Goal: Task Accomplishment & Management: Manage account settings

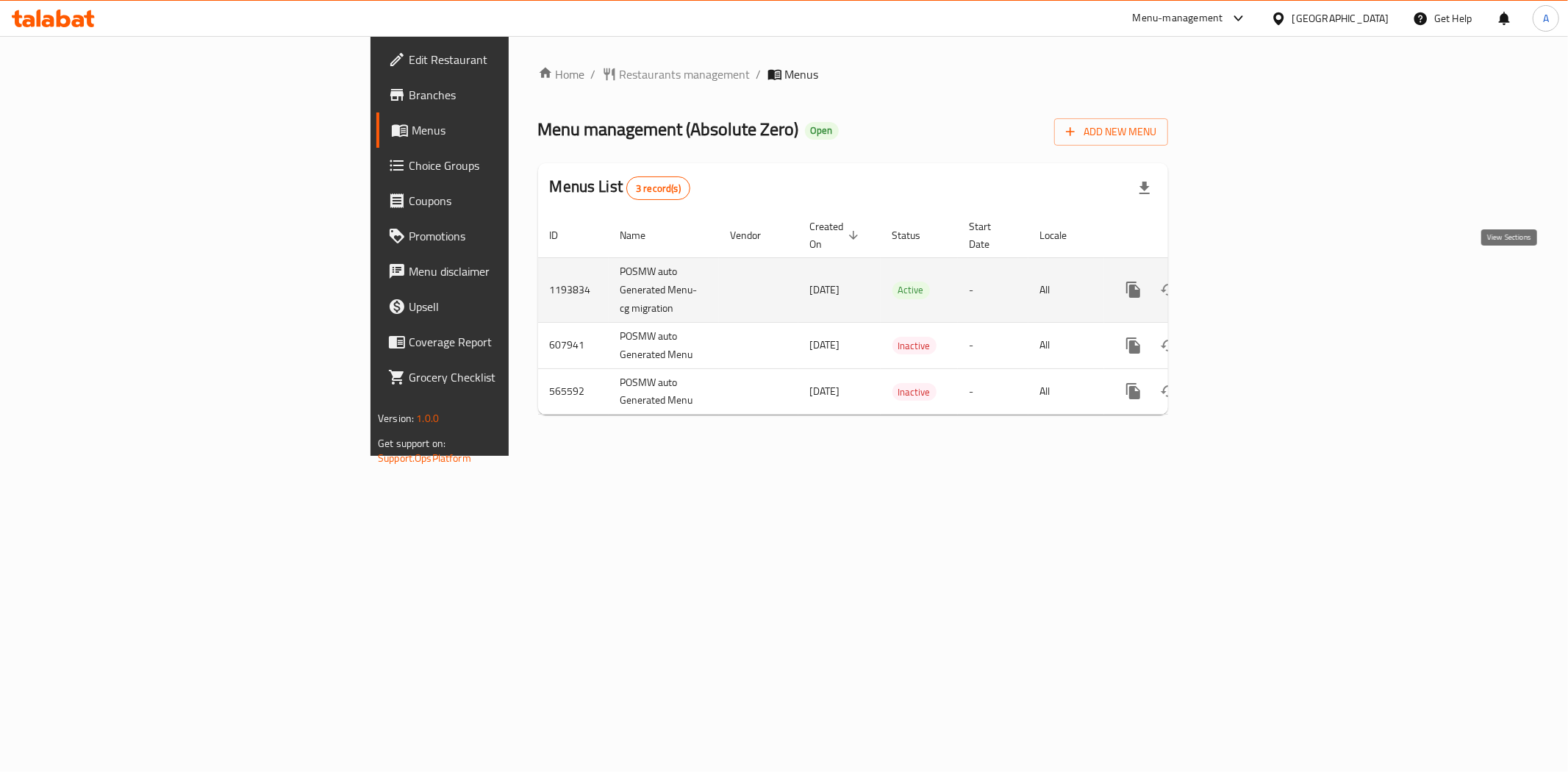
click at [1248, 281] on icon "enhanced table" at bounding box center [1239, 289] width 17 height 17
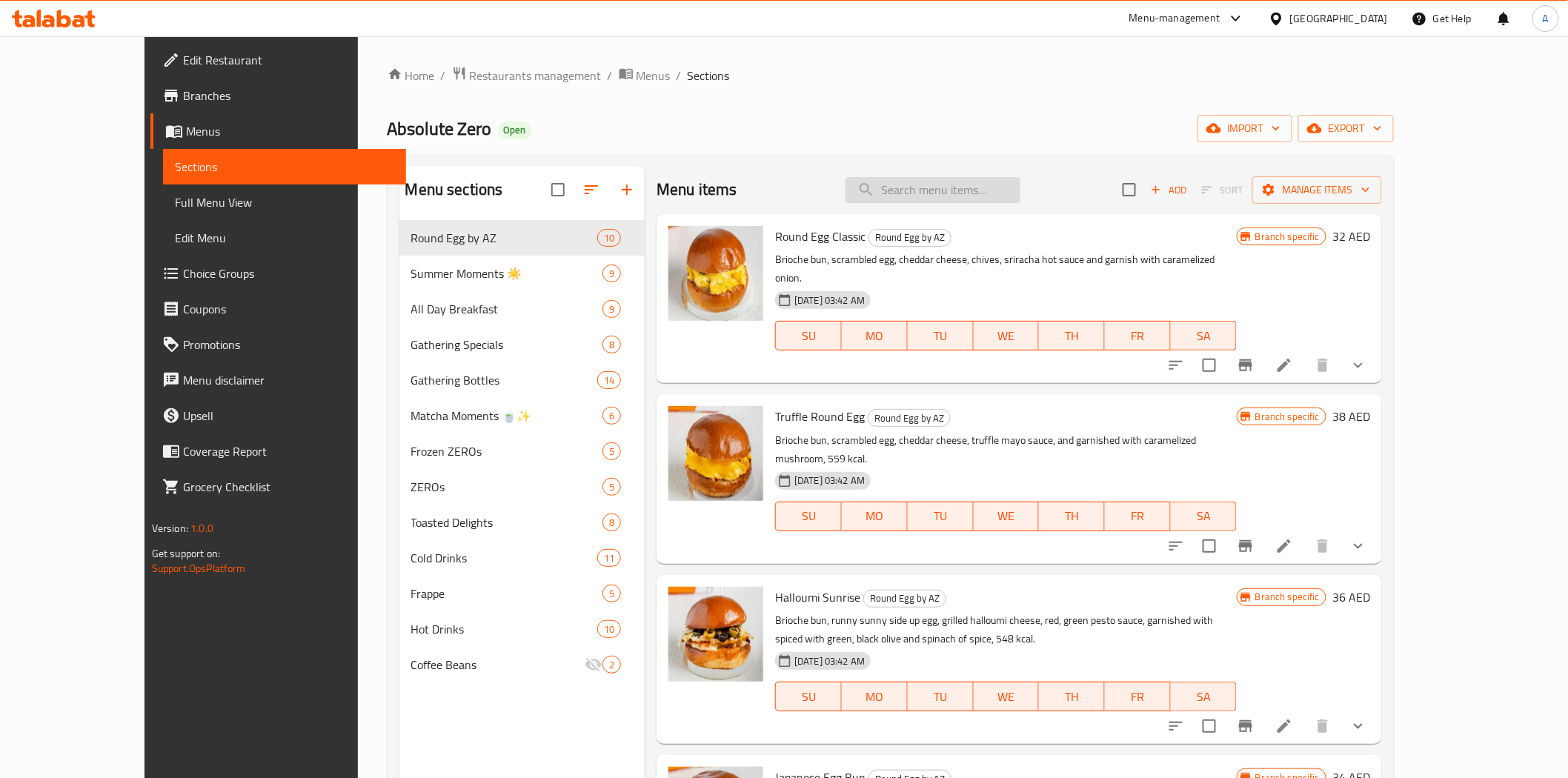
click at [938, 201] on input "search" at bounding box center [933, 190] width 175 height 26
paste input "Mix And Match Zeros Mini"
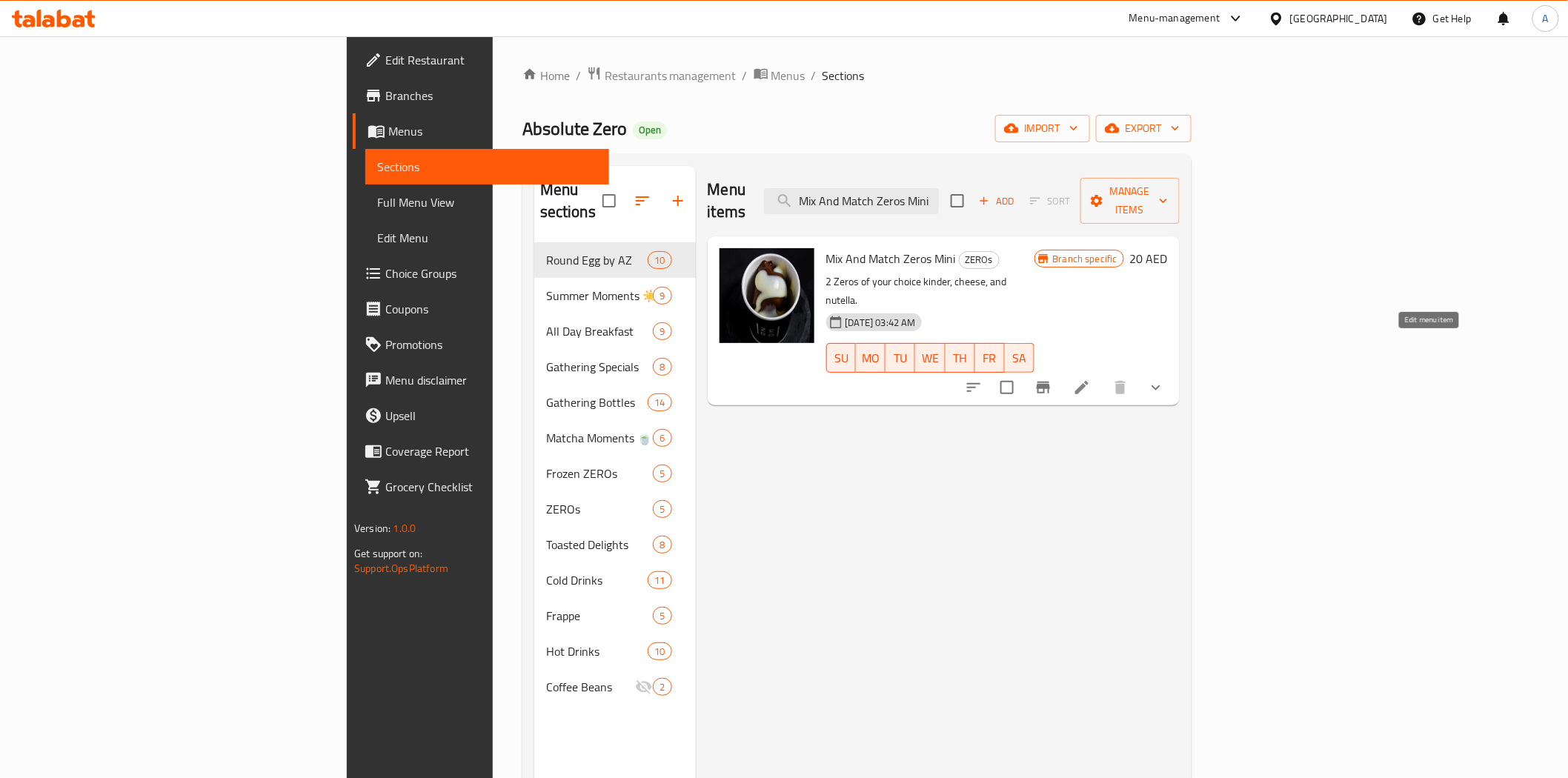
type input "Mix And Match Zeros Mini"
click at [1091, 378] on icon at bounding box center [1081, 387] width 18 height 18
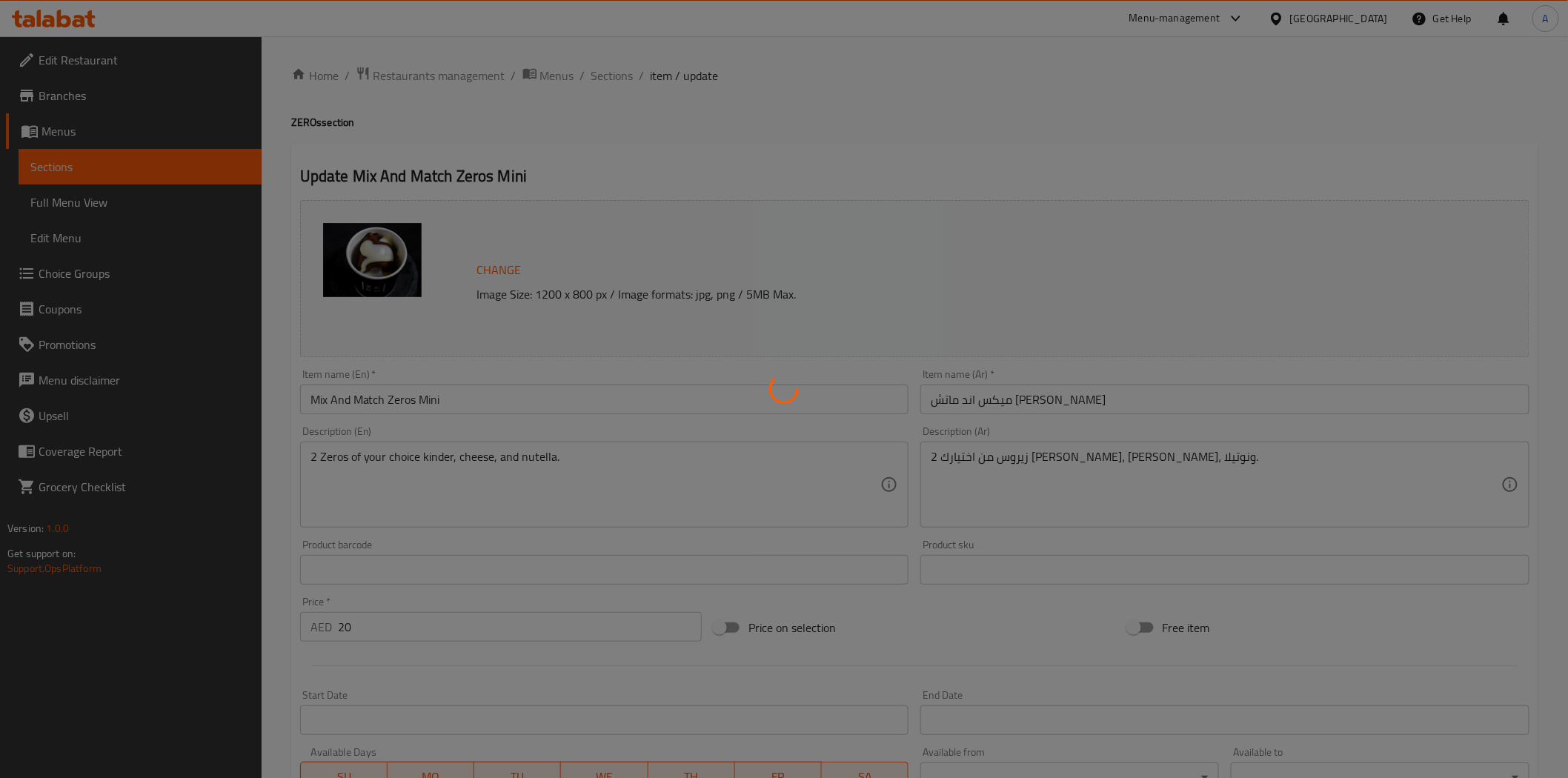
type input "1st choice"
type input "1"
type input "الاختيار 2:"
type input "1"
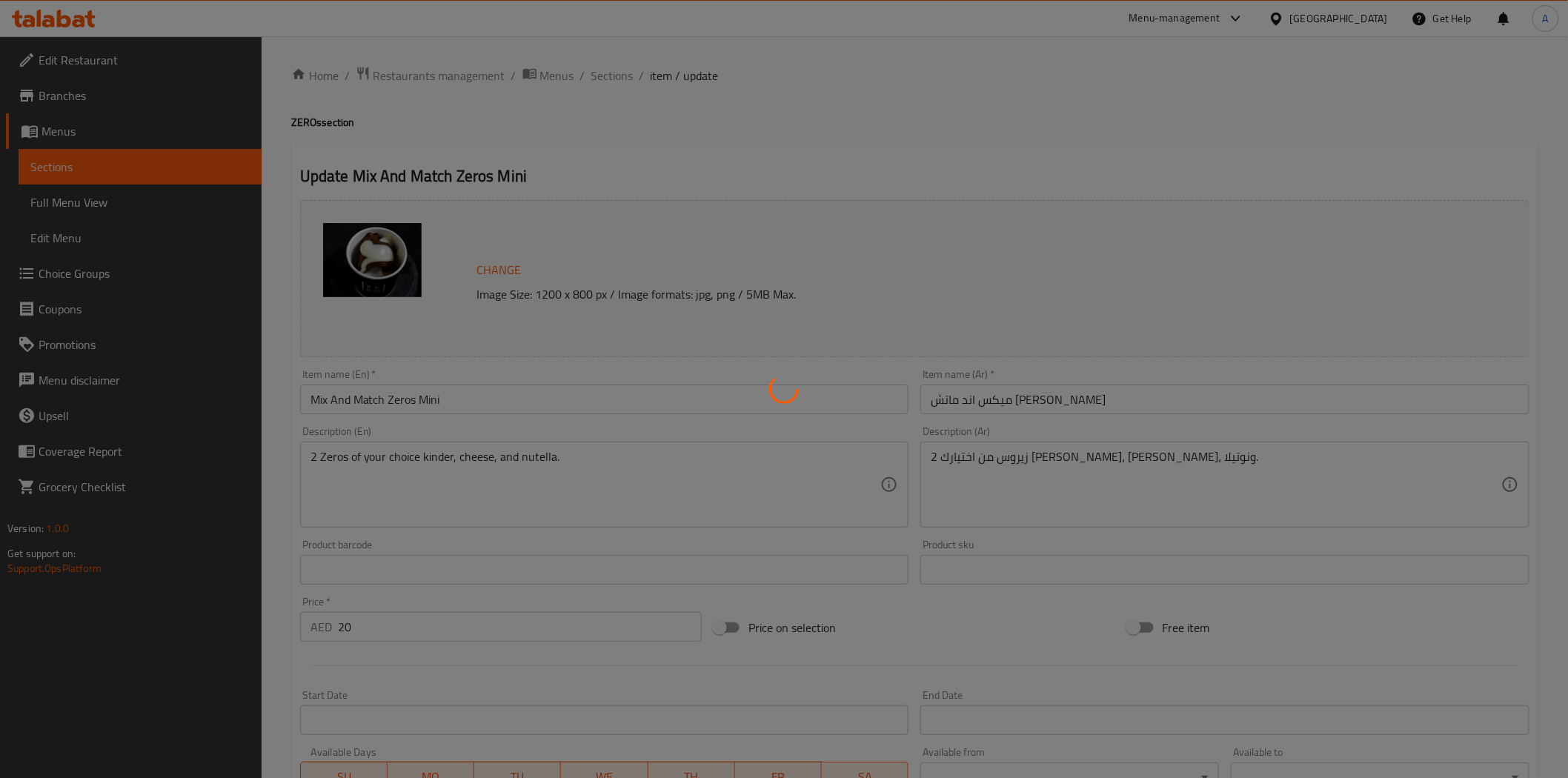
type input "1"
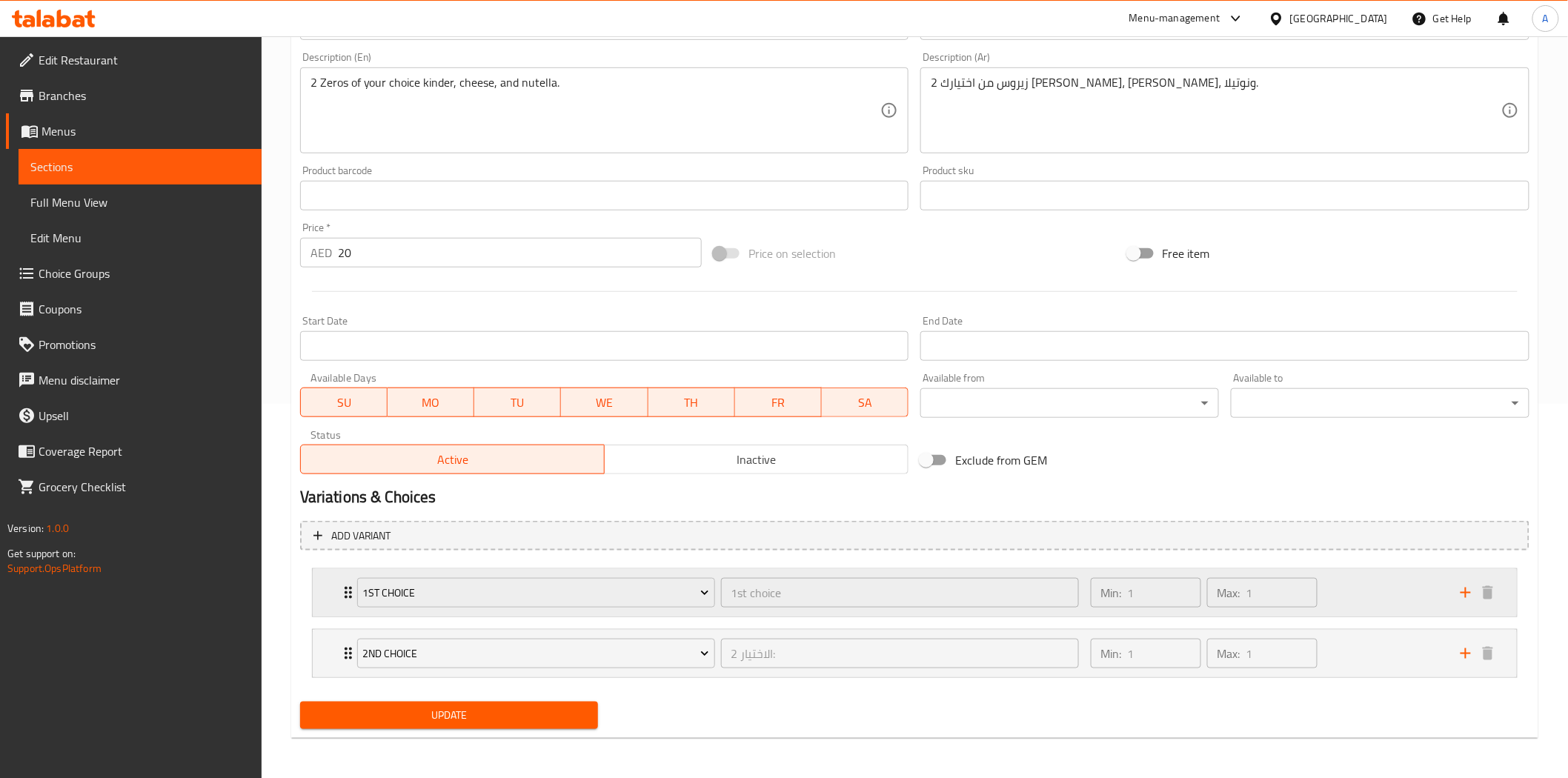
click at [1359, 596] on div "Min: 1 ​ Max: 1 ​" at bounding box center [1266, 592] width 369 height 47
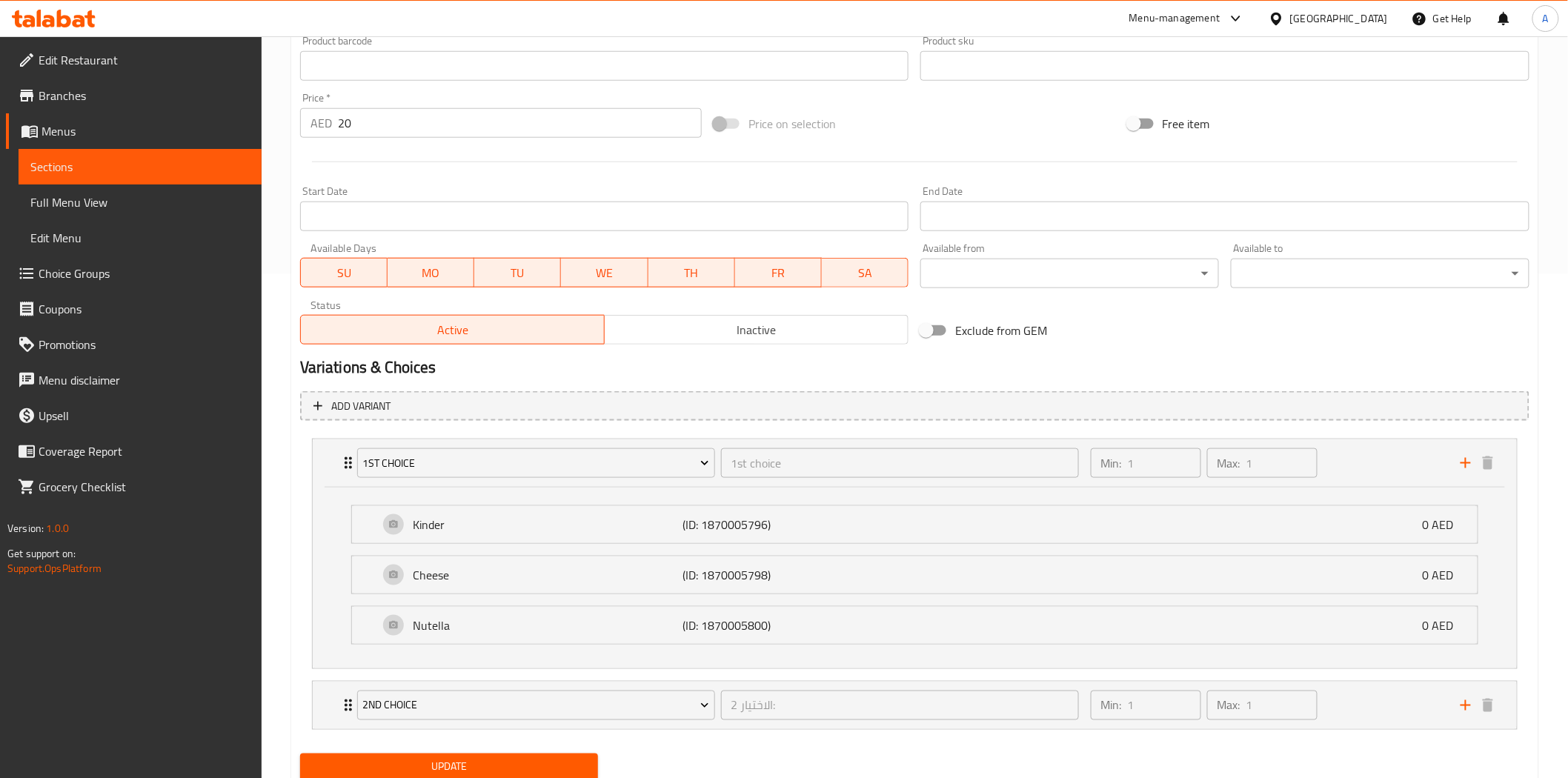
scroll to position [538, 0]
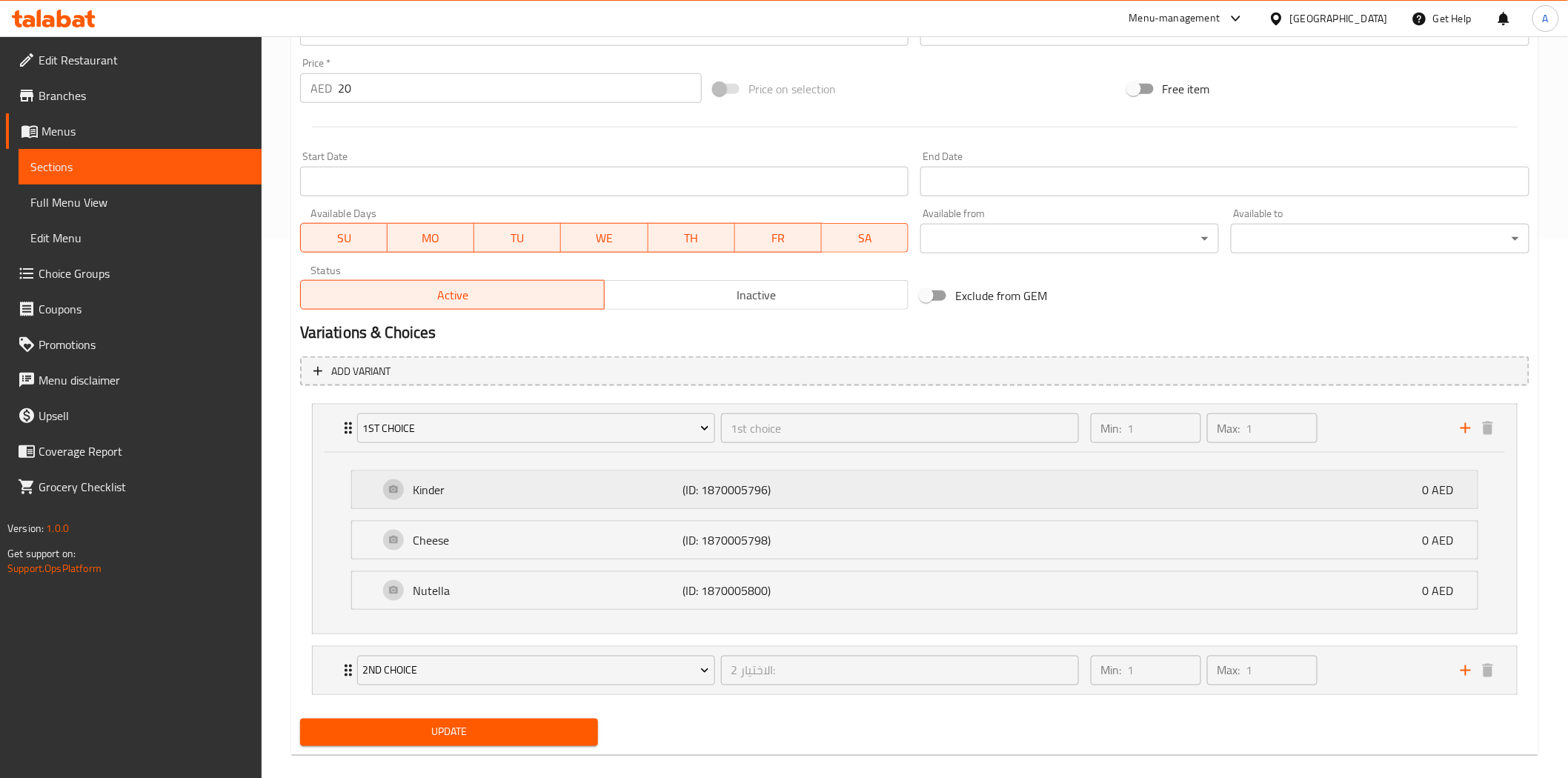
click at [920, 492] on div "Kinder (ID: 1870005796) 0 AED" at bounding box center [918, 489] width 1081 height 37
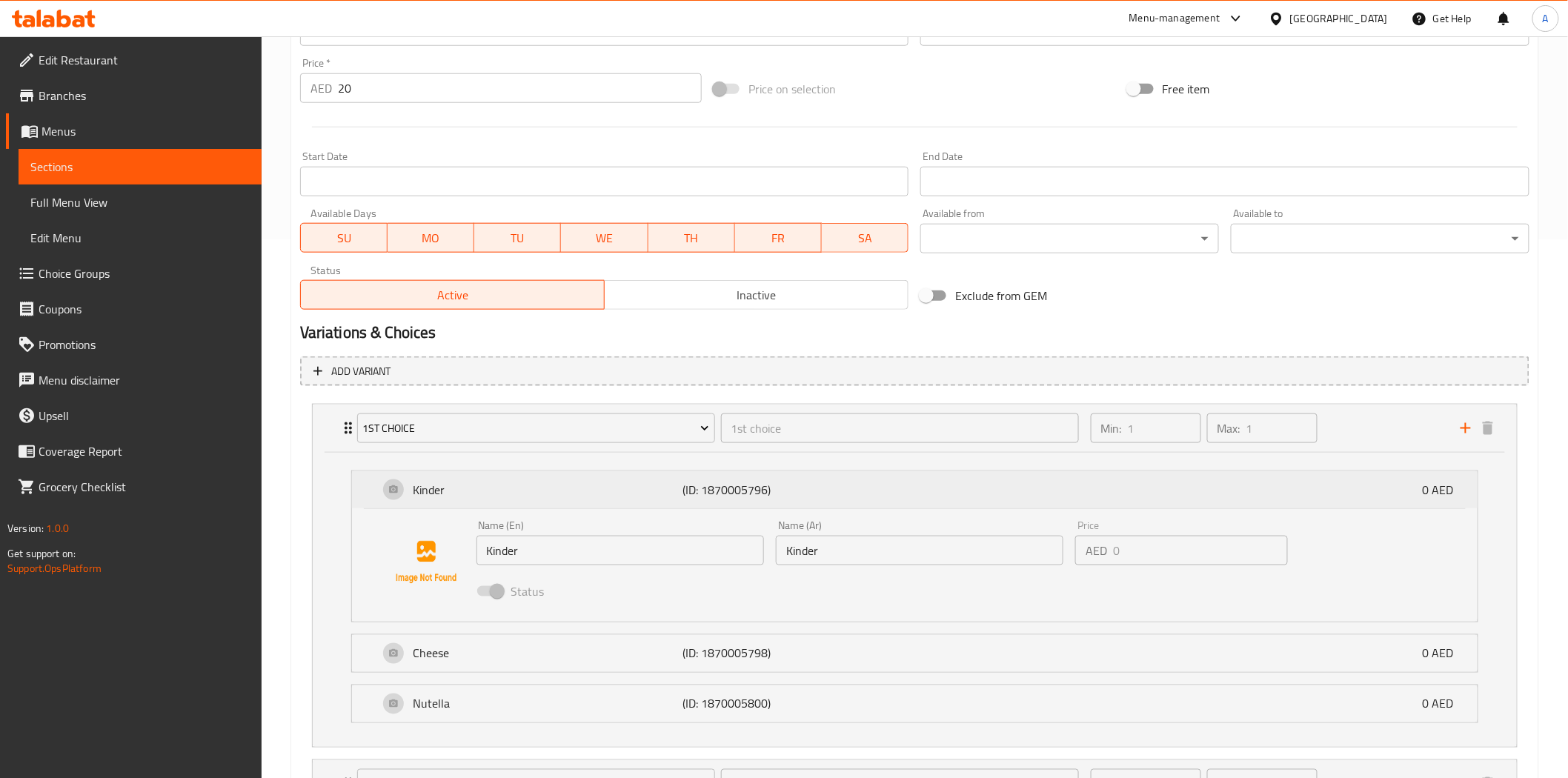
scroll to position [620, 0]
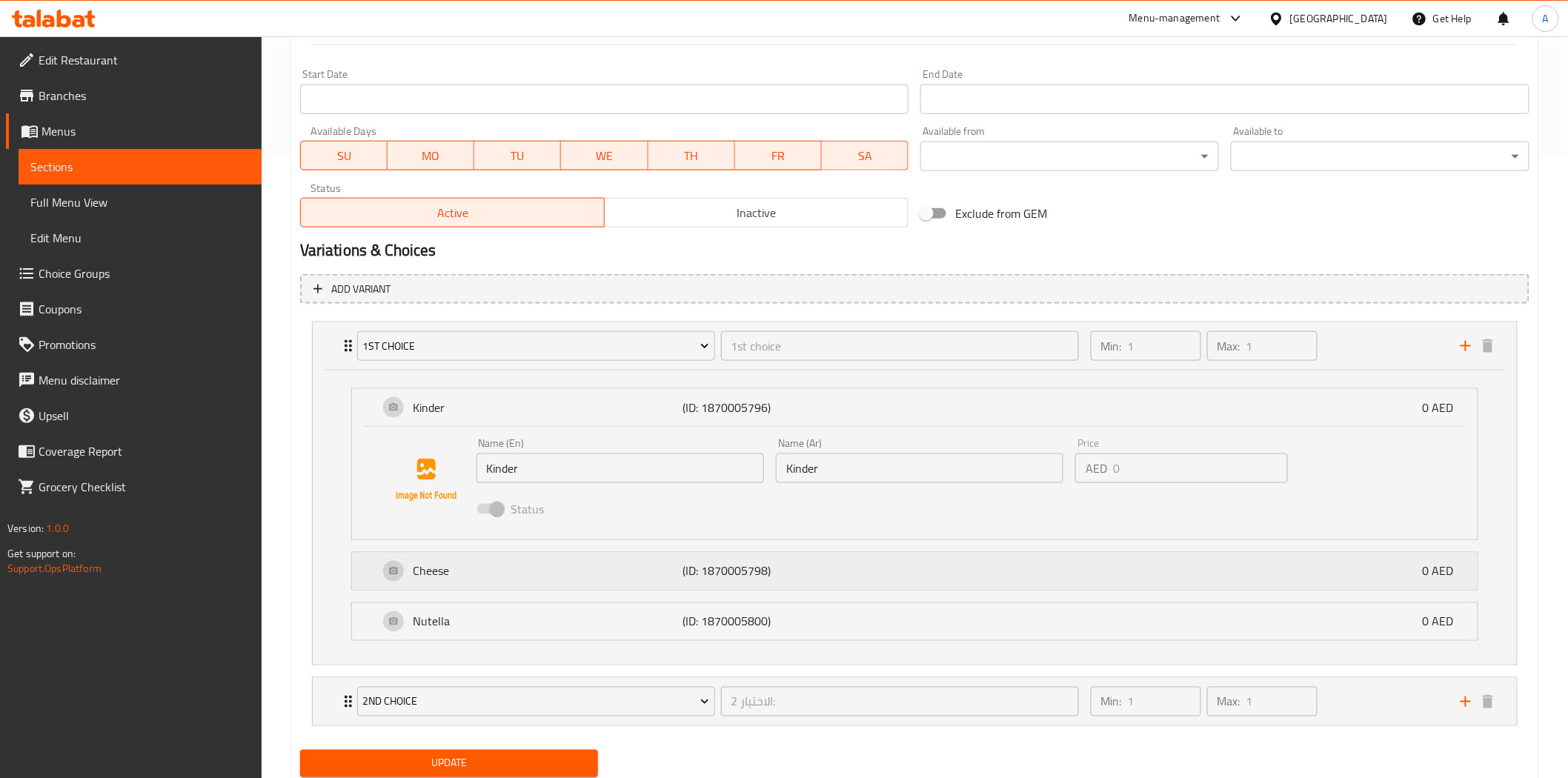
click at [880, 584] on div "Cheese (ID: 1870005798) 0 AED" at bounding box center [918, 571] width 1081 height 37
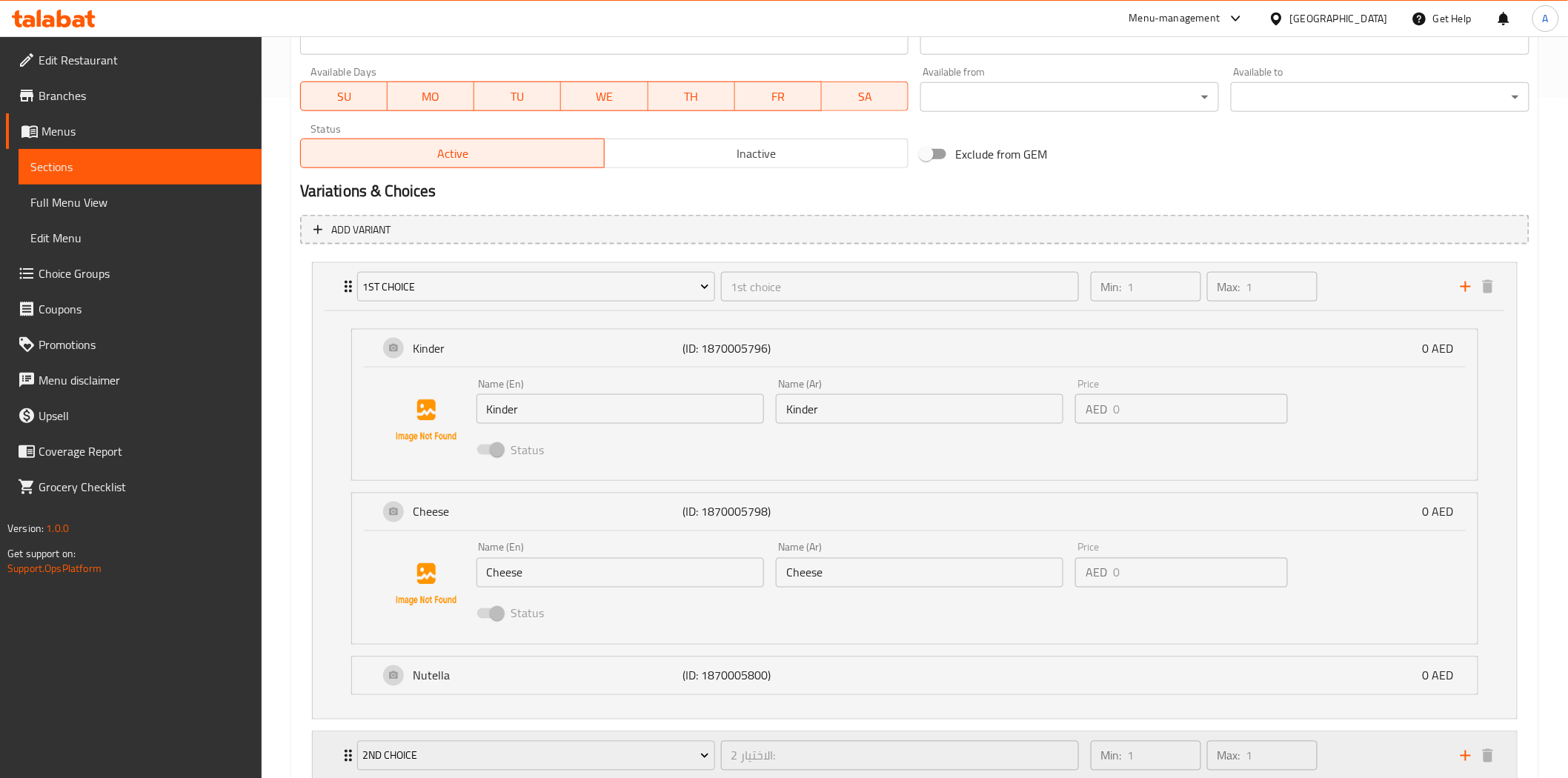
scroll to position [782, 0]
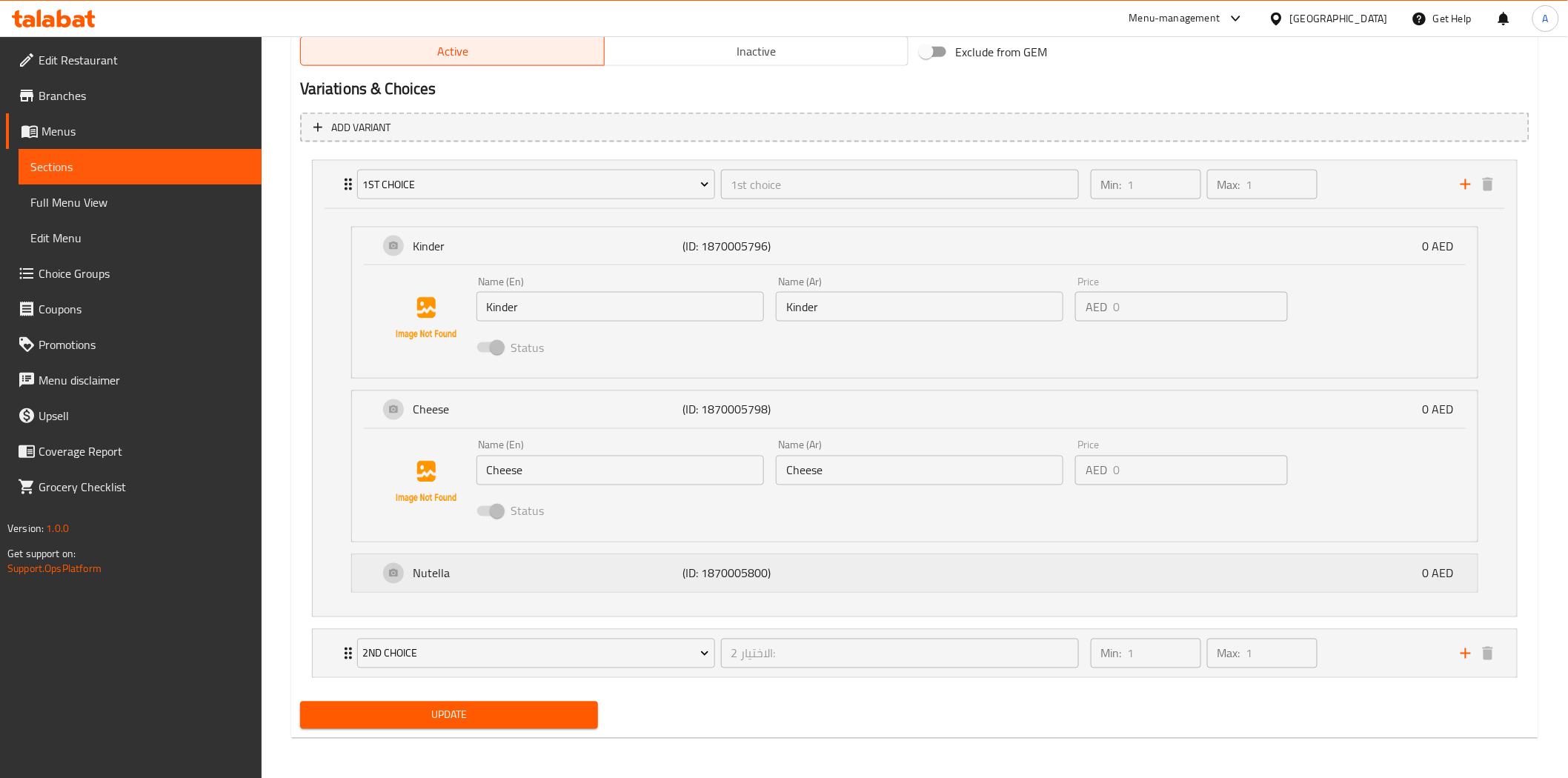
click at [900, 565] on div "Nutella (ID: 1870005800) 0 AED" at bounding box center [918, 573] width 1081 height 37
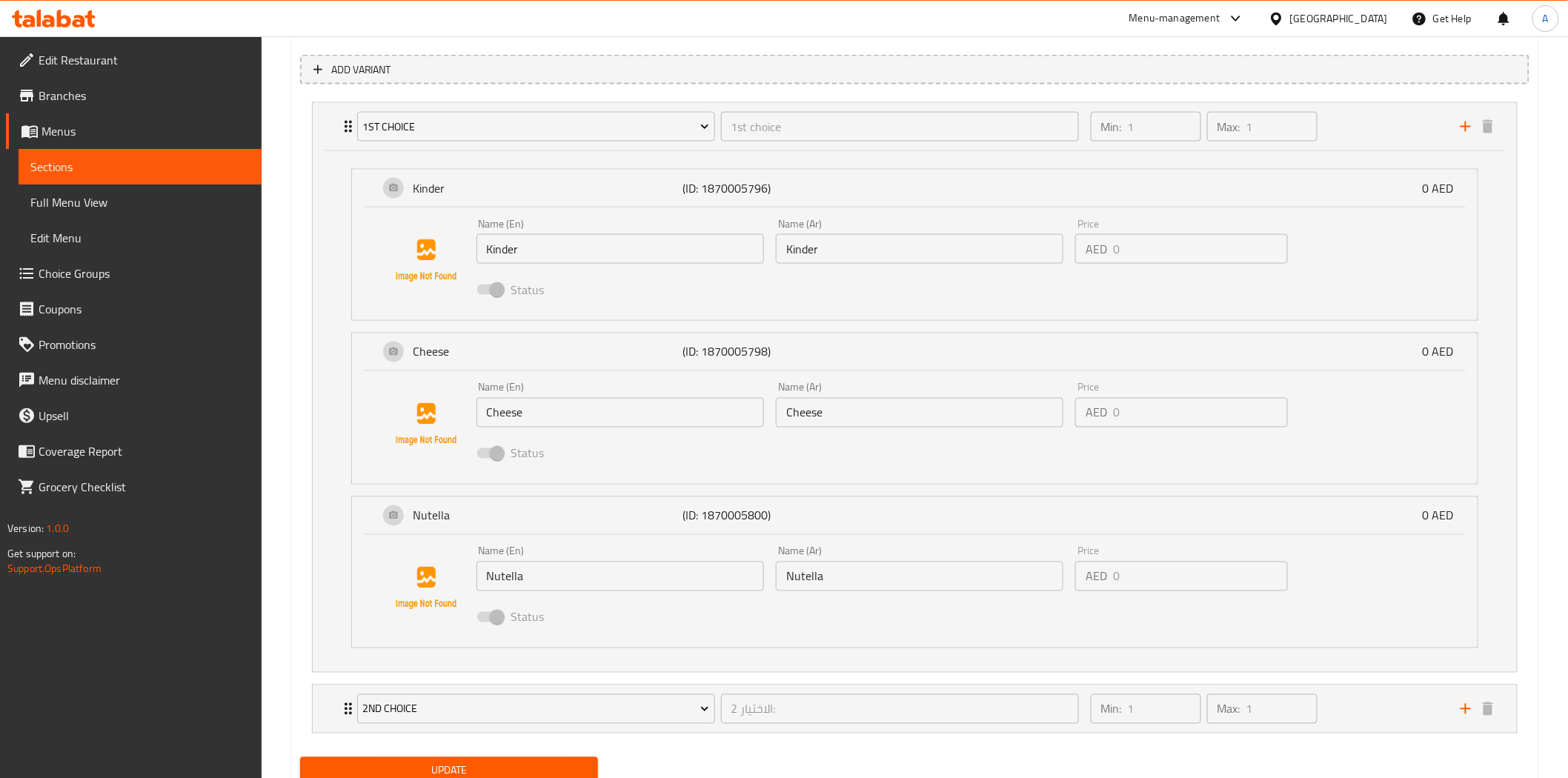
scroll to position [896, 0]
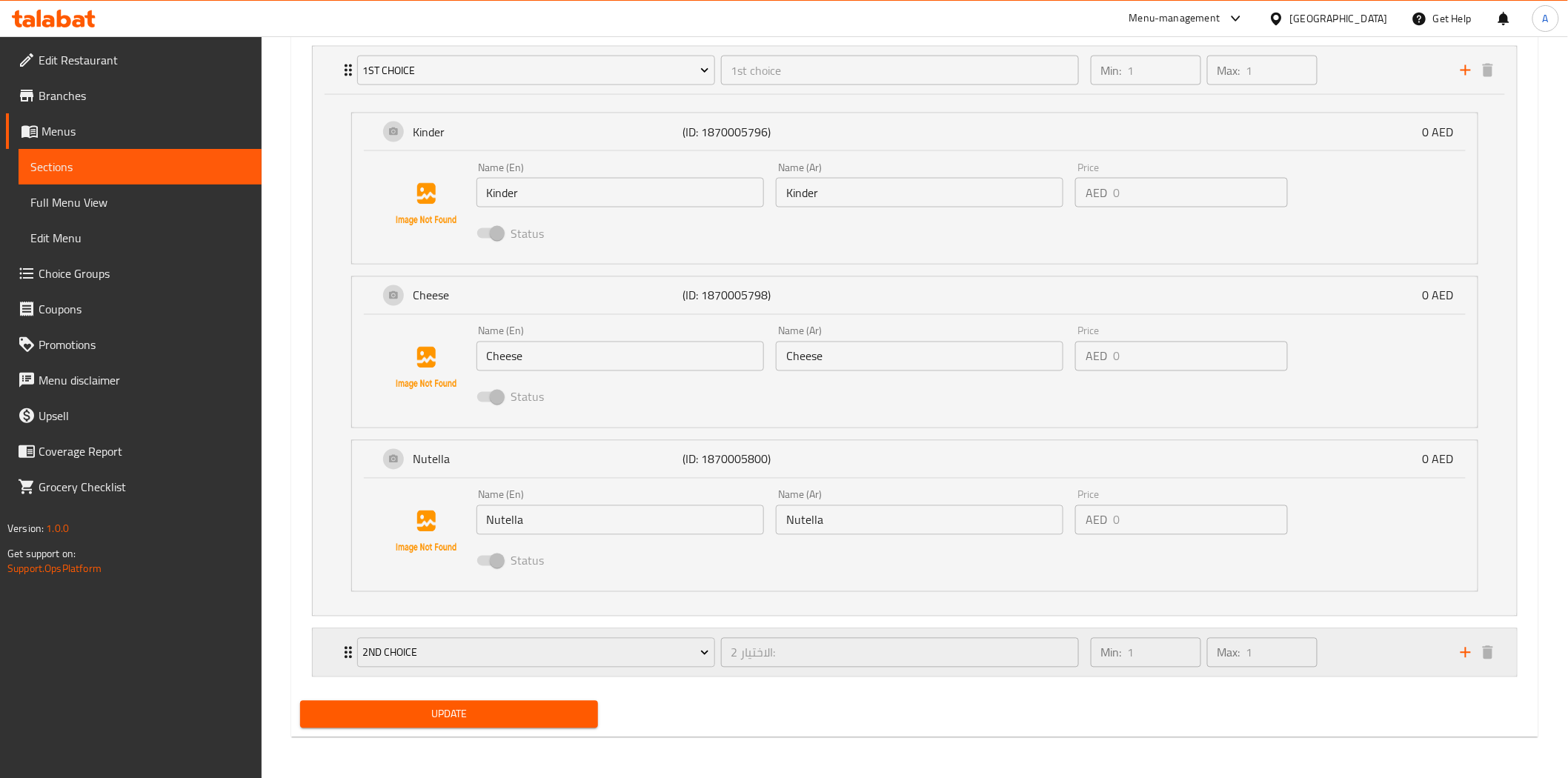
click at [1360, 652] on div "Min: 1 ​ Max: 1 ​" at bounding box center [1266, 652] width 369 height 47
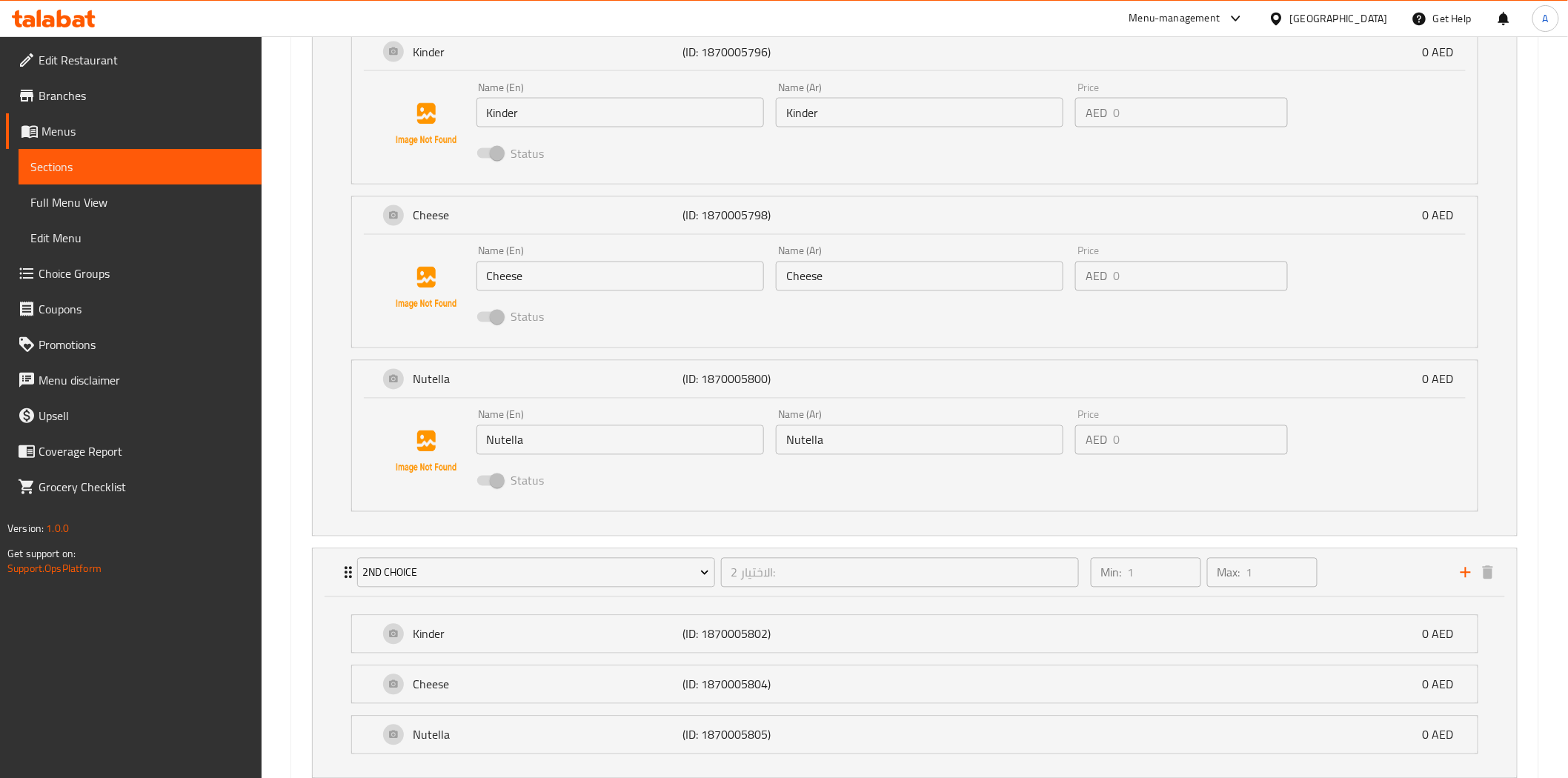
scroll to position [1078, 0]
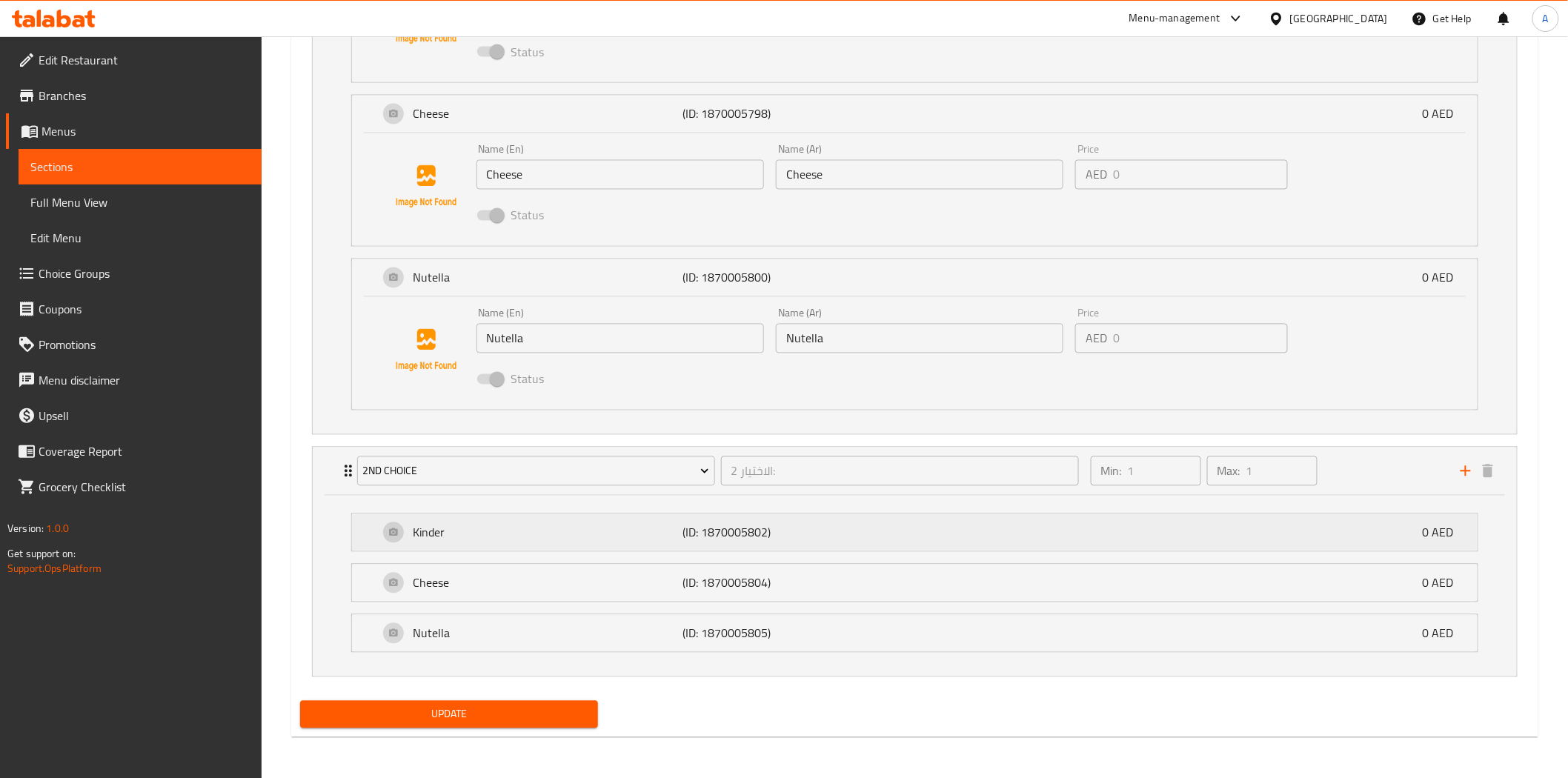
click at [971, 528] on div "Kinder (ID: 1870005802) 0 AED" at bounding box center [918, 532] width 1081 height 37
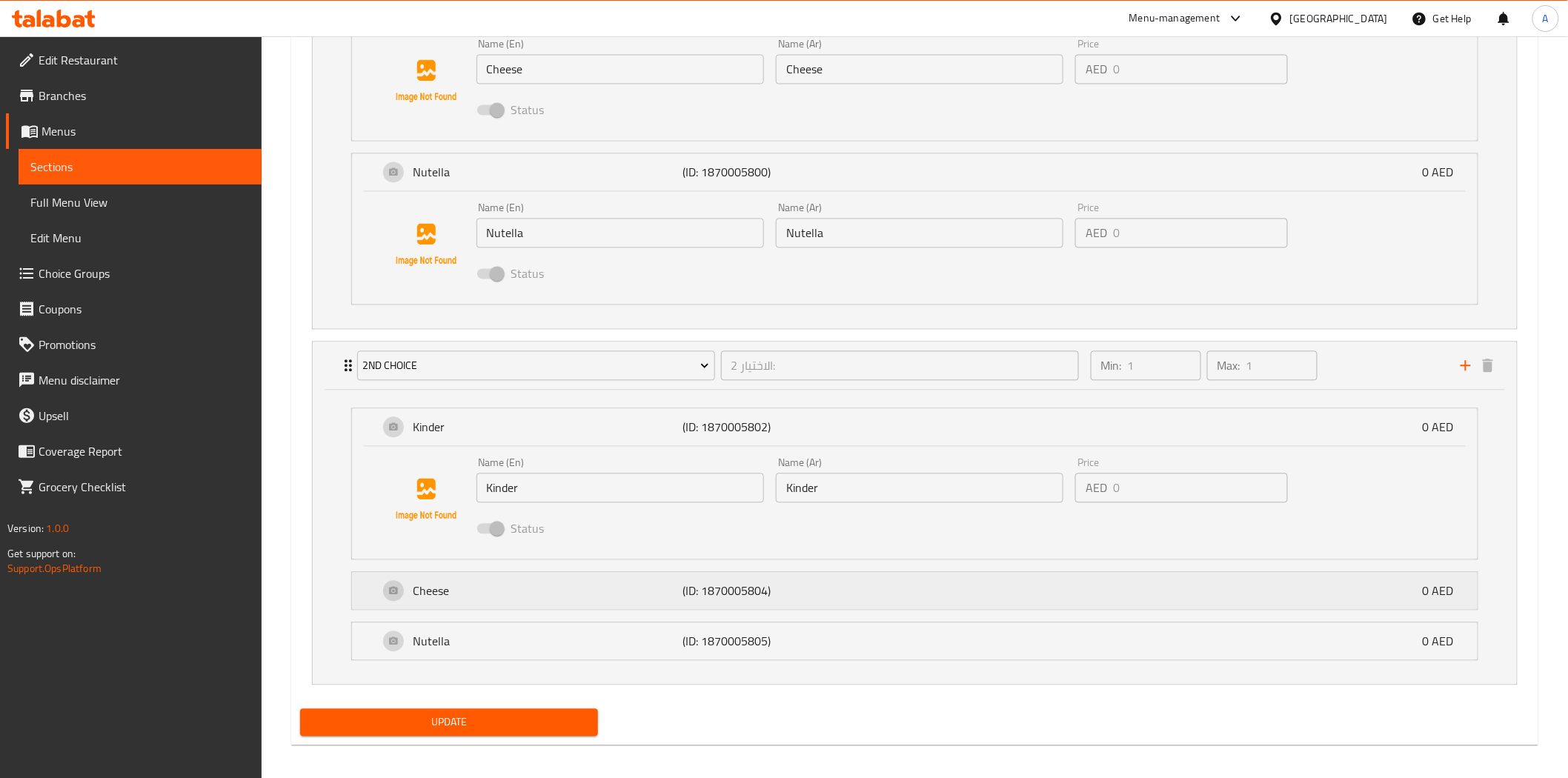
click at [925, 580] on div "Cheese (ID: 1870005804) 0 AED" at bounding box center [918, 590] width 1081 height 37
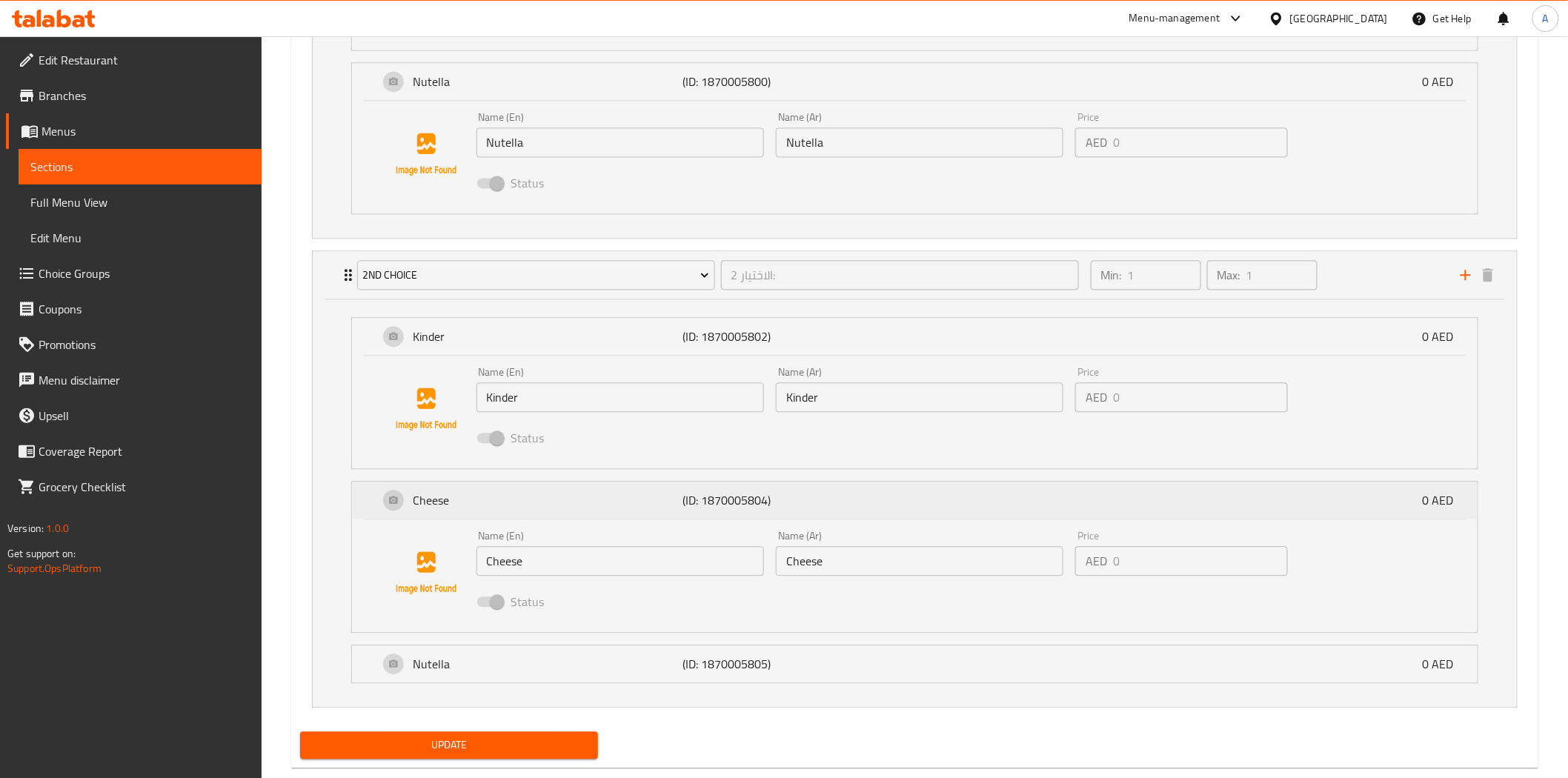
scroll to position [1304, 0]
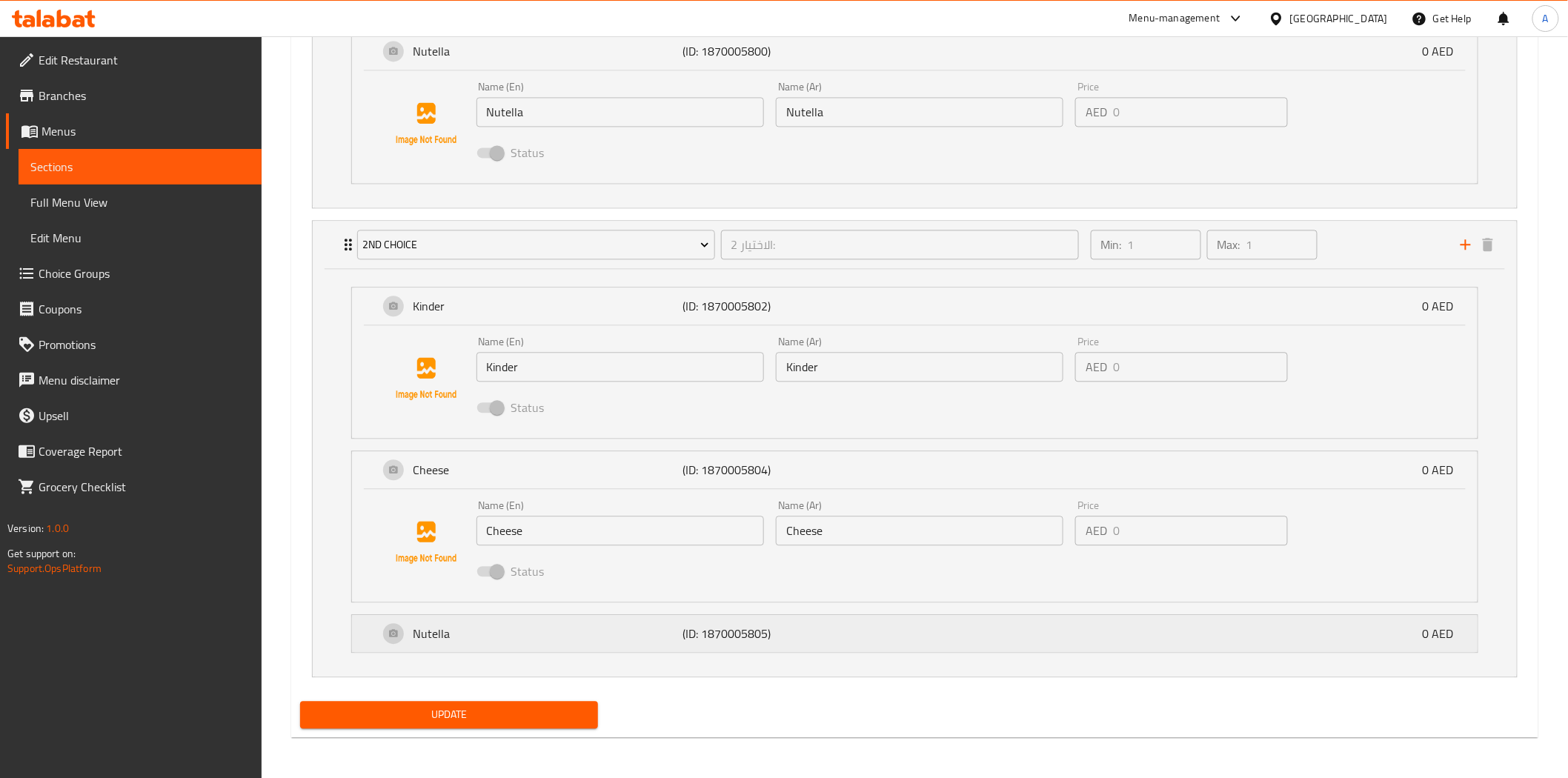
click at [893, 632] on div "Nutella (ID: 1870005805) 0 AED" at bounding box center [918, 633] width 1081 height 37
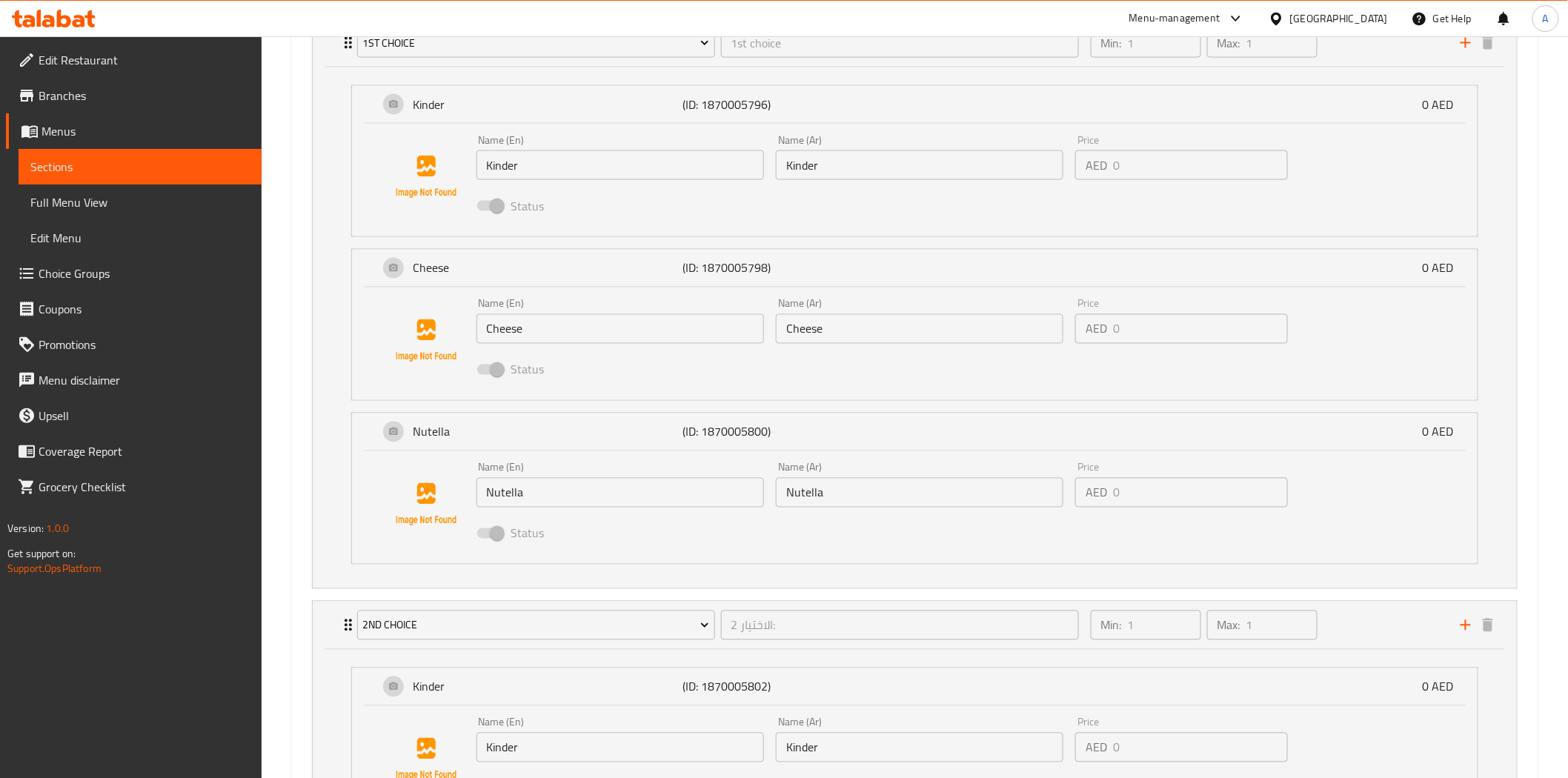
scroll to position [841, 0]
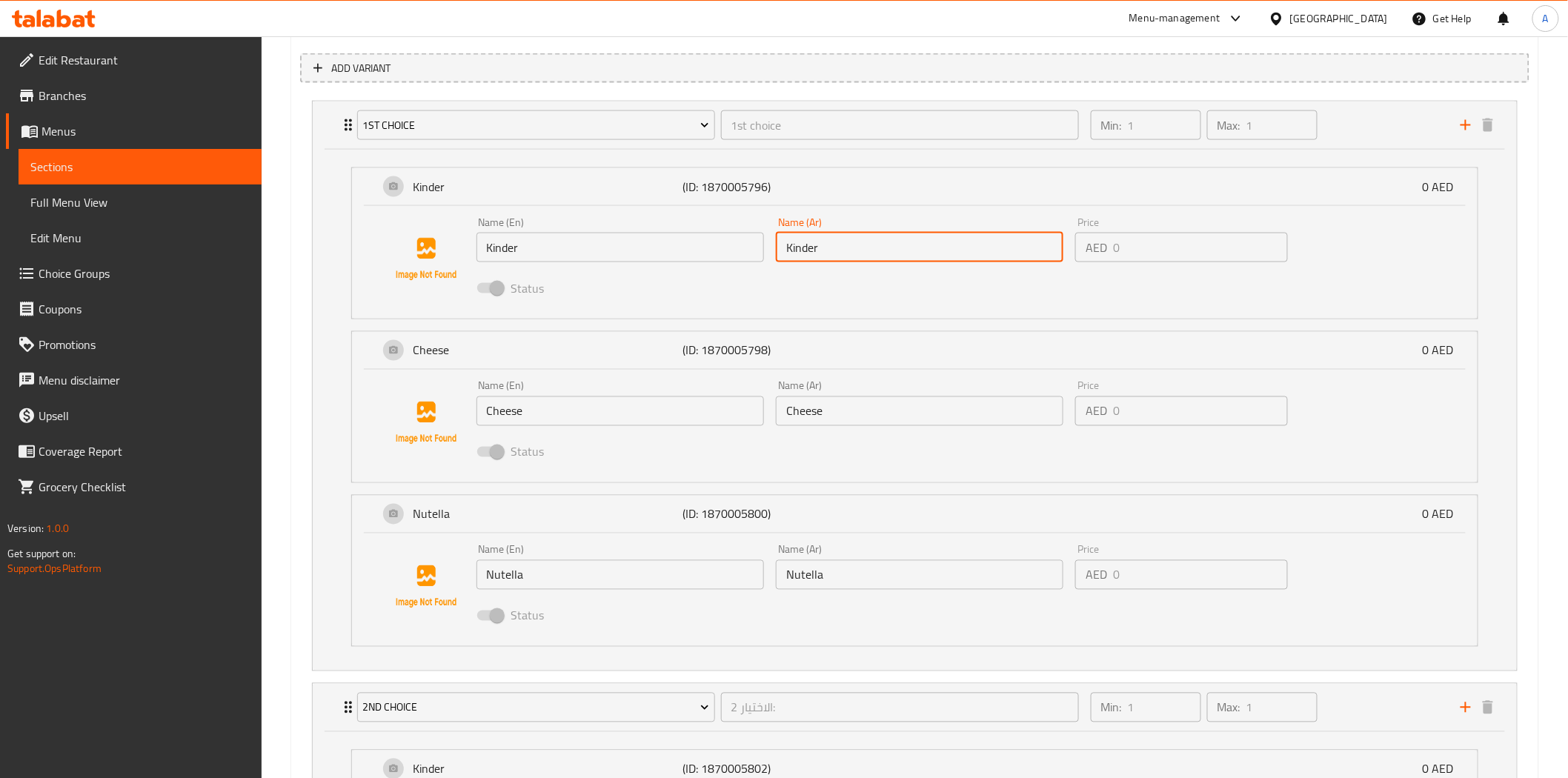
click at [824, 257] on input "Kinder" at bounding box center [919, 247] width 287 height 30
click at [826, 257] on input "Kinder" at bounding box center [919, 247] width 287 height 30
click at [826, 257] on input "Kinder" at bounding box center [919, 247] width 287 height 30
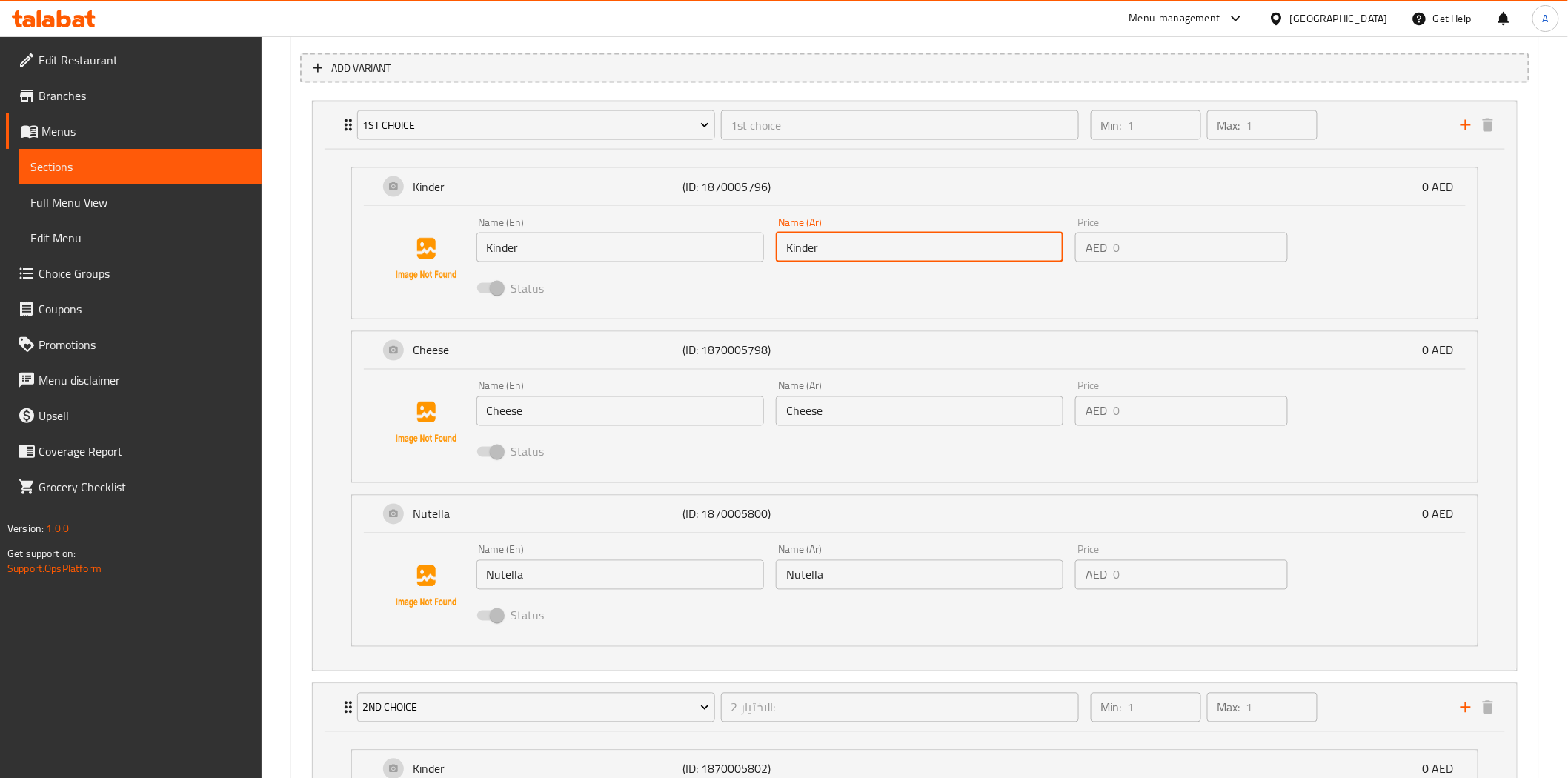
click at [848, 230] on div "Name (Ar) Kinder Name (Ar)" at bounding box center [919, 239] width 287 height 45
click at [846, 247] on input "Kinder" at bounding box center [919, 247] width 287 height 30
click at [861, 250] on input "Kinder" at bounding box center [919, 247] width 287 height 30
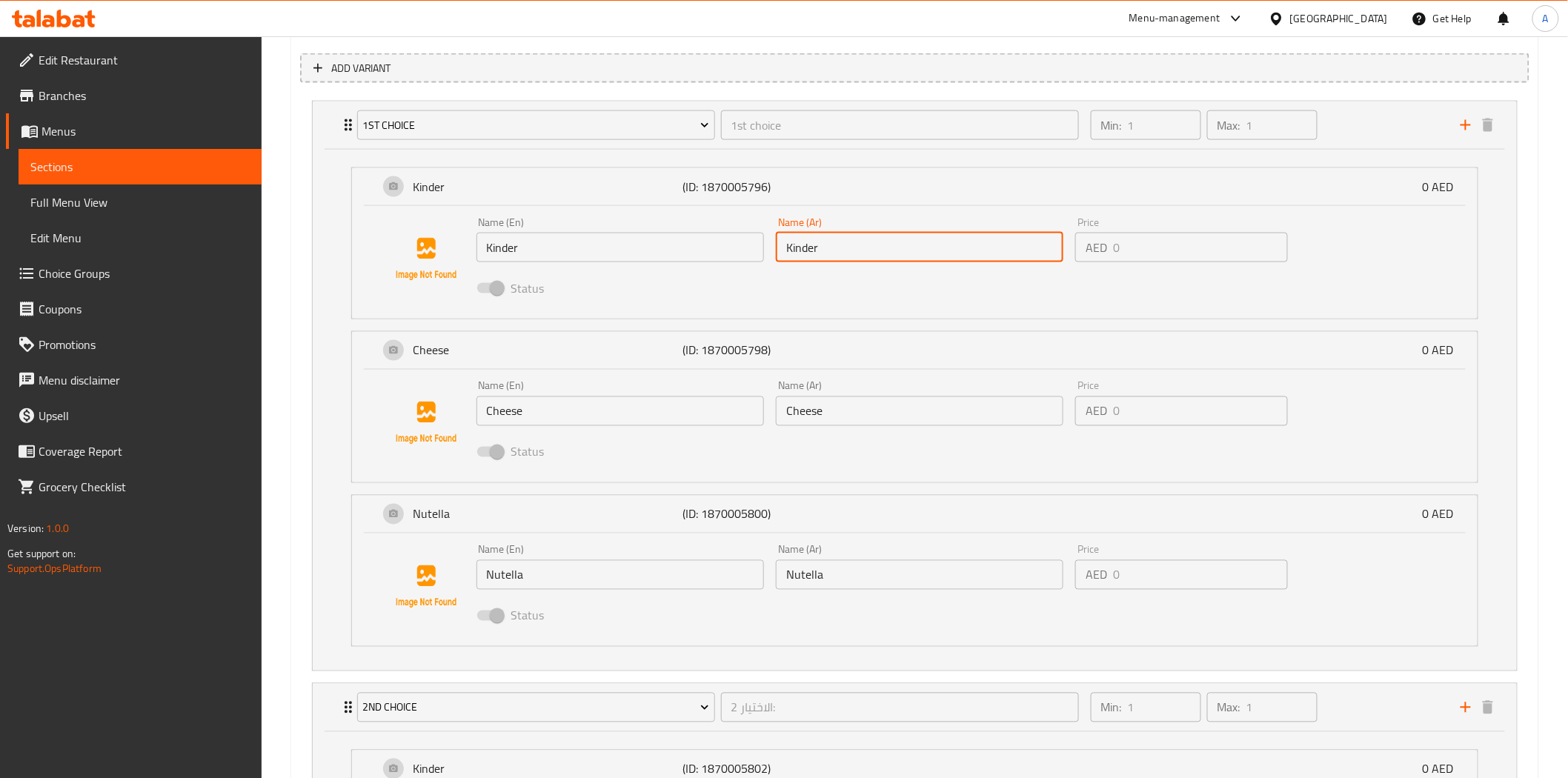
click at [861, 247] on input "Kinder" at bounding box center [919, 247] width 287 height 30
click at [867, 249] on input "Kinder" at bounding box center [919, 247] width 287 height 30
click at [867, 247] on input "Kinder" at bounding box center [919, 247] width 287 height 30
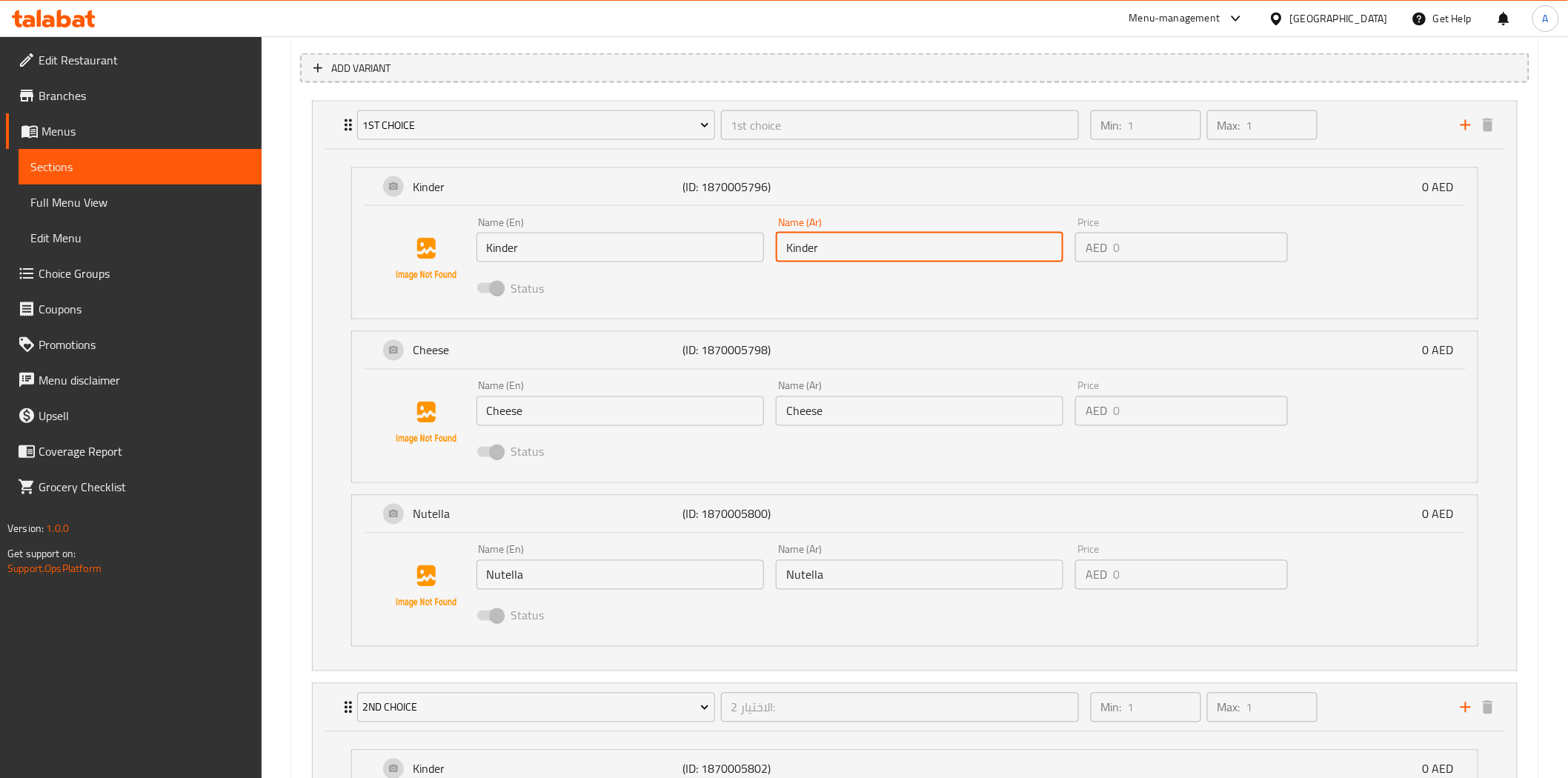
click at [867, 247] on input "Kinder" at bounding box center [919, 247] width 287 height 30
click at [803, 366] on div "Cheese (ID: 1870005798) 0 AED" at bounding box center [918, 350] width 1081 height 37
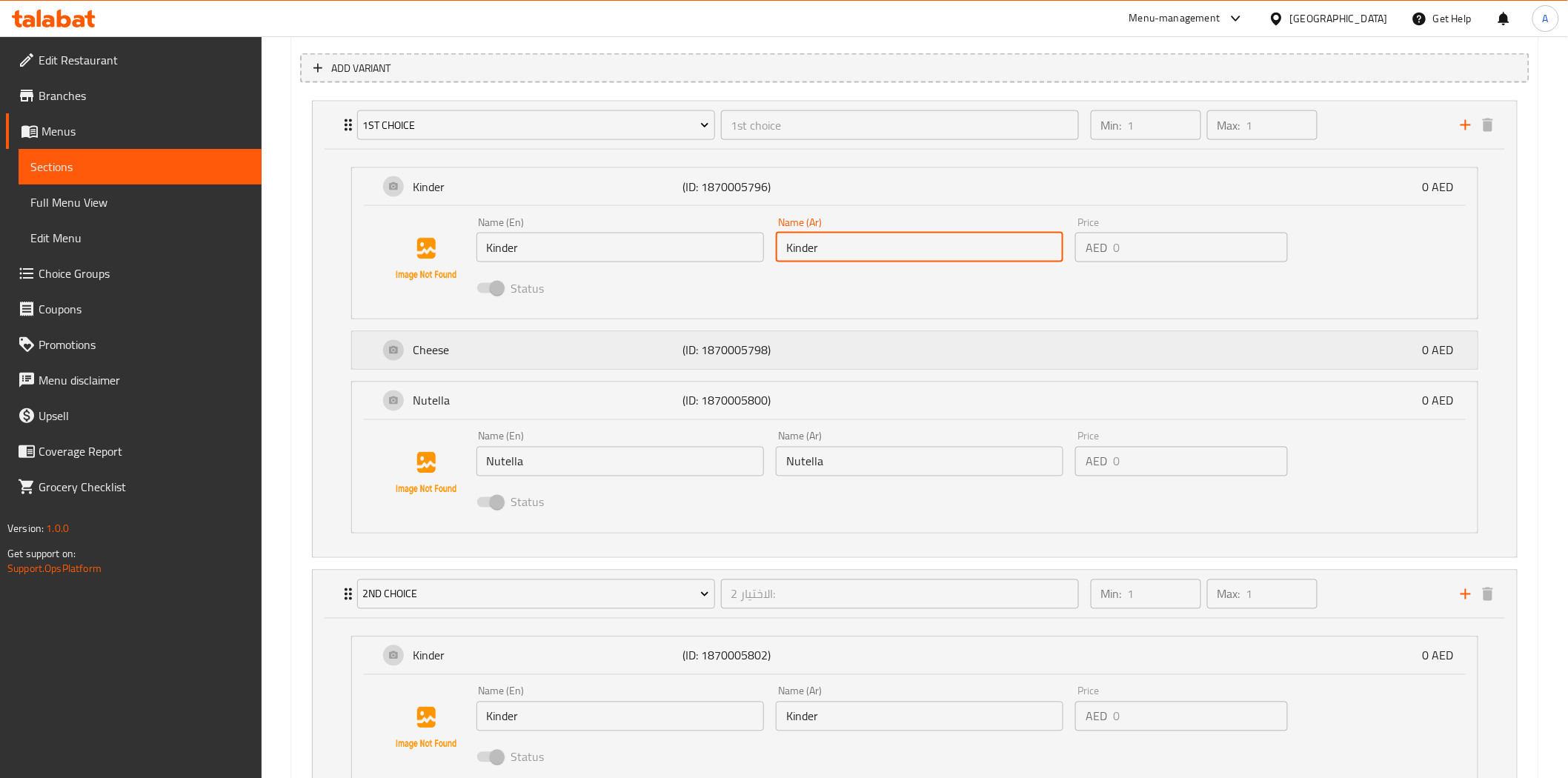
click at [803, 365] on div "Cheese (ID: 1870005798) 0 AED" at bounding box center [918, 350] width 1081 height 37
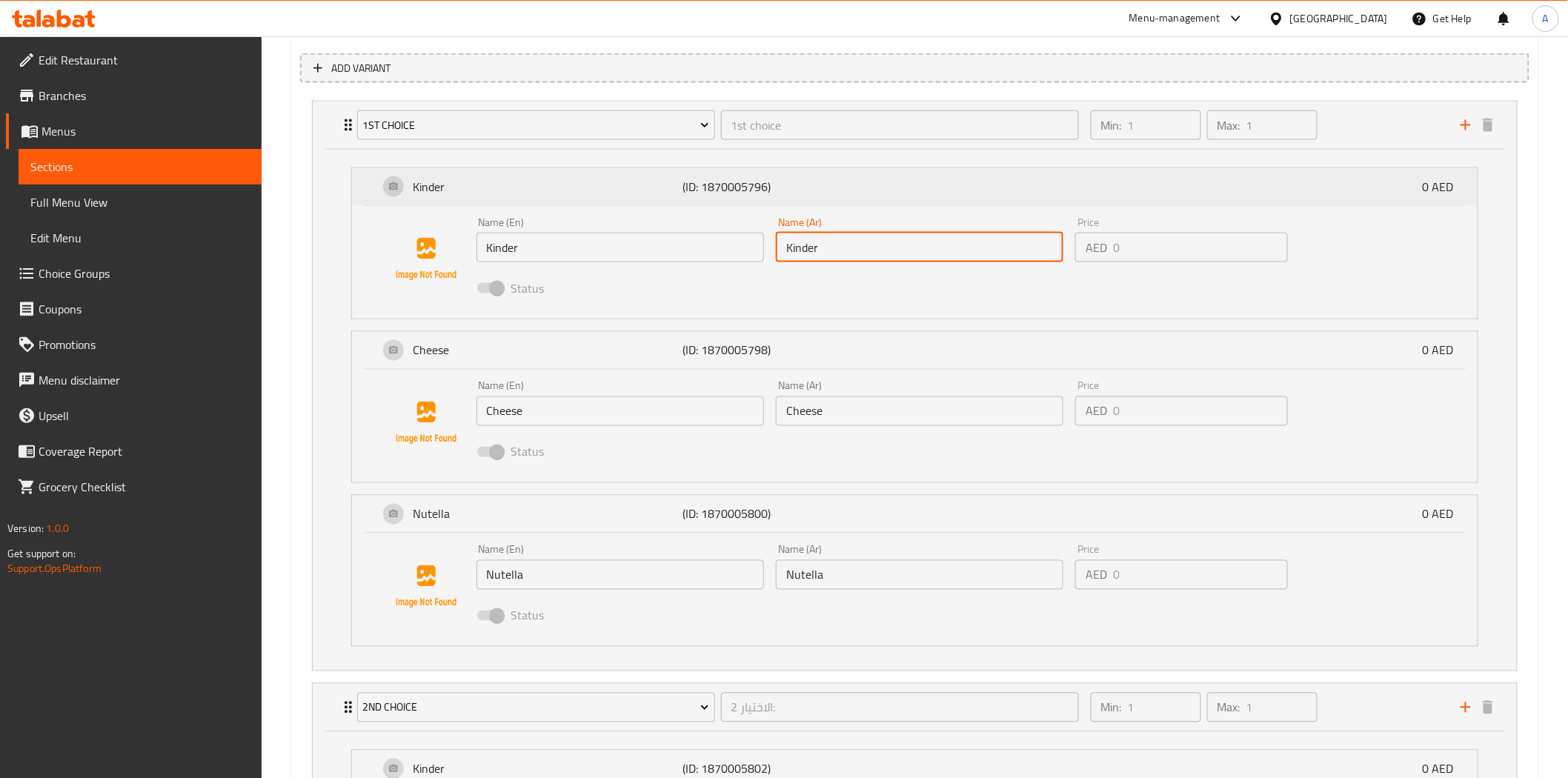
click at [853, 177] on p "(ID: 1870005796)" at bounding box center [771, 186] width 179 height 18
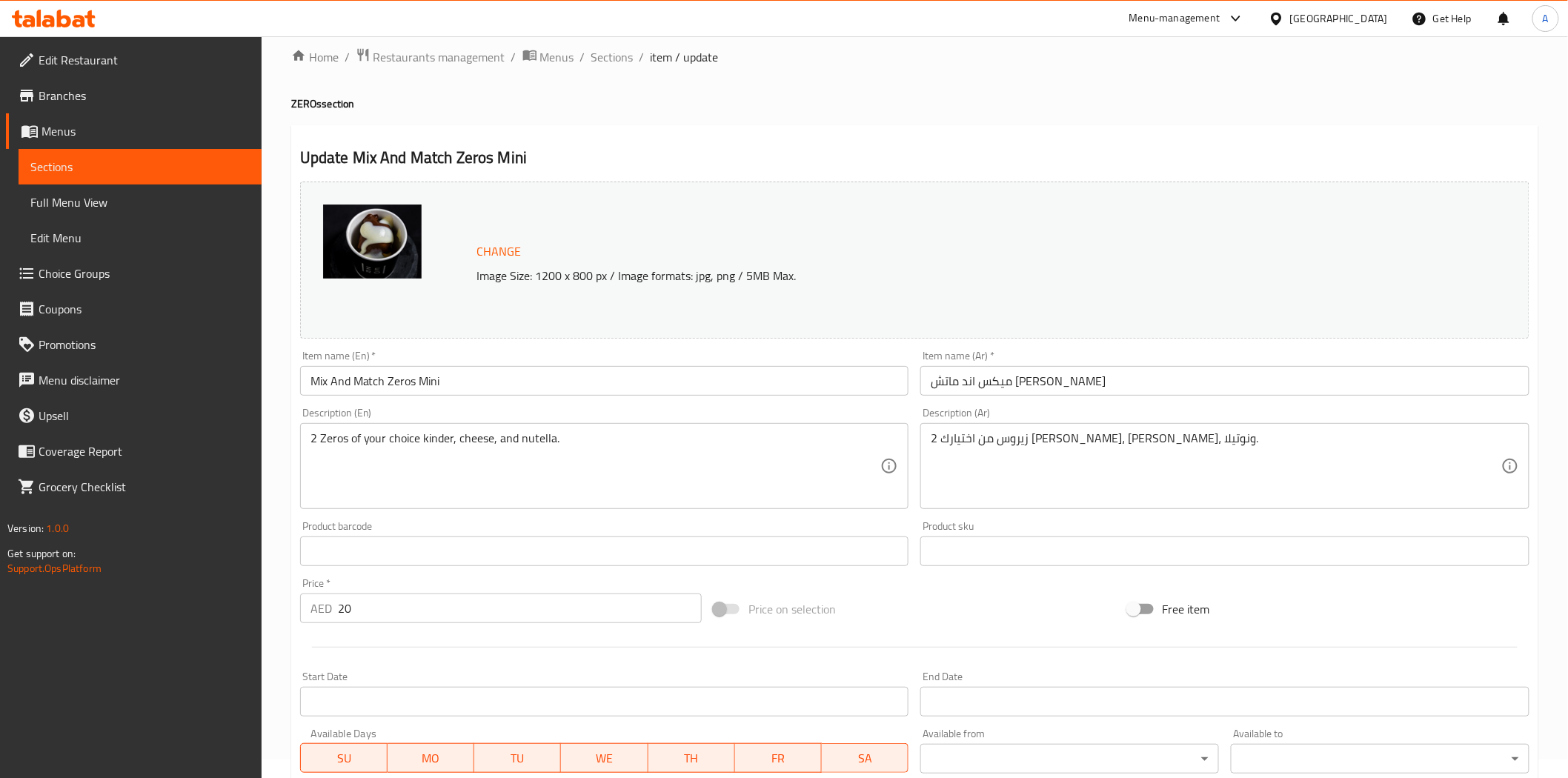
scroll to position [0, 0]
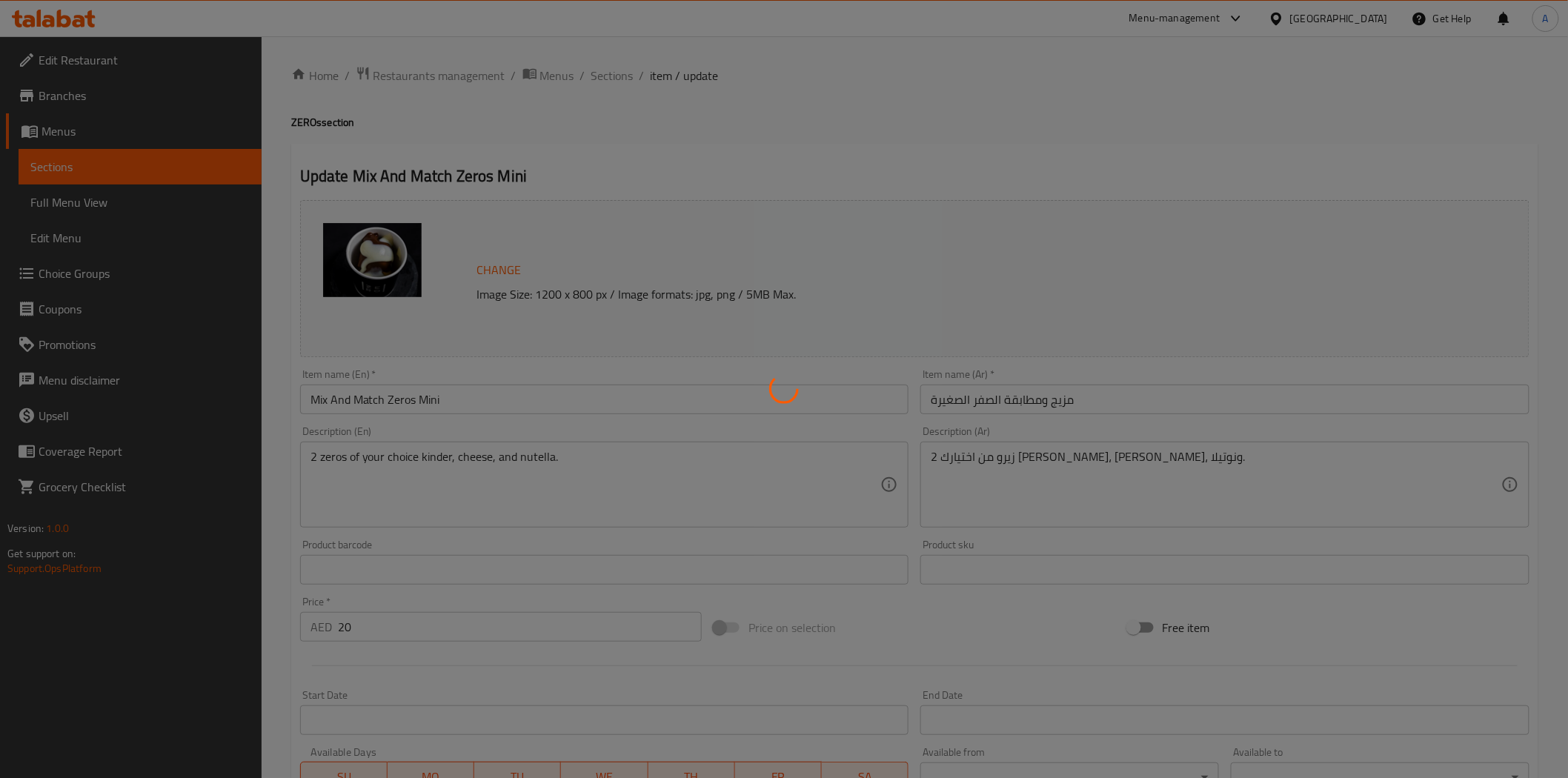
type input "1st choice"
type input "1"
type input "الاختيار 2:"
type input "1"
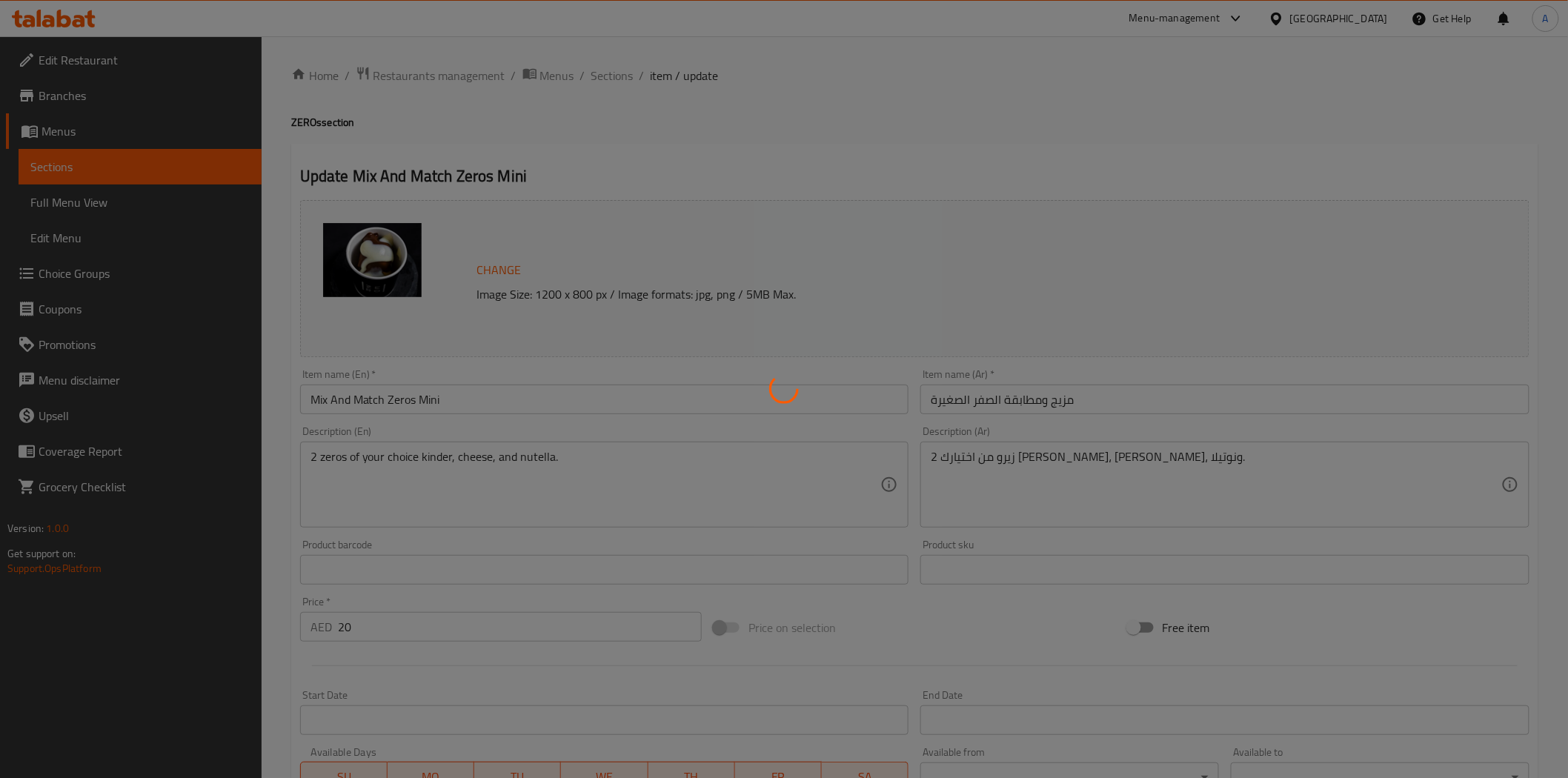
type input "1"
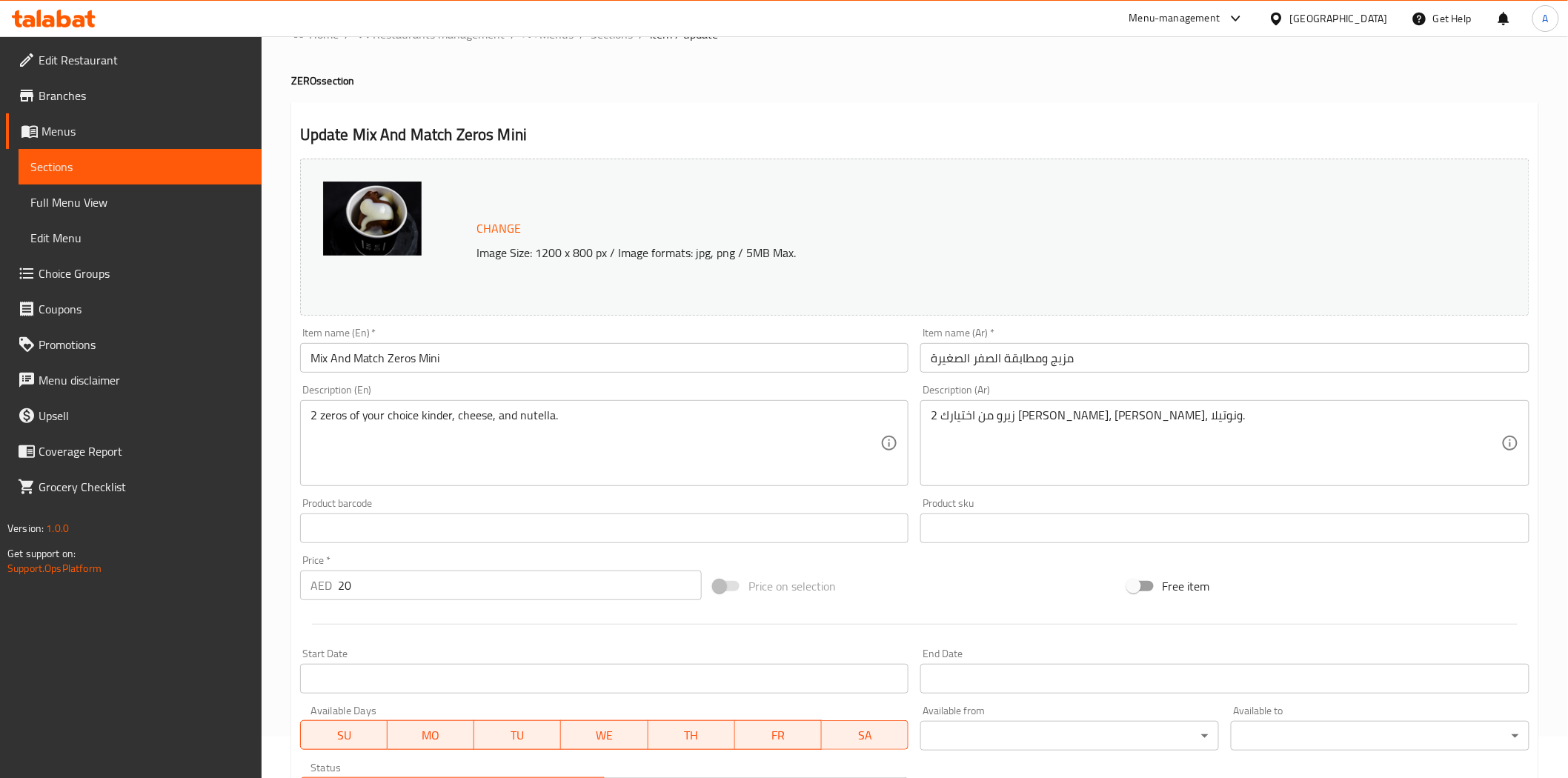
scroll to position [374, 0]
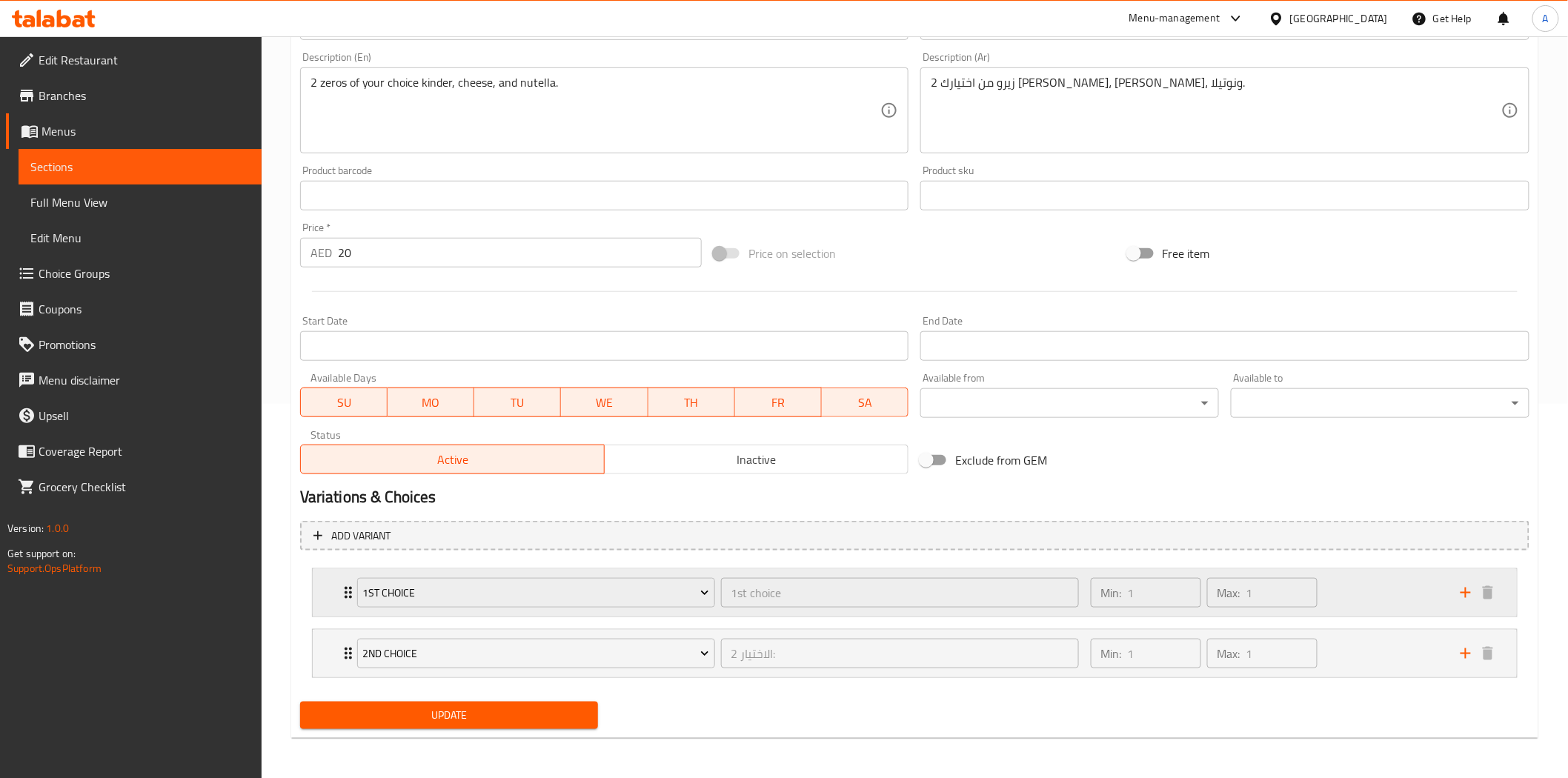
click at [1354, 594] on div "Min: 1 ​ Max: 1 ​" at bounding box center [1266, 592] width 369 height 47
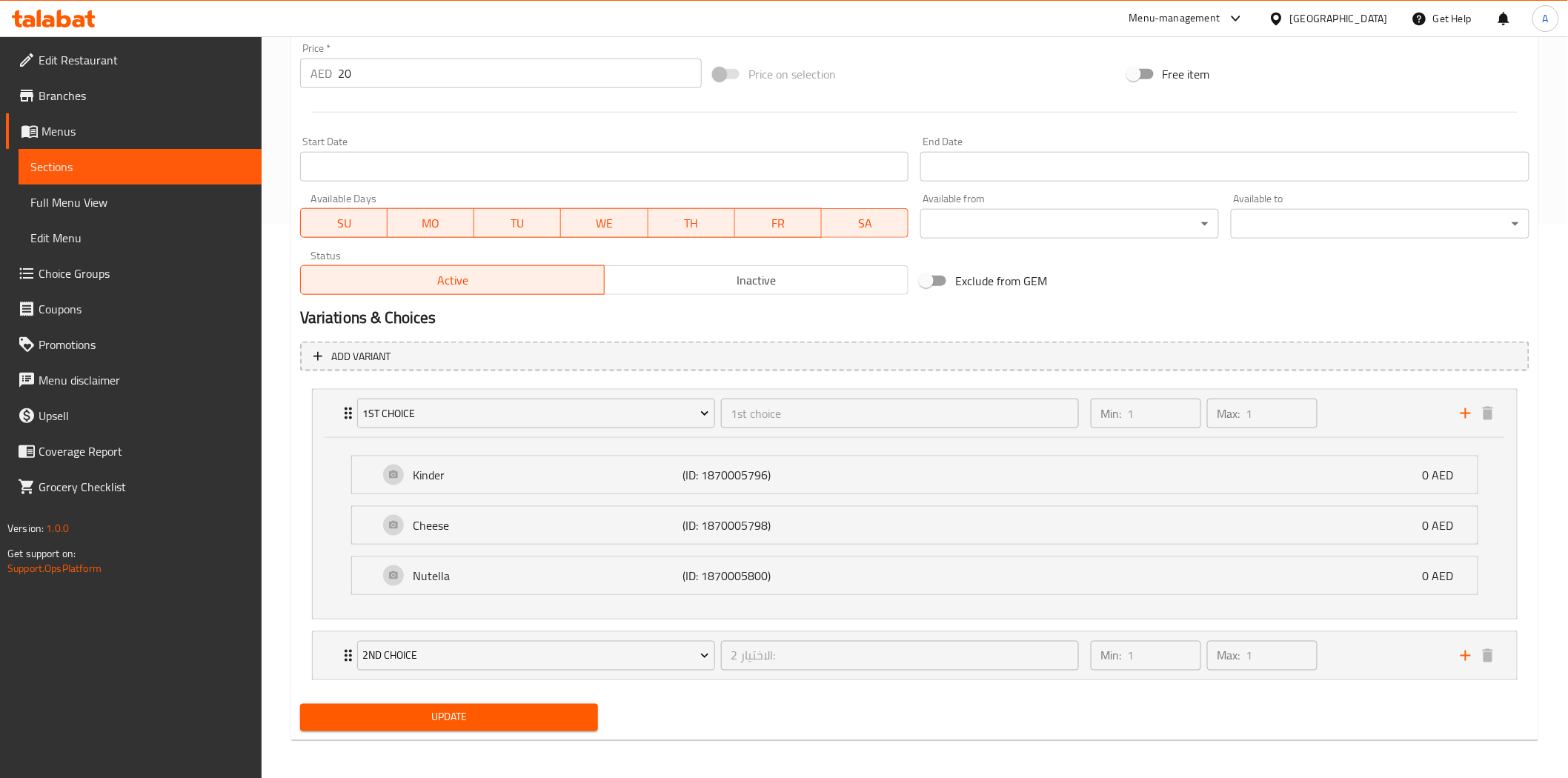
scroll to position [556, 0]
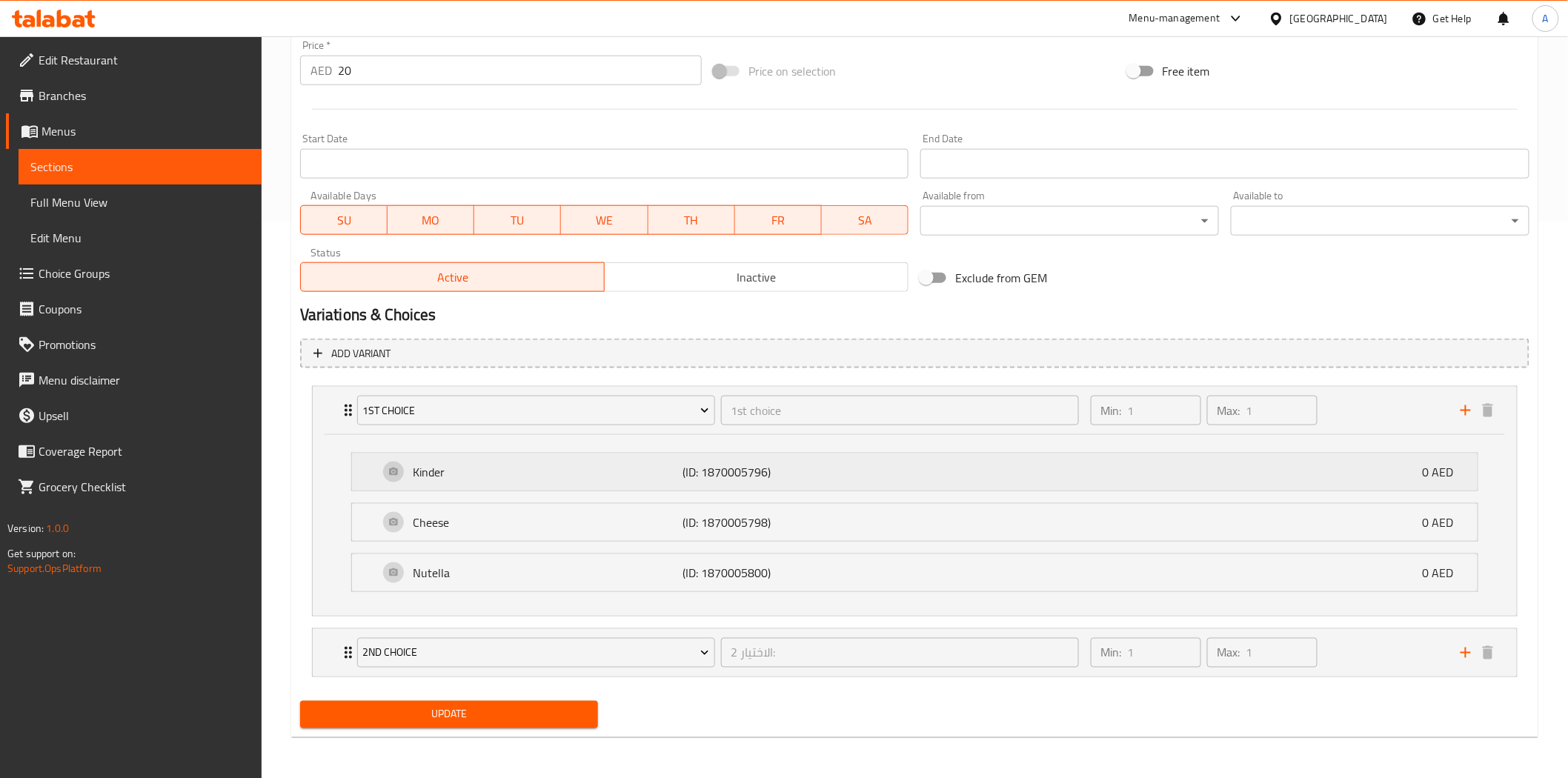
click at [949, 479] on div "Kinder (ID: 1870005796) 0 AED" at bounding box center [918, 471] width 1081 height 37
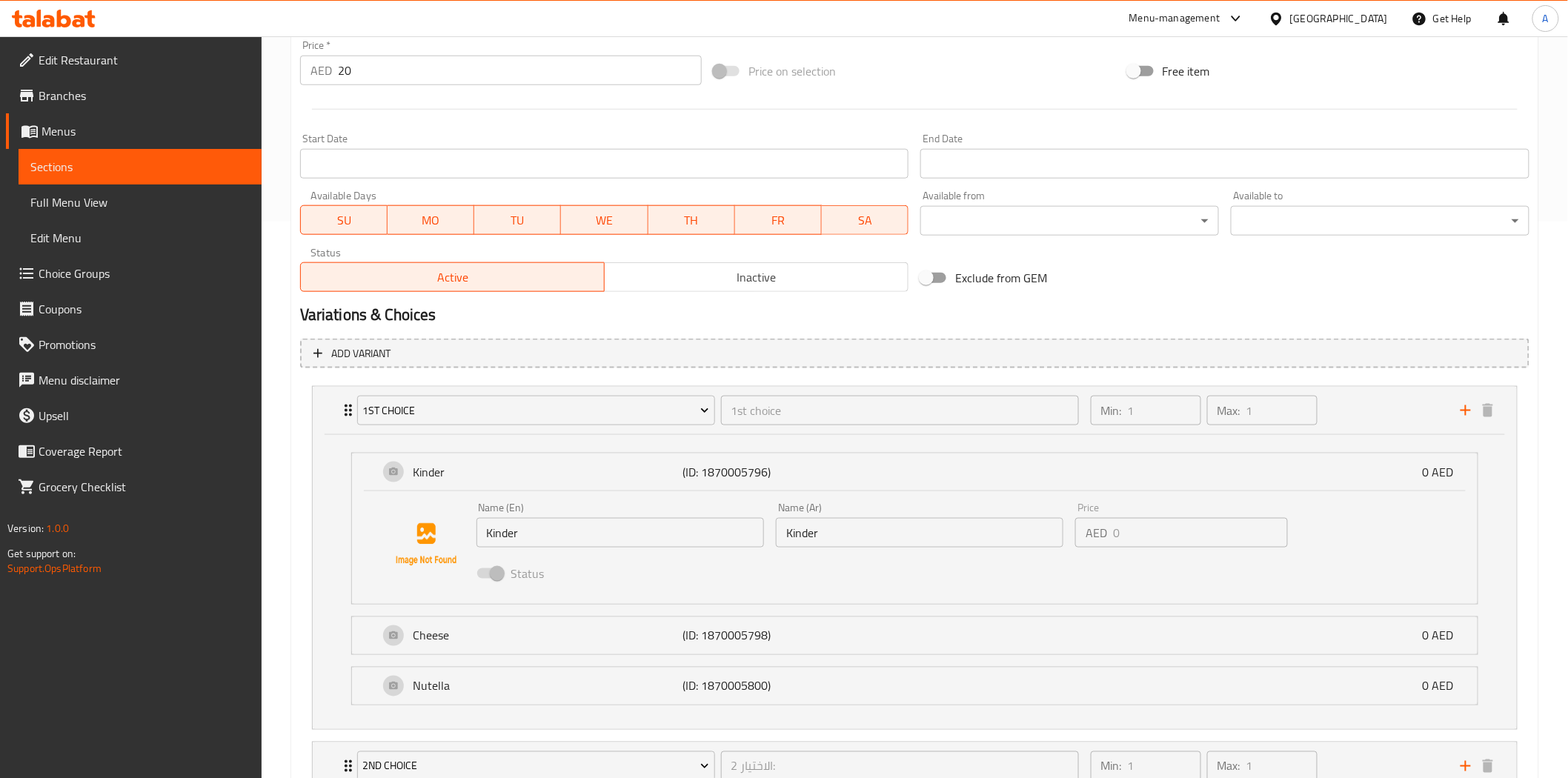
click at [944, 528] on input "Kinder" at bounding box center [919, 532] width 287 height 30
click at [1051, 467] on div "Kinder (ID: 1870005796) 0 AED" at bounding box center [918, 471] width 1081 height 37
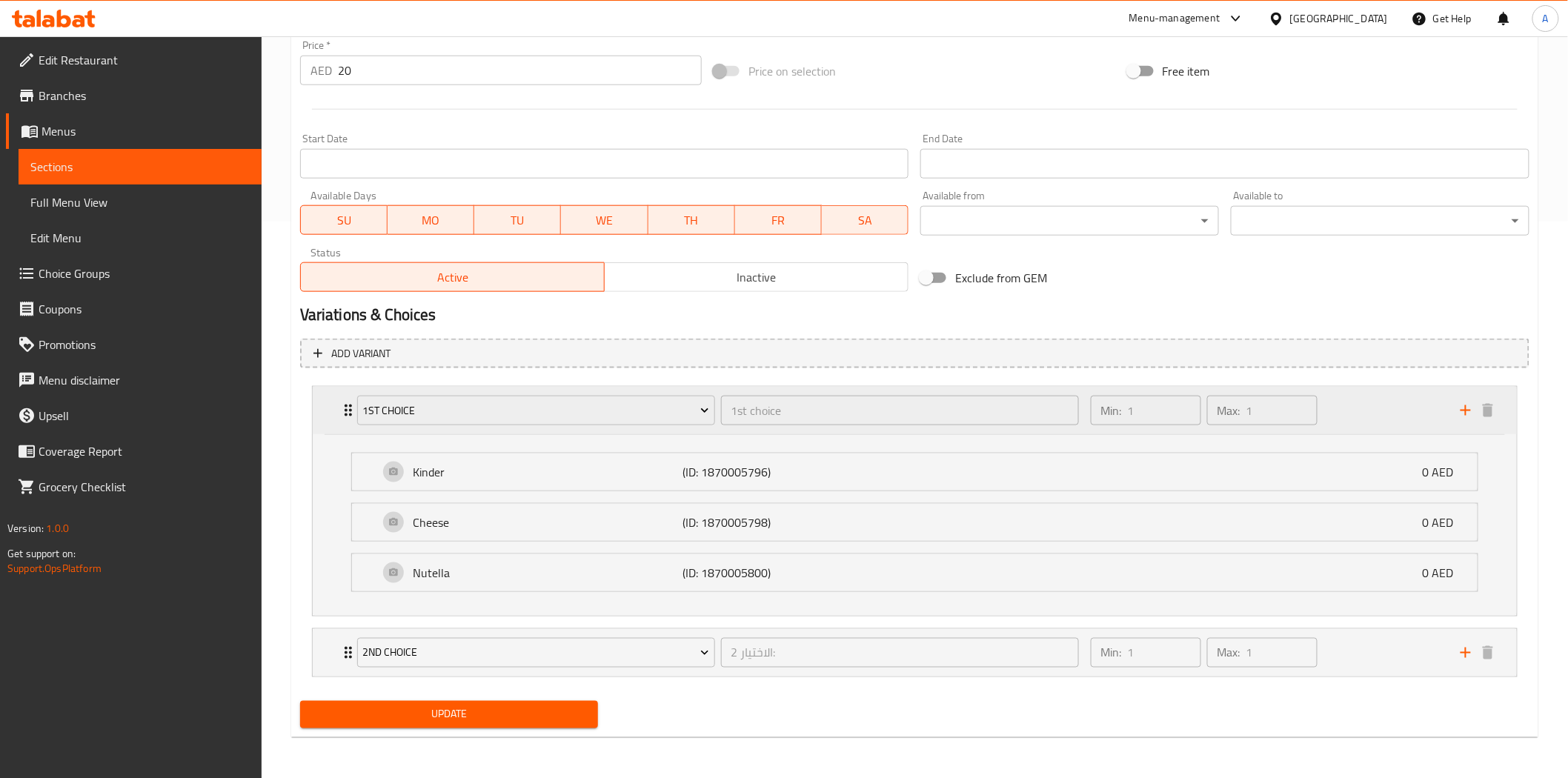
click at [1349, 405] on div "Min: 1 ​ Max: 1 ​" at bounding box center [1266, 410] width 369 height 47
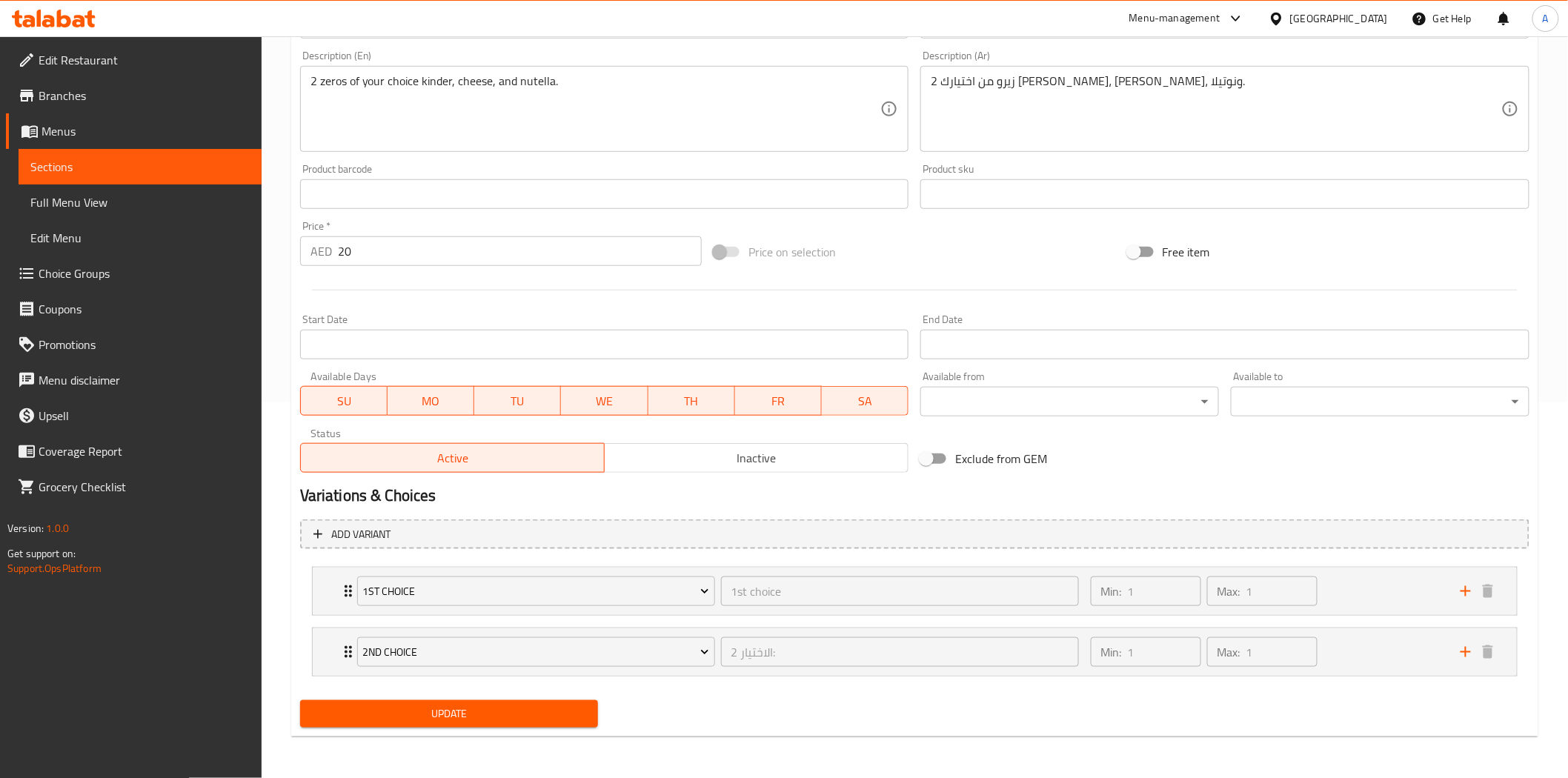
scroll to position [374, 0]
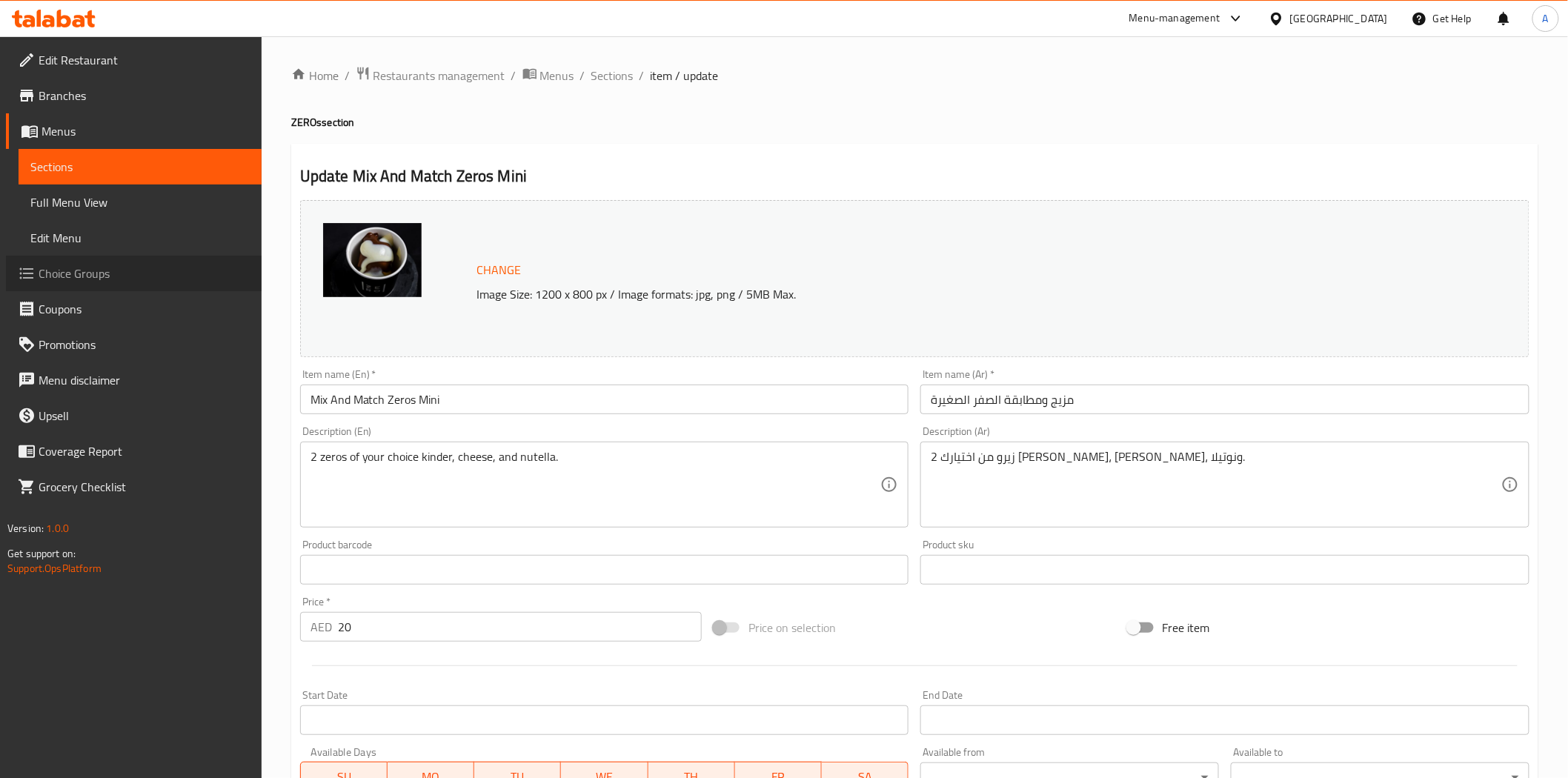
click at [99, 264] on span "Choice Groups" at bounding box center [144, 273] width 211 height 18
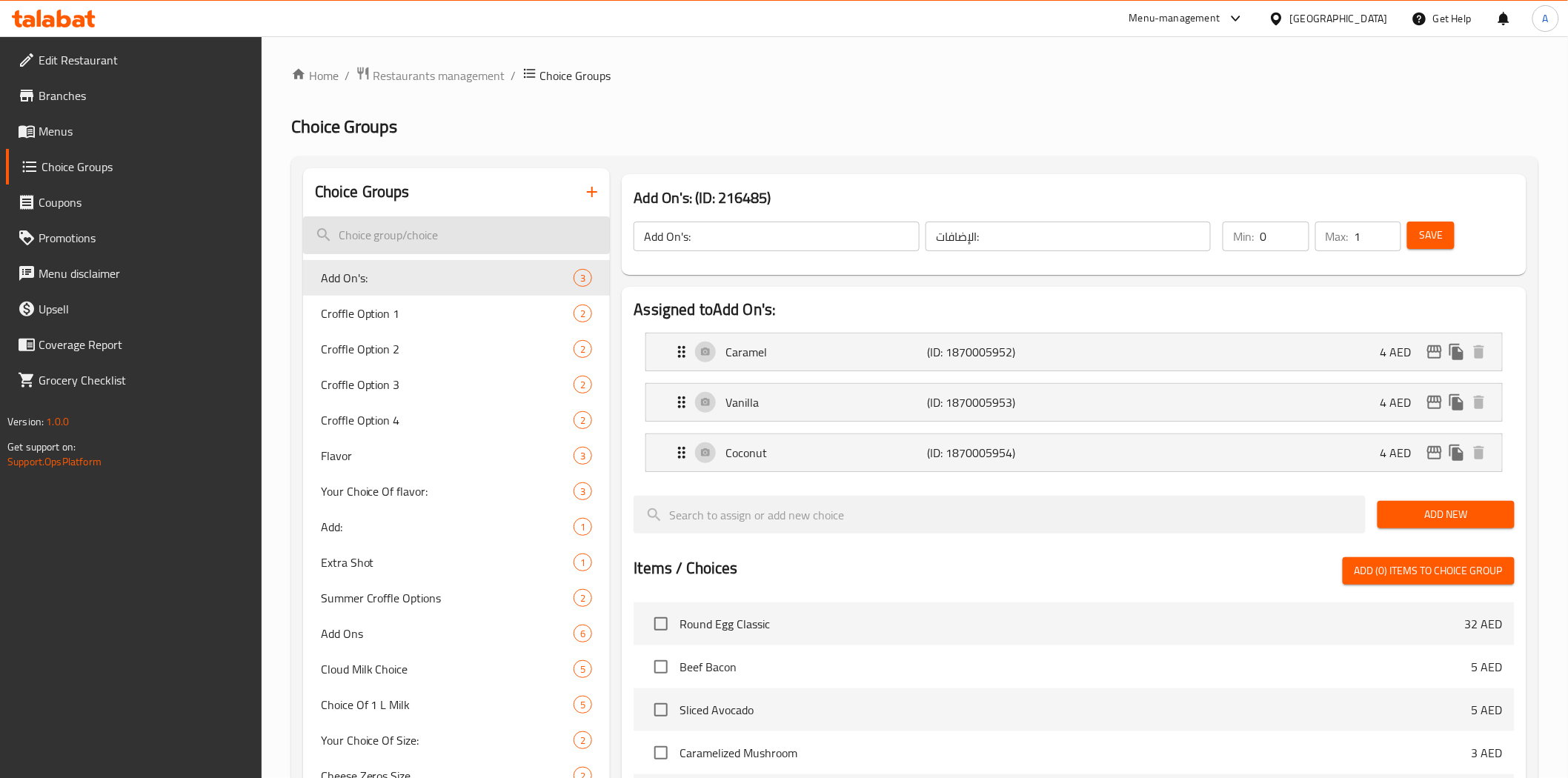
click at [498, 231] on input "search" at bounding box center [457, 235] width 308 height 38
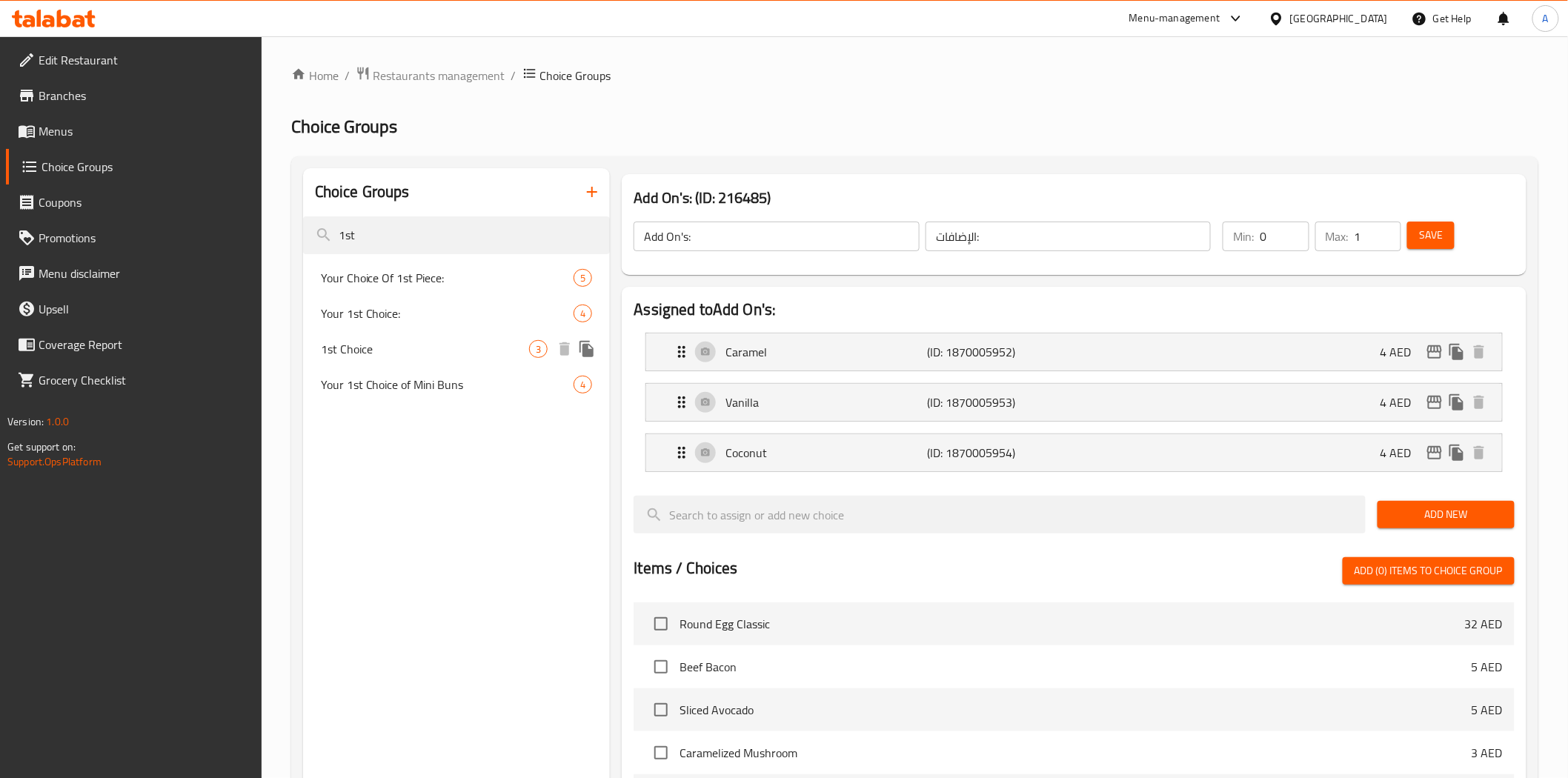
type input "1st"
click at [356, 348] on span "1st Choice" at bounding box center [425, 349] width 209 height 18
type input "1st Choice"
type input "1st choice"
type input "1"
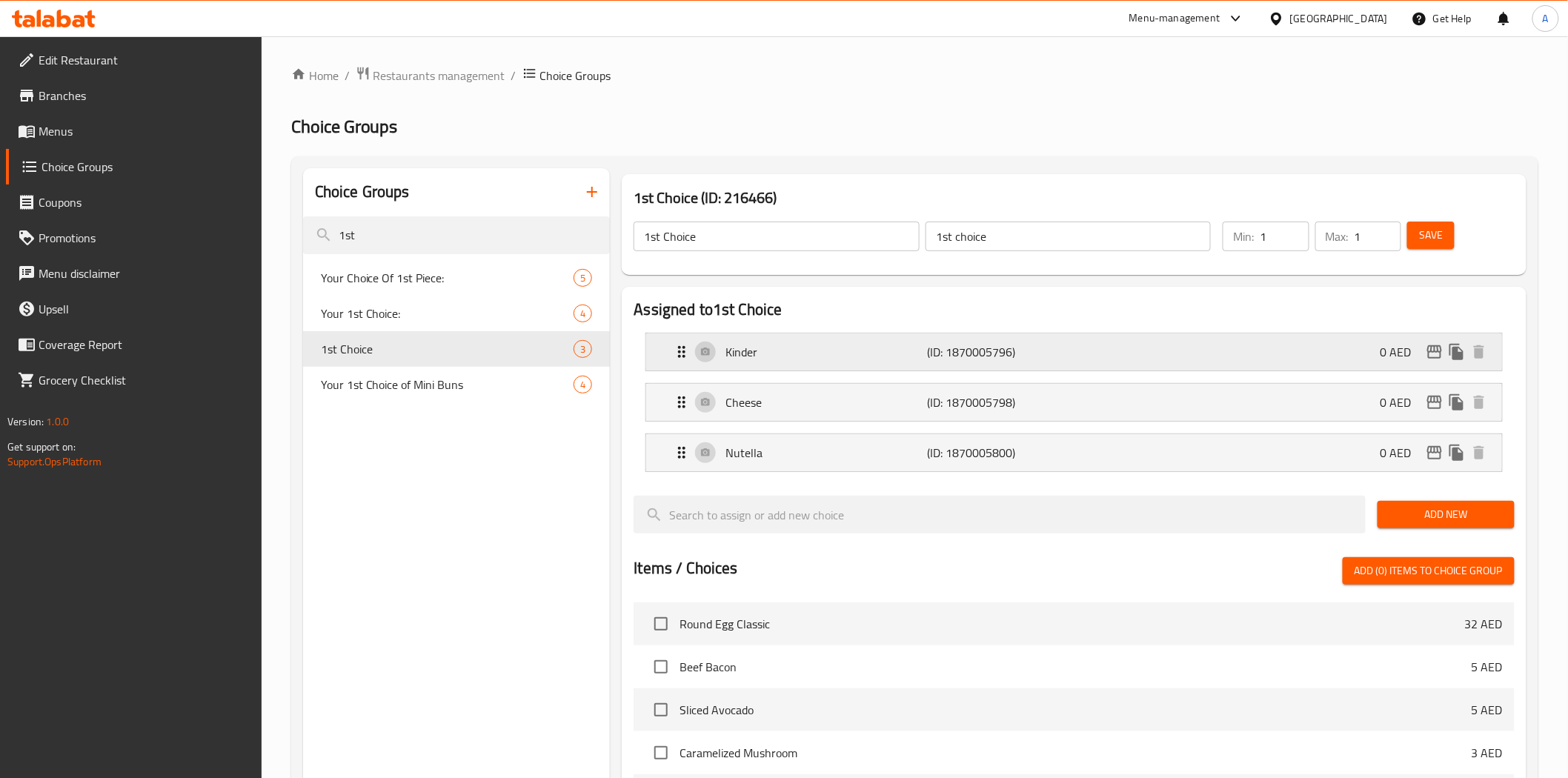
click at [1026, 365] on div "Kinder (ID: 1870005796) 0 AED" at bounding box center [1078, 352] width 810 height 37
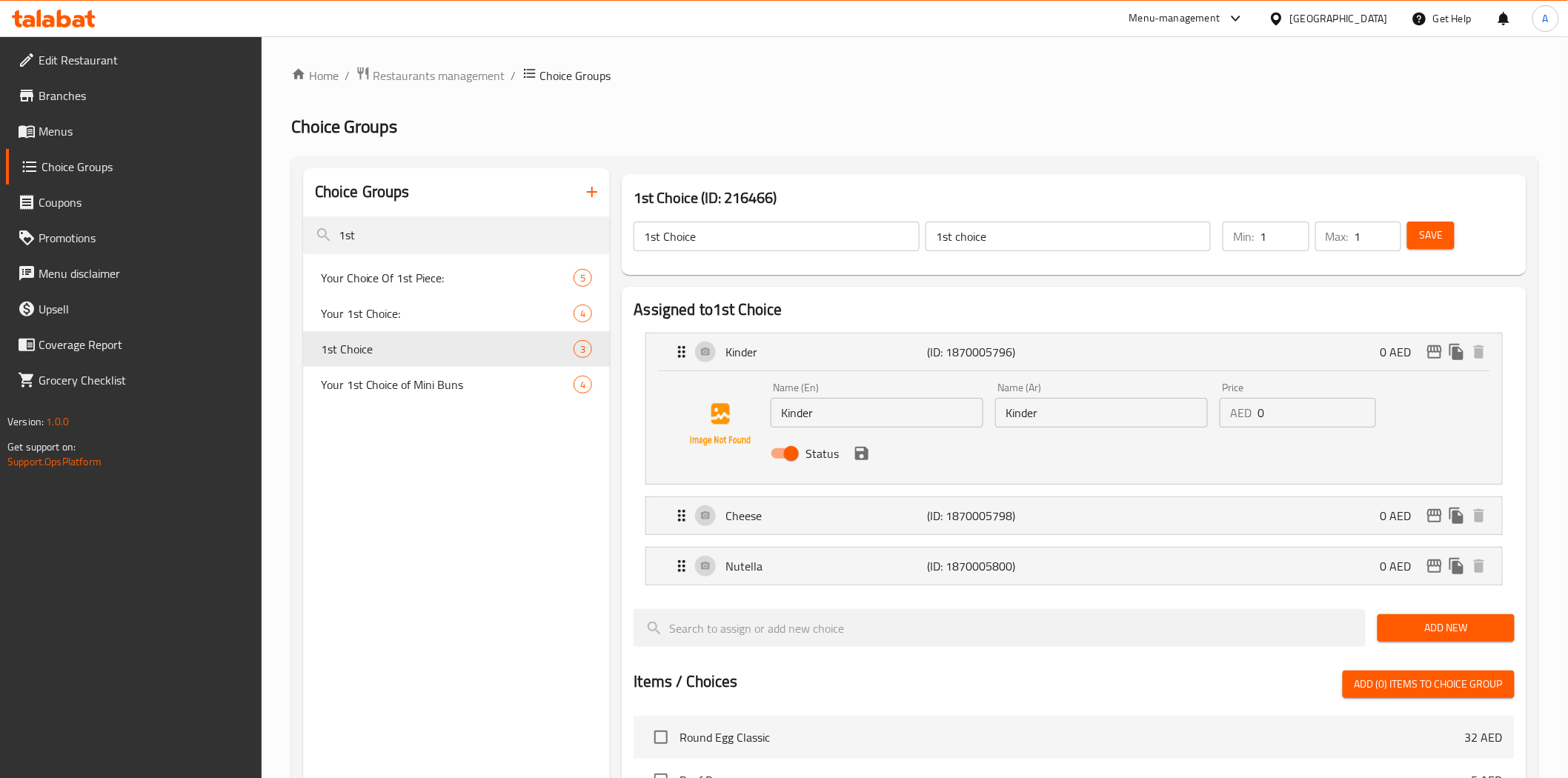
click at [1151, 415] on input "Kinder" at bounding box center [1101, 412] width 212 height 30
paste input "كيندر"
click at [1136, 506] on div "Cheese (ID: 1870005798) 0 AED" at bounding box center [1078, 515] width 810 height 37
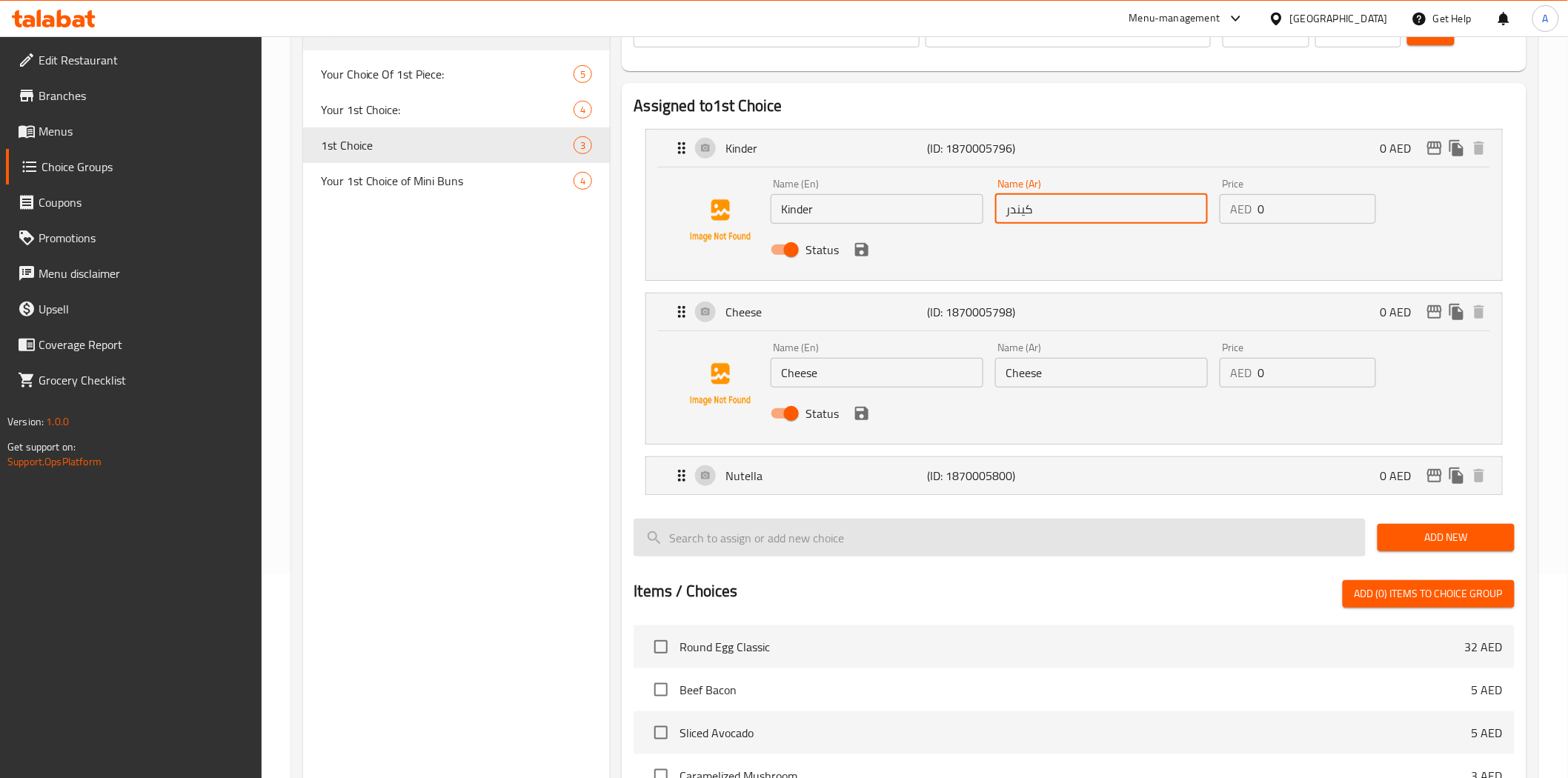
scroll to position [247, 0]
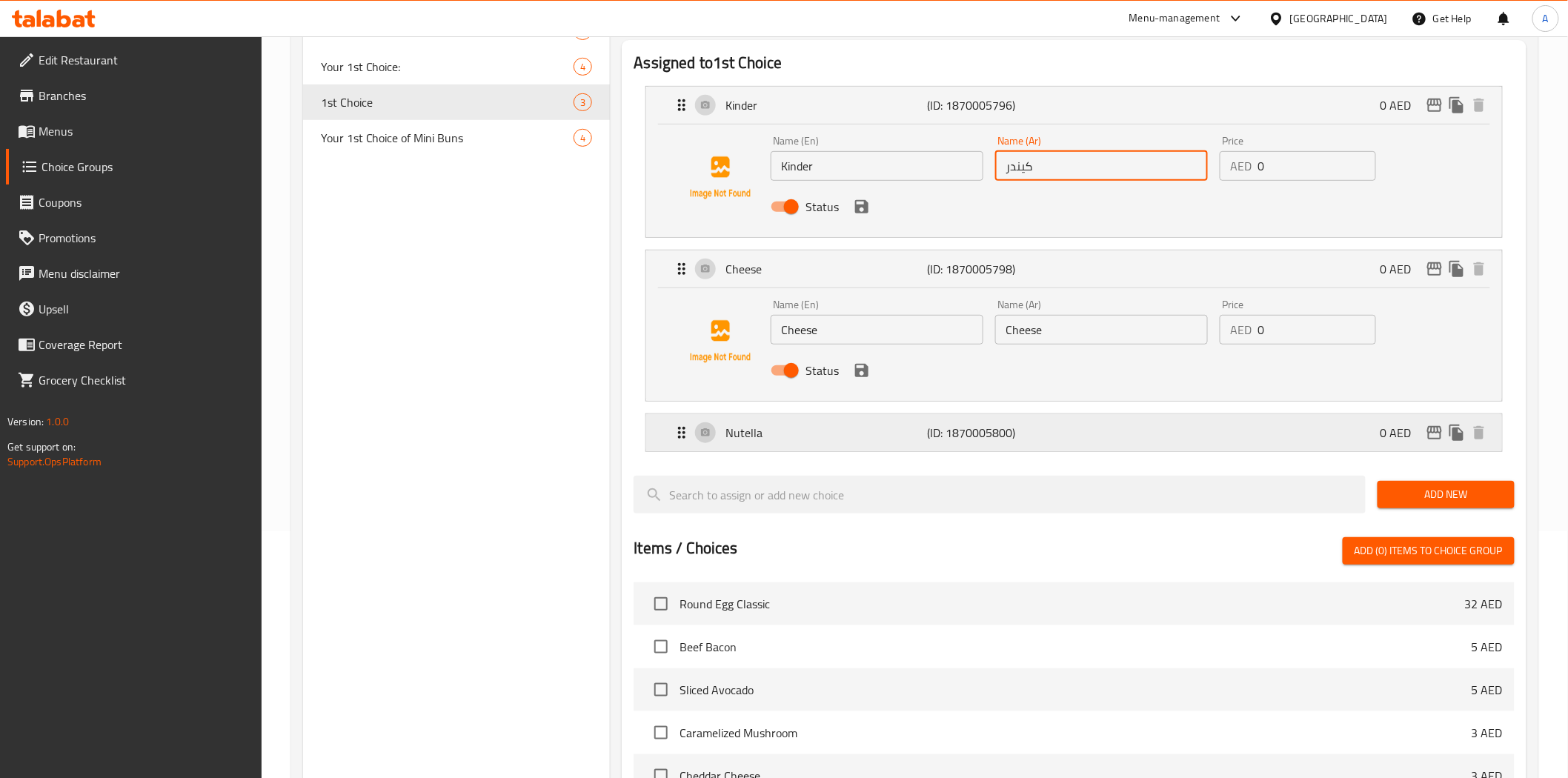
click at [1089, 417] on div "Nutella (ID: 1870005800) 0 AED" at bounding box center [1078, 432] width 810 height 37
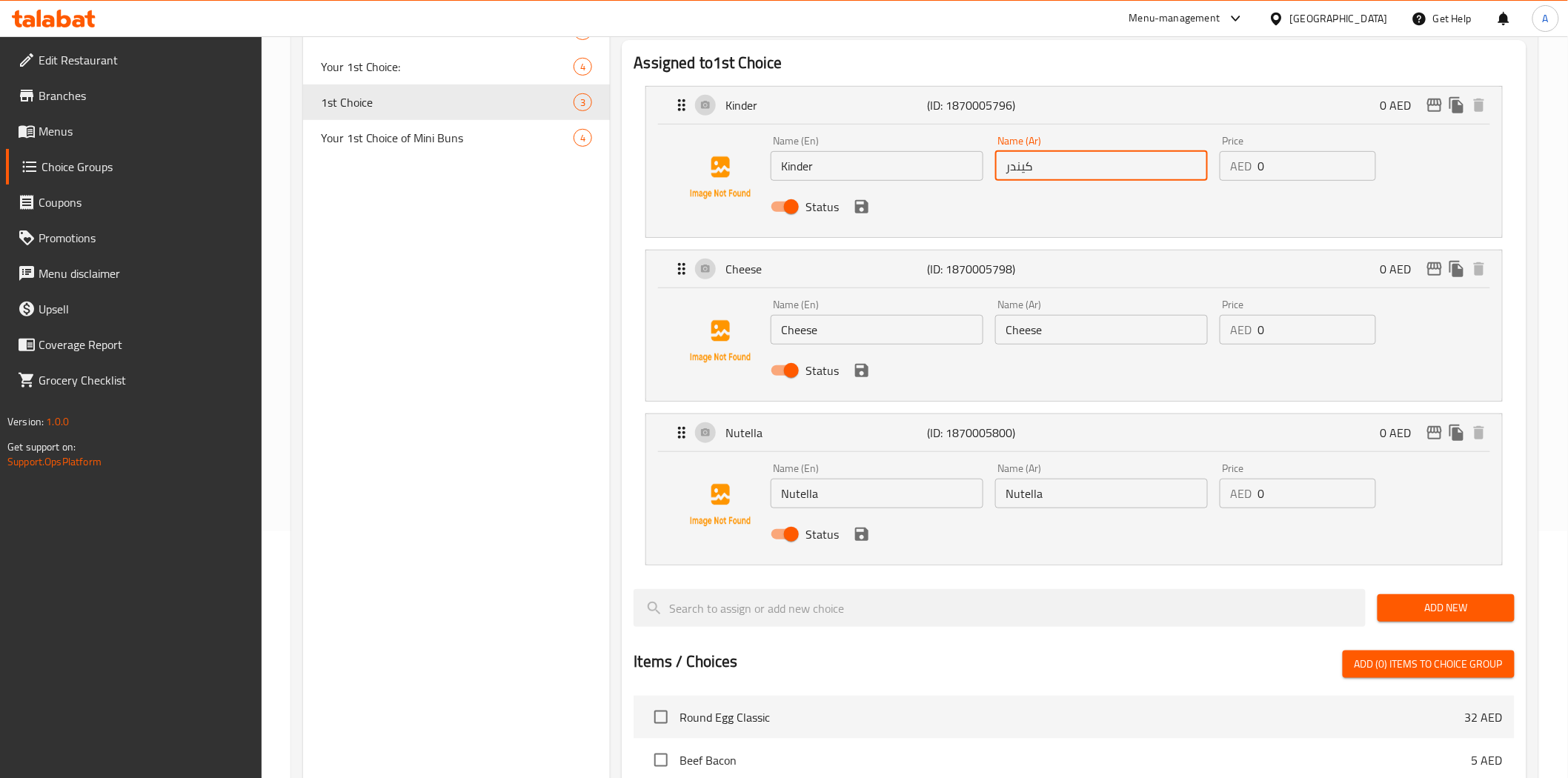
type input "كيندر"
click at [1033, 337] on input "Cheese" at bounding box center [1101, 329] width 212 height 30
click at [1152, 333] on input "Cheese" at bounding box center [1101, 329] width 212 height 30
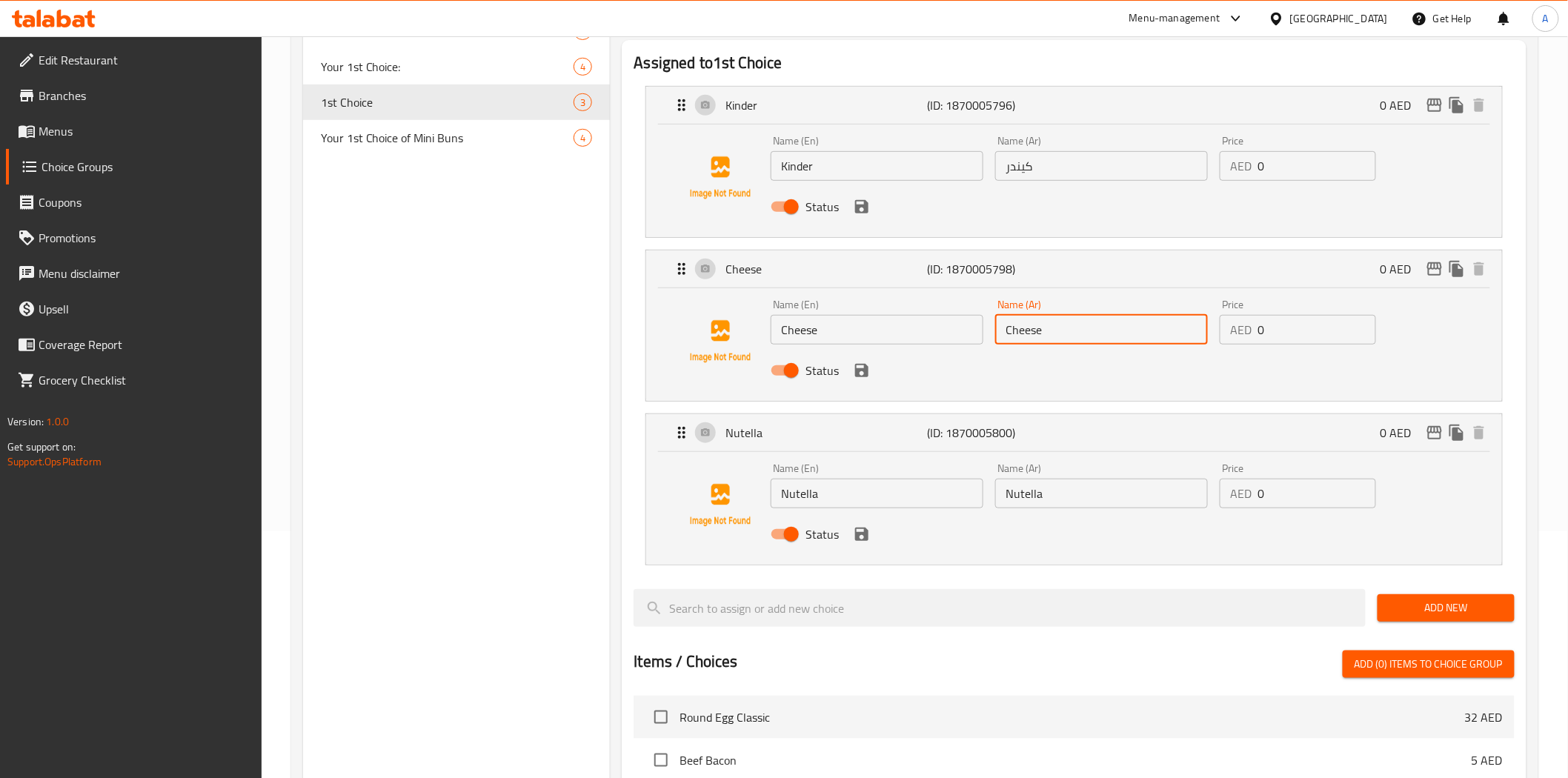
paste input "الجبن"
type input "الجبن"
click at [1039, 502] on input "Nutella" at bounding box center [1101, 493] width 212 height 30
click at [1135, 486] on input "Nutella" at bounding box center [1101, 493] width 212 height 30
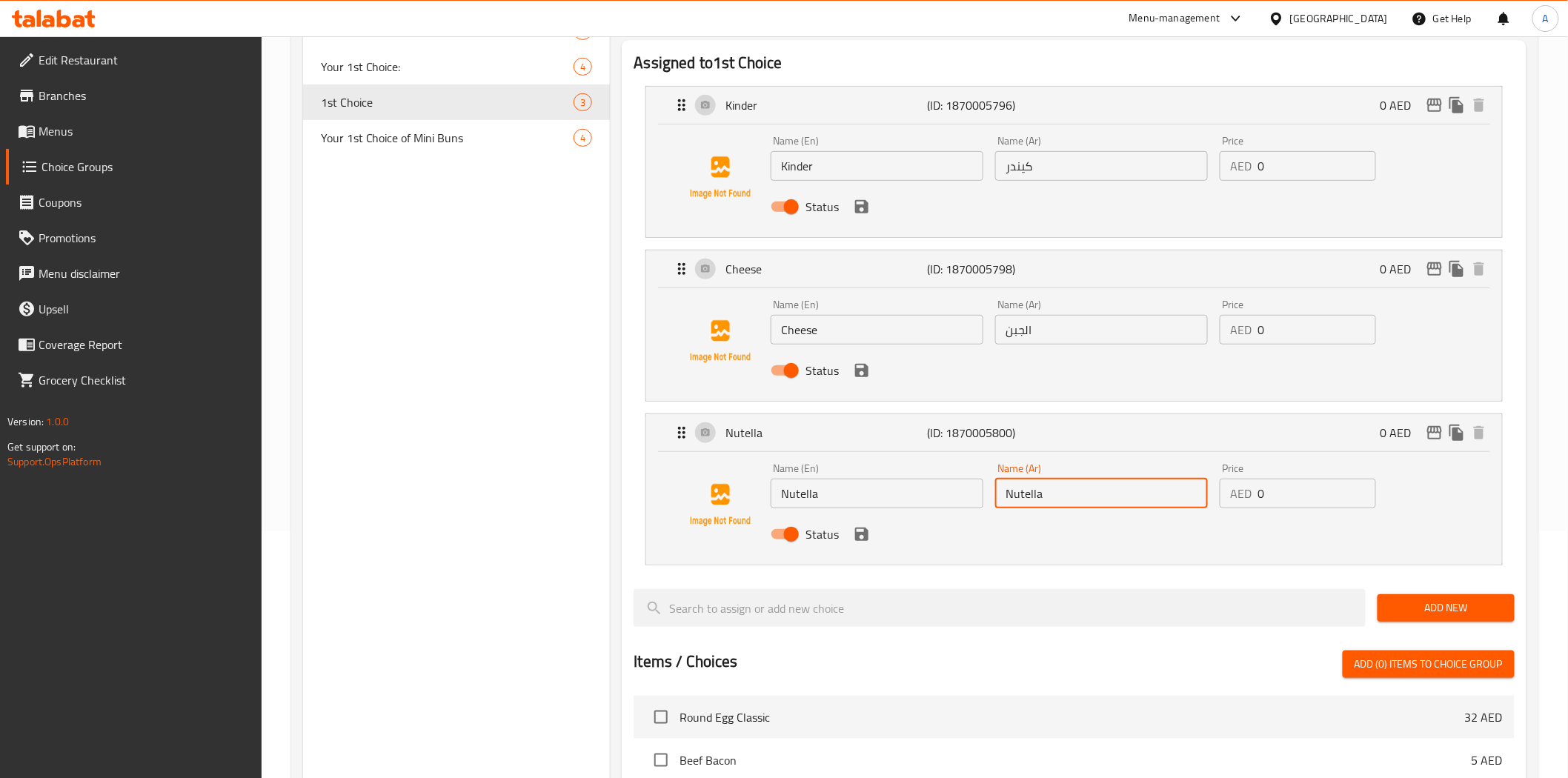
click at [1135, 486] on input "Nutella" at bounding box center [1101, 493] width 212 height 30
paste input "نوتيلا"
click at [867, 531] on icon "save" at bounding box center [862, 534] width 14 height 14
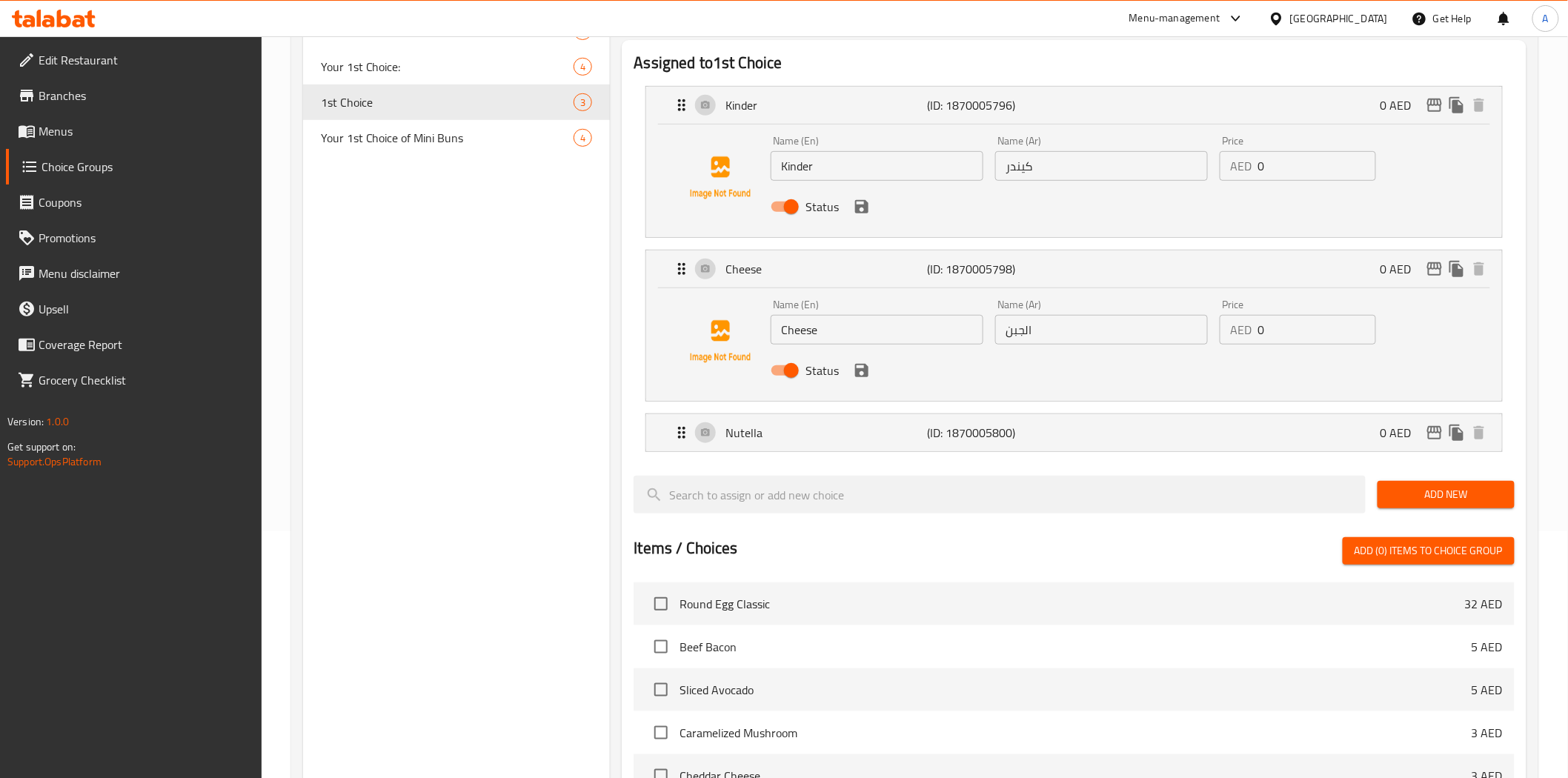
type input "نوتيلا"
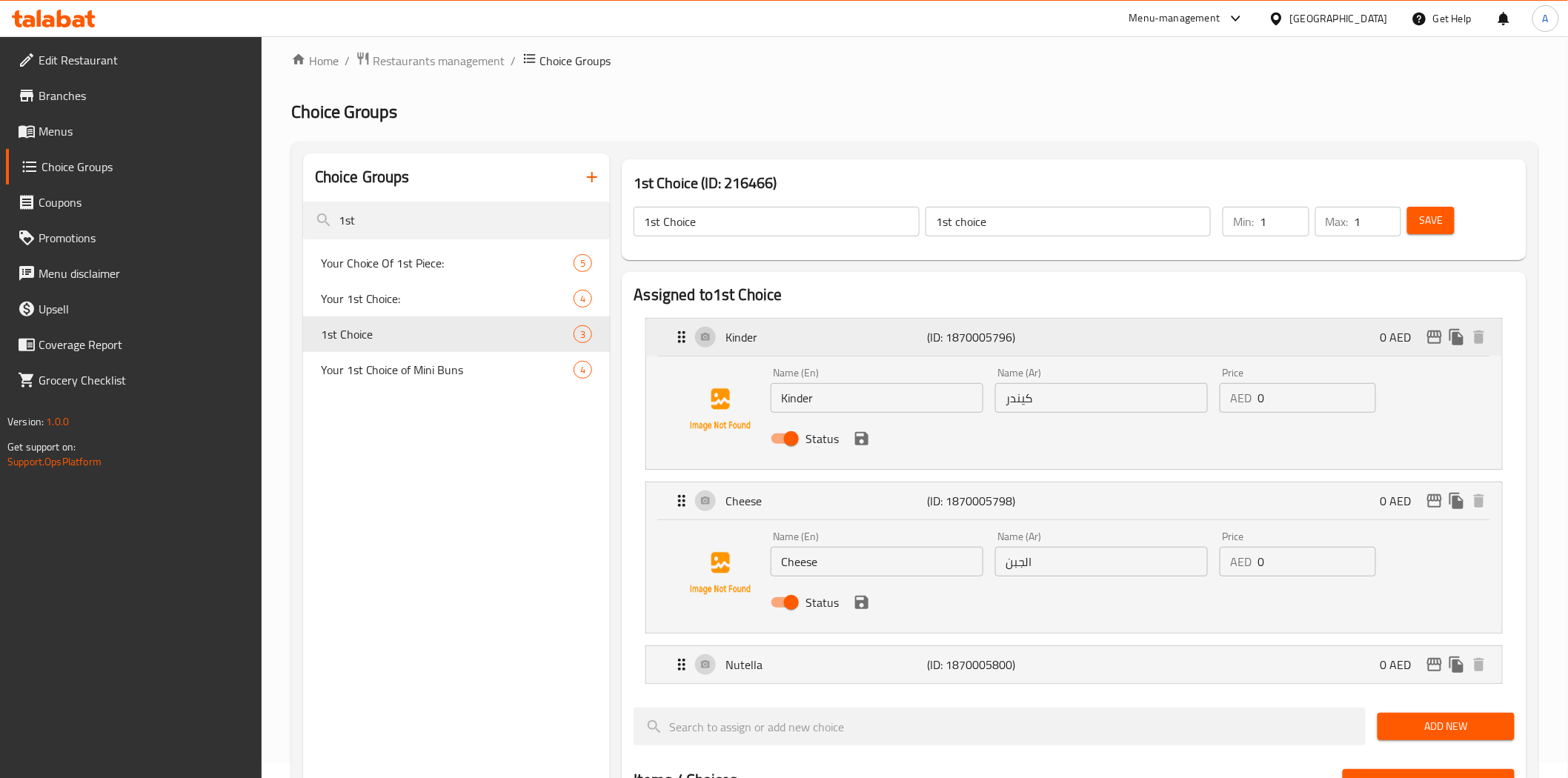
scroll to position [0, 0]
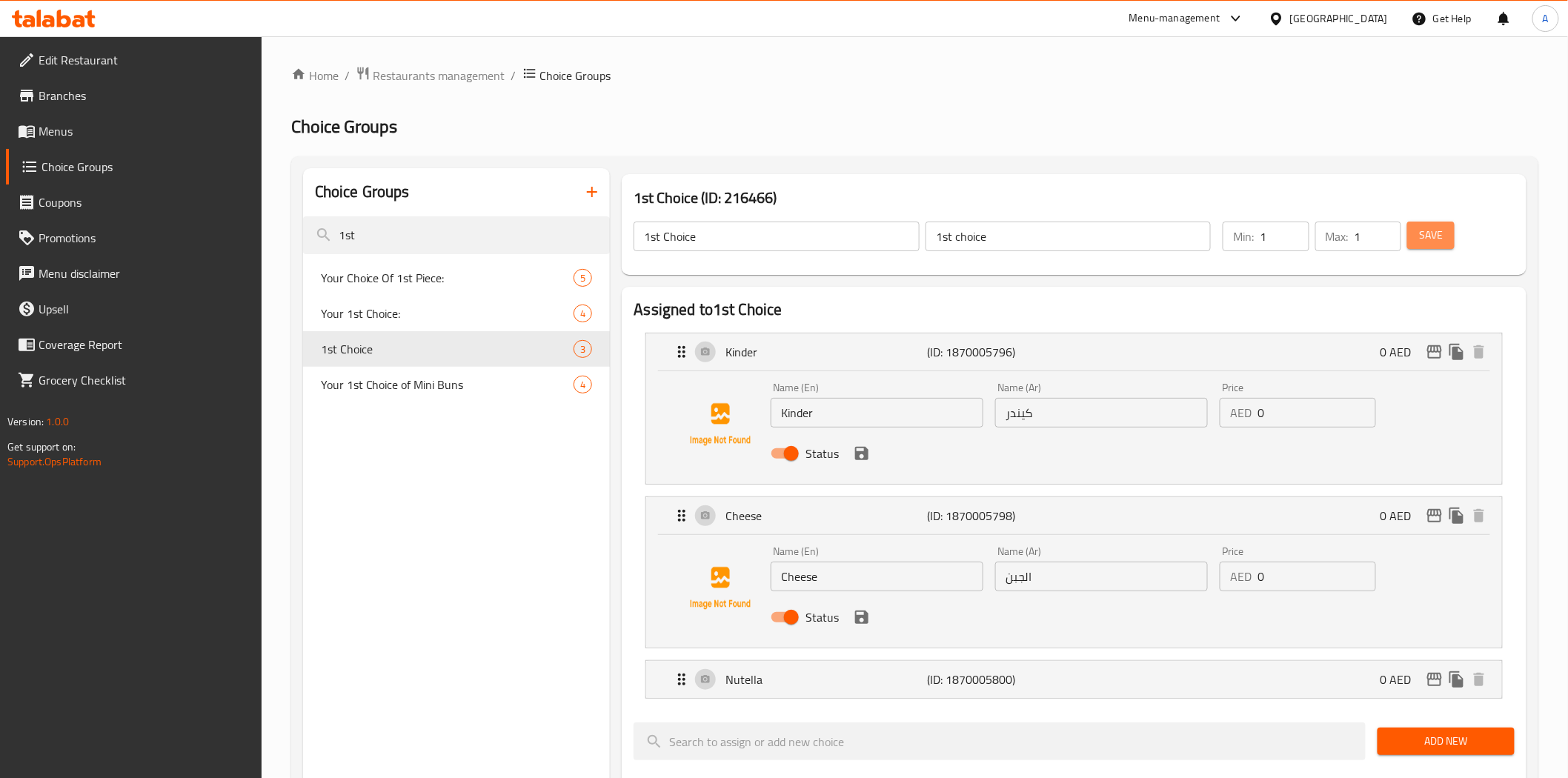
click at [1419, 233] on span "Save" at bounding box center [1430, 235] width 24 height 18
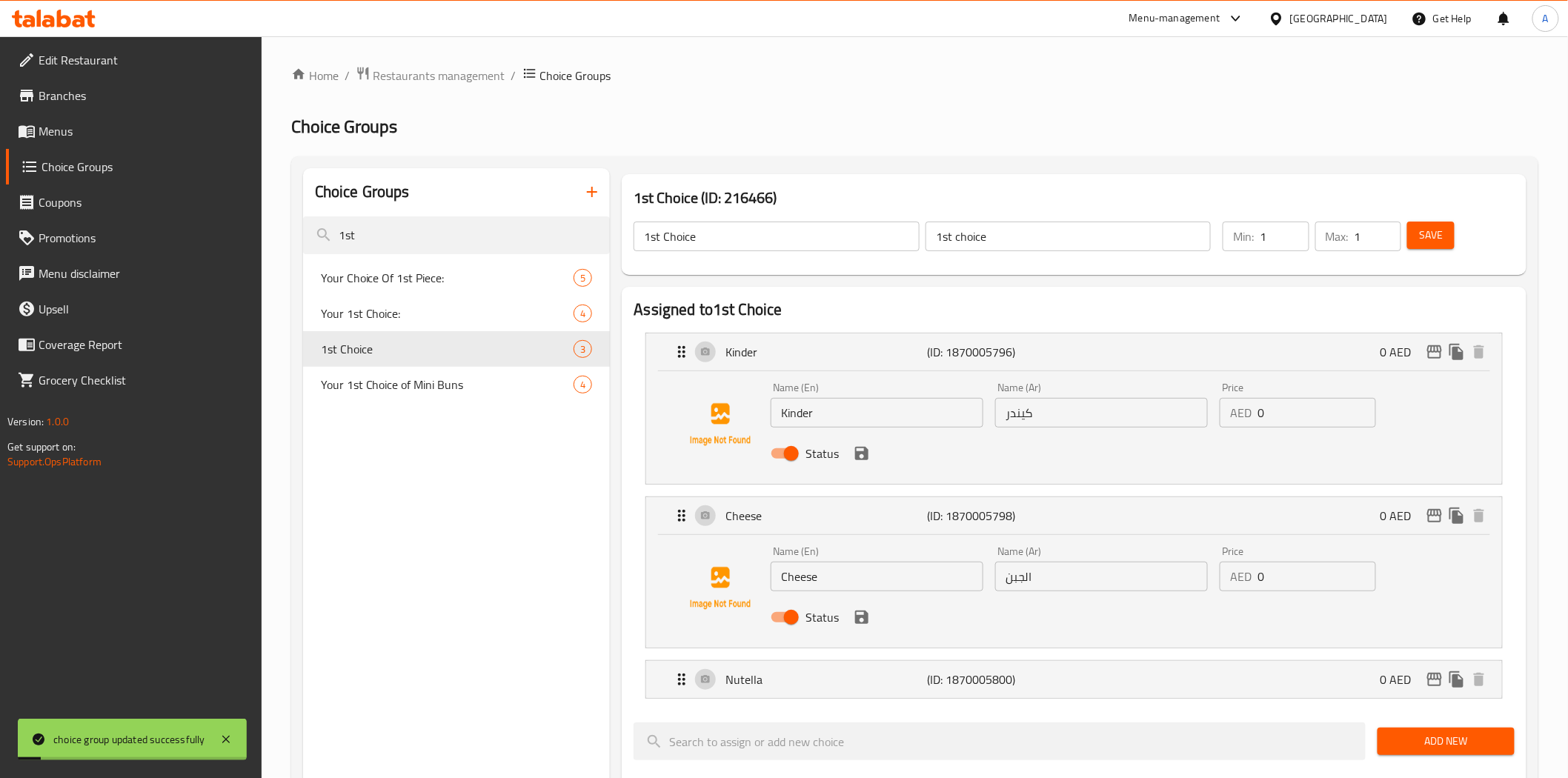
click at [998, 225] on input "1st choice" at bounding box center [1068, 236] width 286 height 30
click at [1018, 238] on input "1st choice" at bounding box center [1068, 236] width 286 height 30
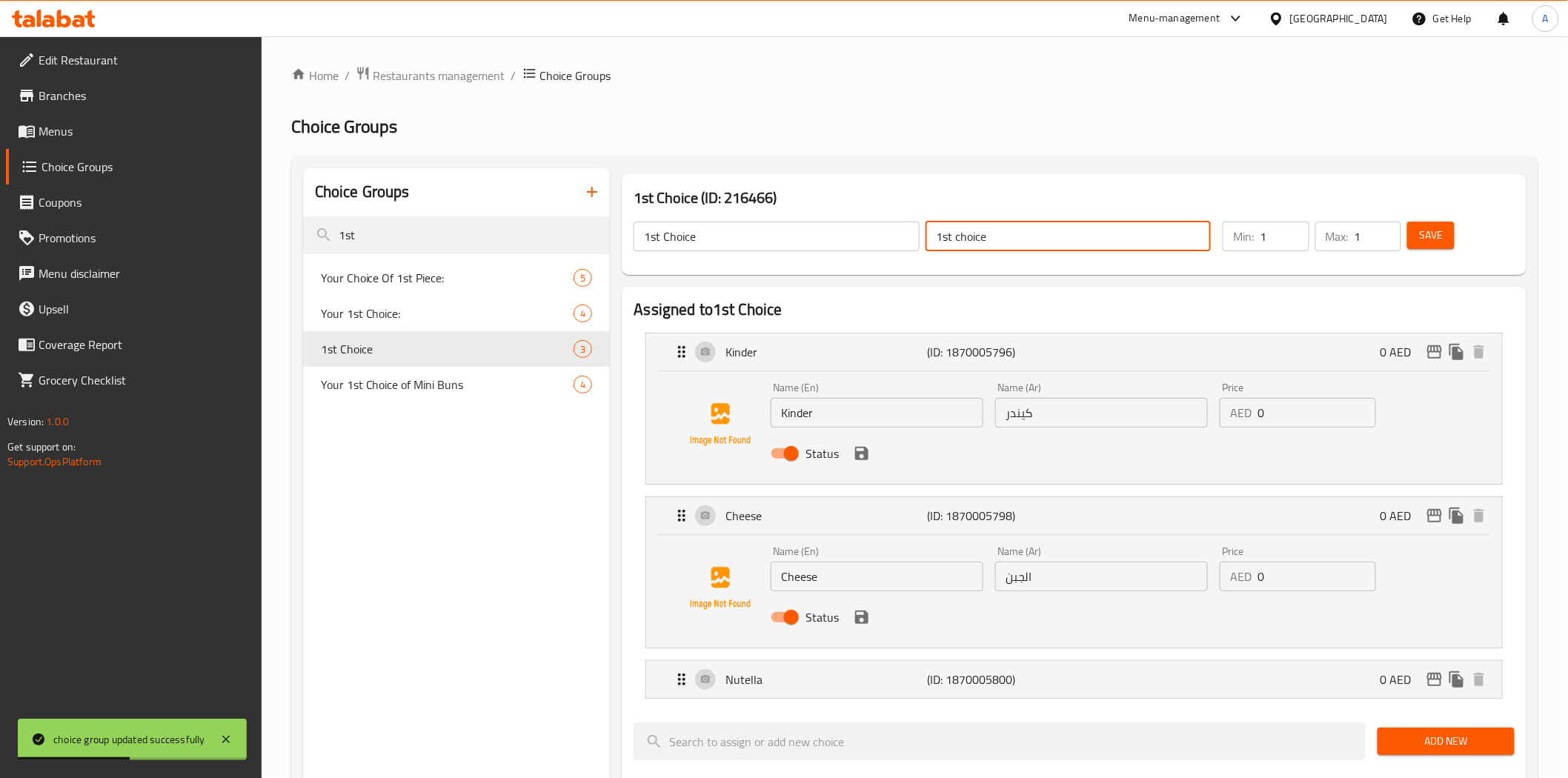
paste input "الاختيار الأول"
click at [1001, 235] on input "1st الاختيار الأول" at bounding box center [1068, 236] width 286 height 30
paste input "text"
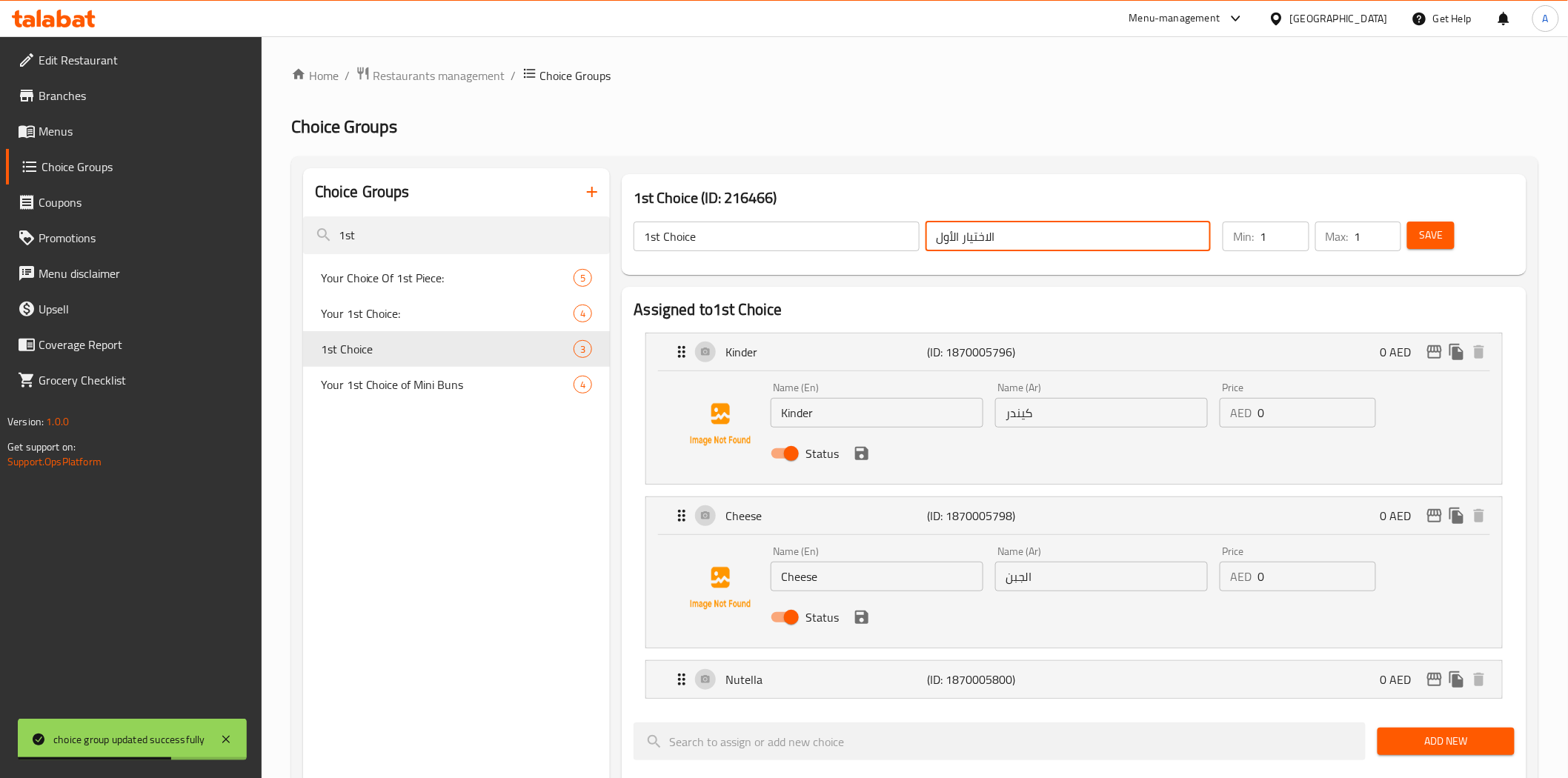
type input "الاختيار الأول"
click at [1423, 231] on span "Save" at bounding box center [1430, 235] width 24 height 18
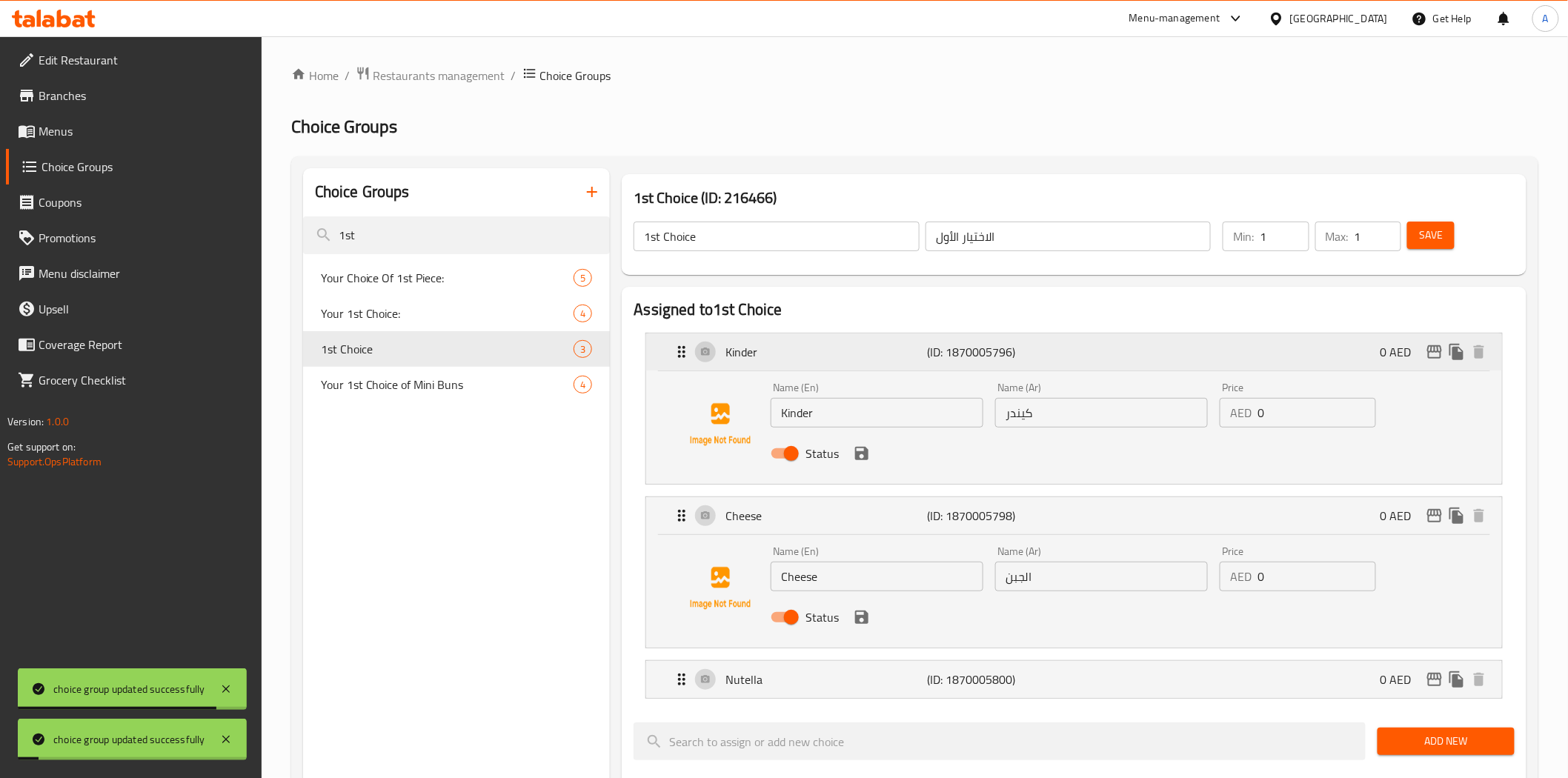
click at [1158, 352] on div "Kinder (ID: 1870005796) 0 AED" at bounding box center [1078, 352] width 810 height 37
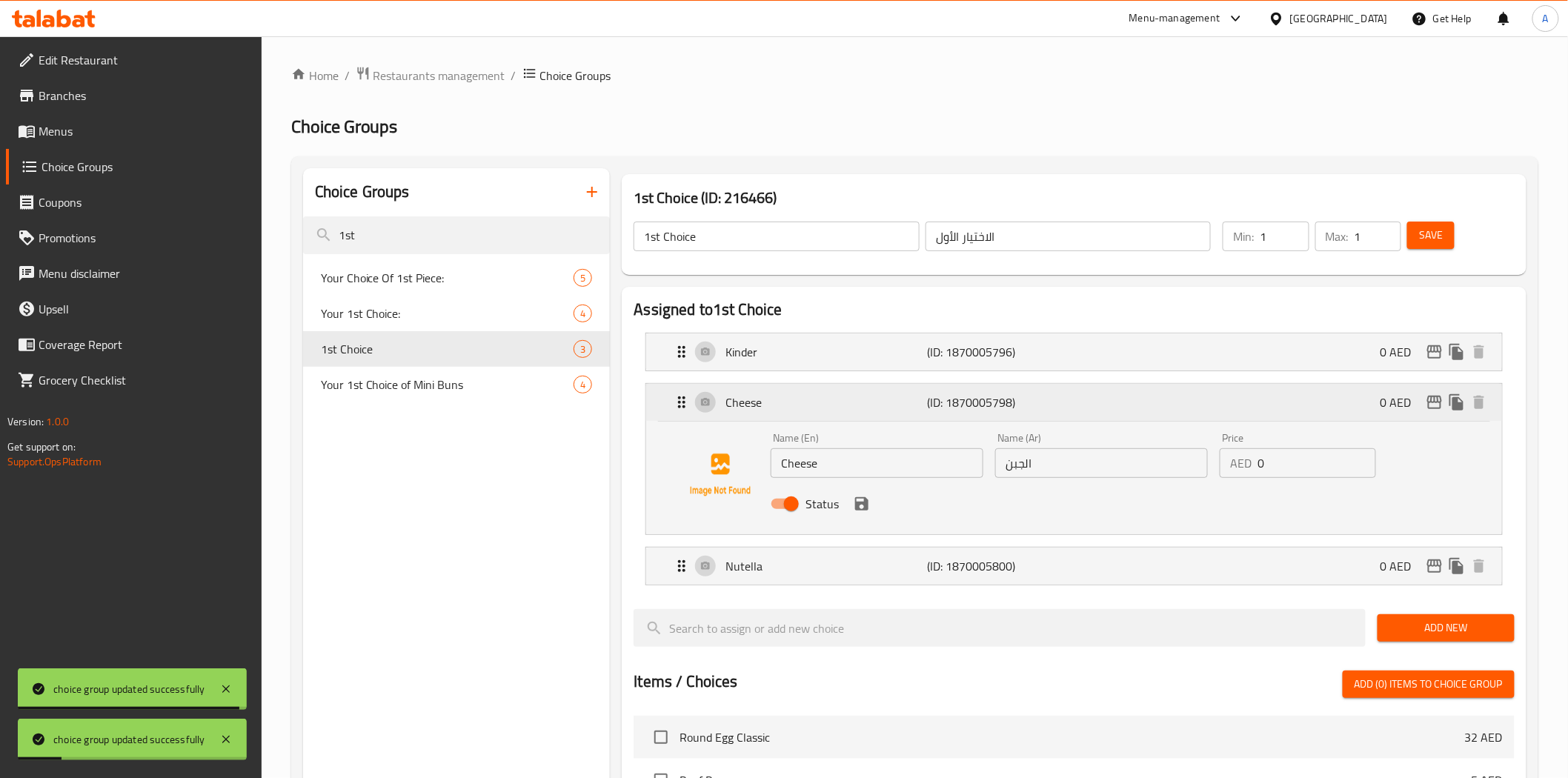
click at [1158, 401] on div "Cheese (ID: 1870005798) 0 AED" at bounding box center [1078, 402] width 810 height 37
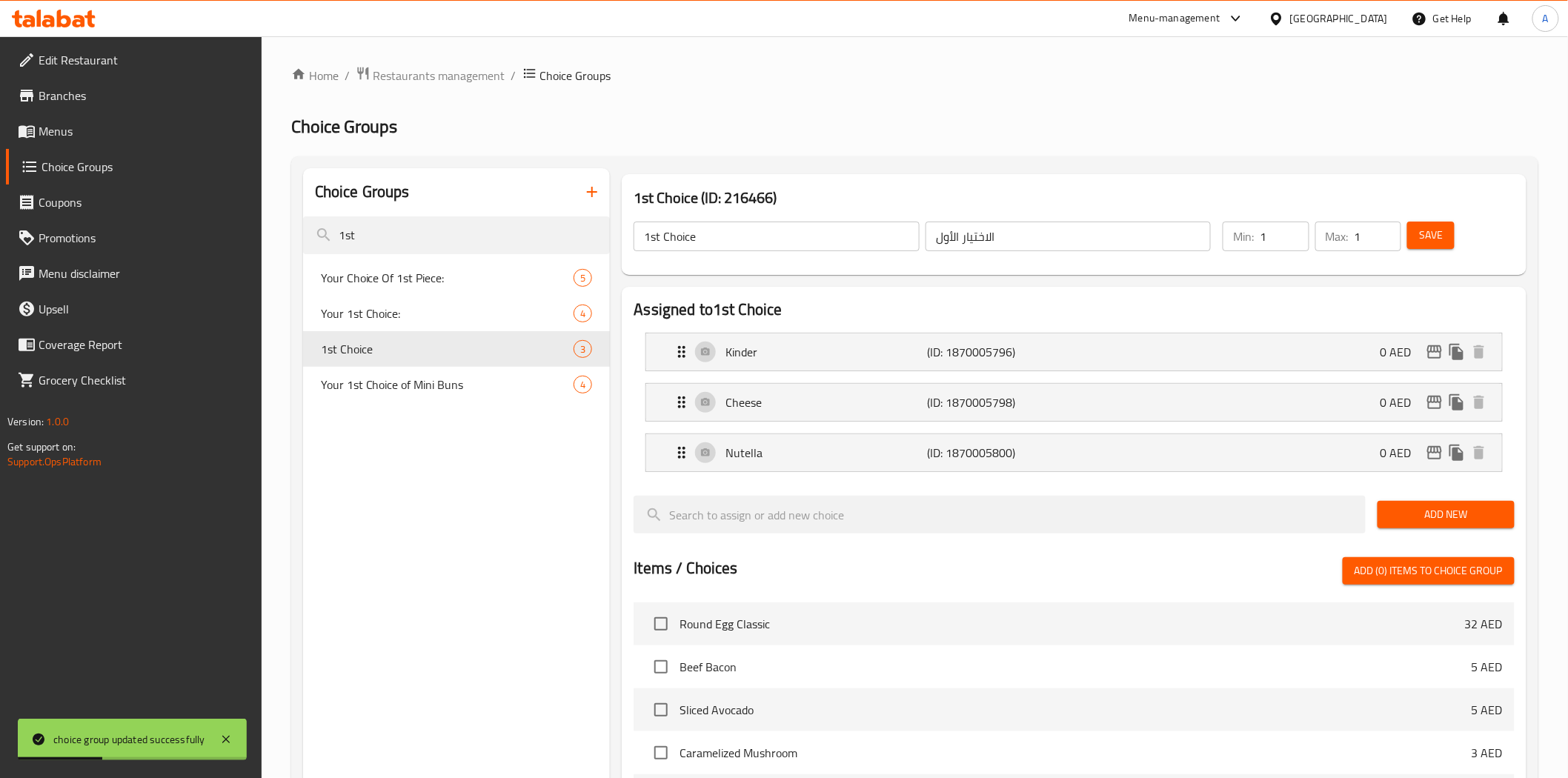
click at [1011, 361] on p "(ID: 1870005796)" at bounding box center [995, 351] width 135 height 18
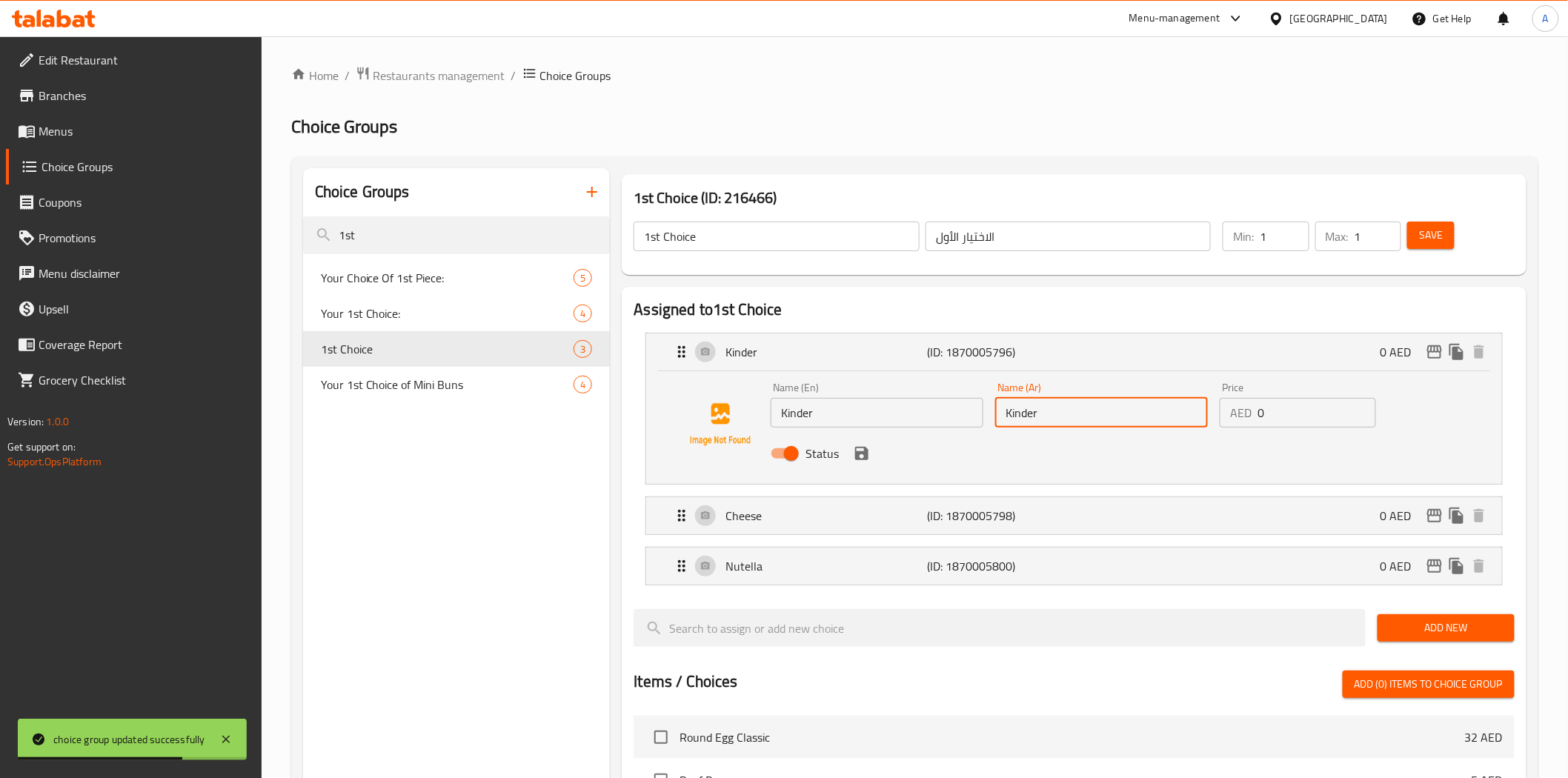
click at [1027, 413] on input "Kinder" at bounding box center [1101, 412] width 212 height 30
click at [1073, 405] on input "Kinder" at bounding box center [1101, 412] width 212 height 30
paste input "كيندر"
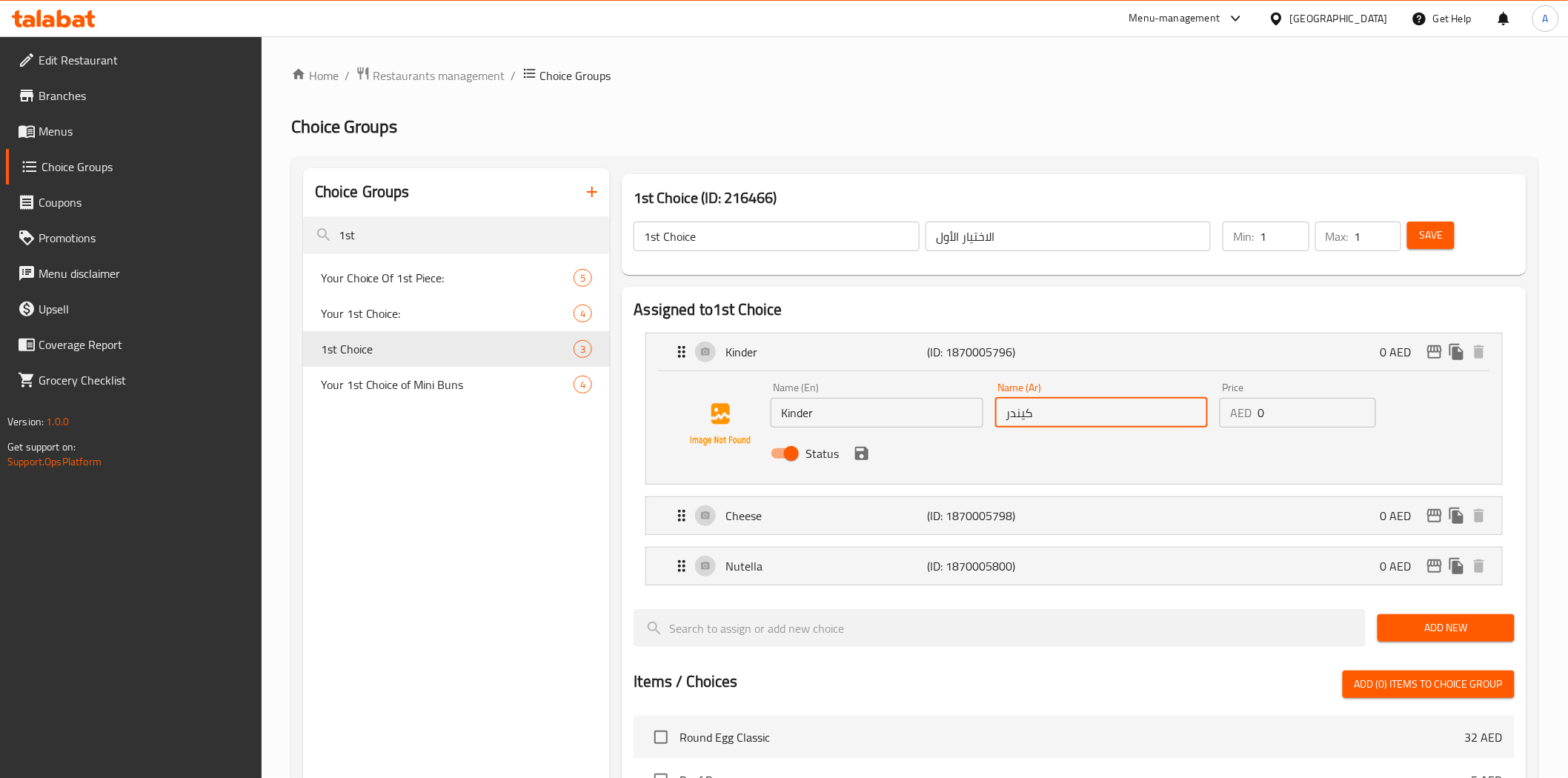
click at [858, 451] on icon "save" at bounding box center [862, 454] width 14 height 14
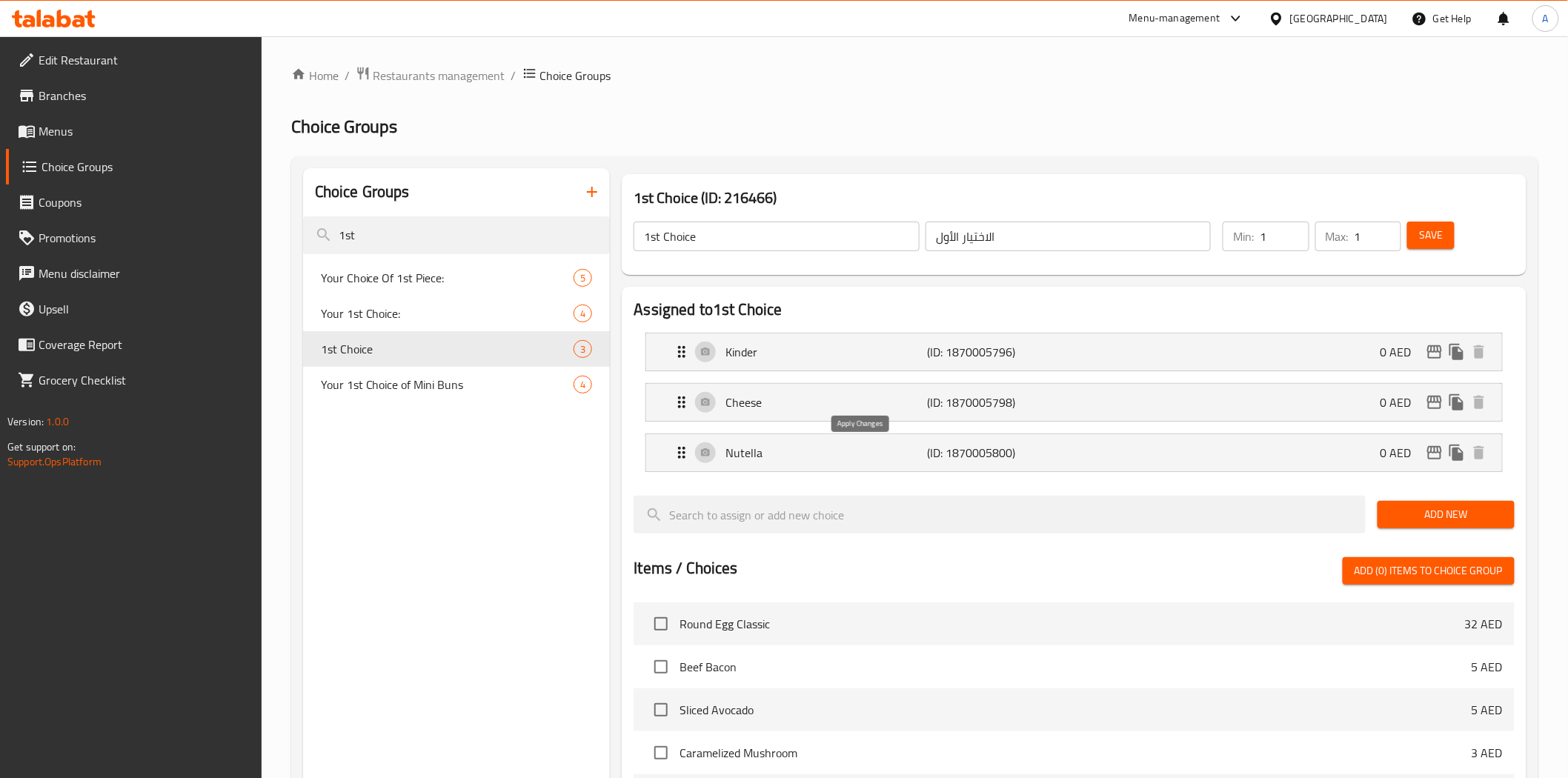
type input "كيندر"
click at [1021, 407] on p "(ID: 1870005798)" at bounding box center [995, 402] width 135 height 18
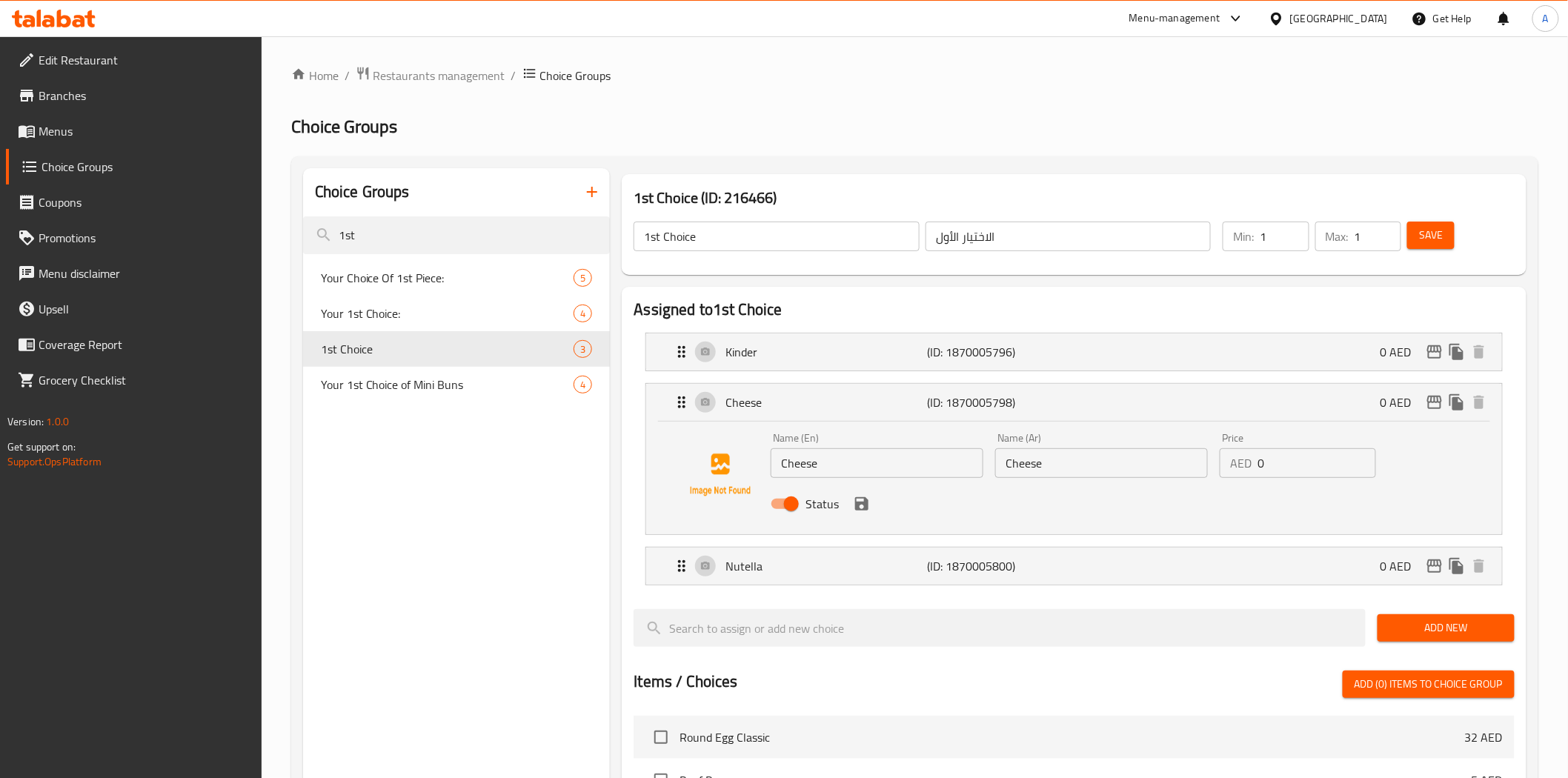
click at [1038, 461] on input "Cheese" at bounding box center [1101, 463] width 212 height 30
click at [1086, 467] on input "Cheese" at bounding box center [1101, 463] width 212 height 30
paste input "الجبن"
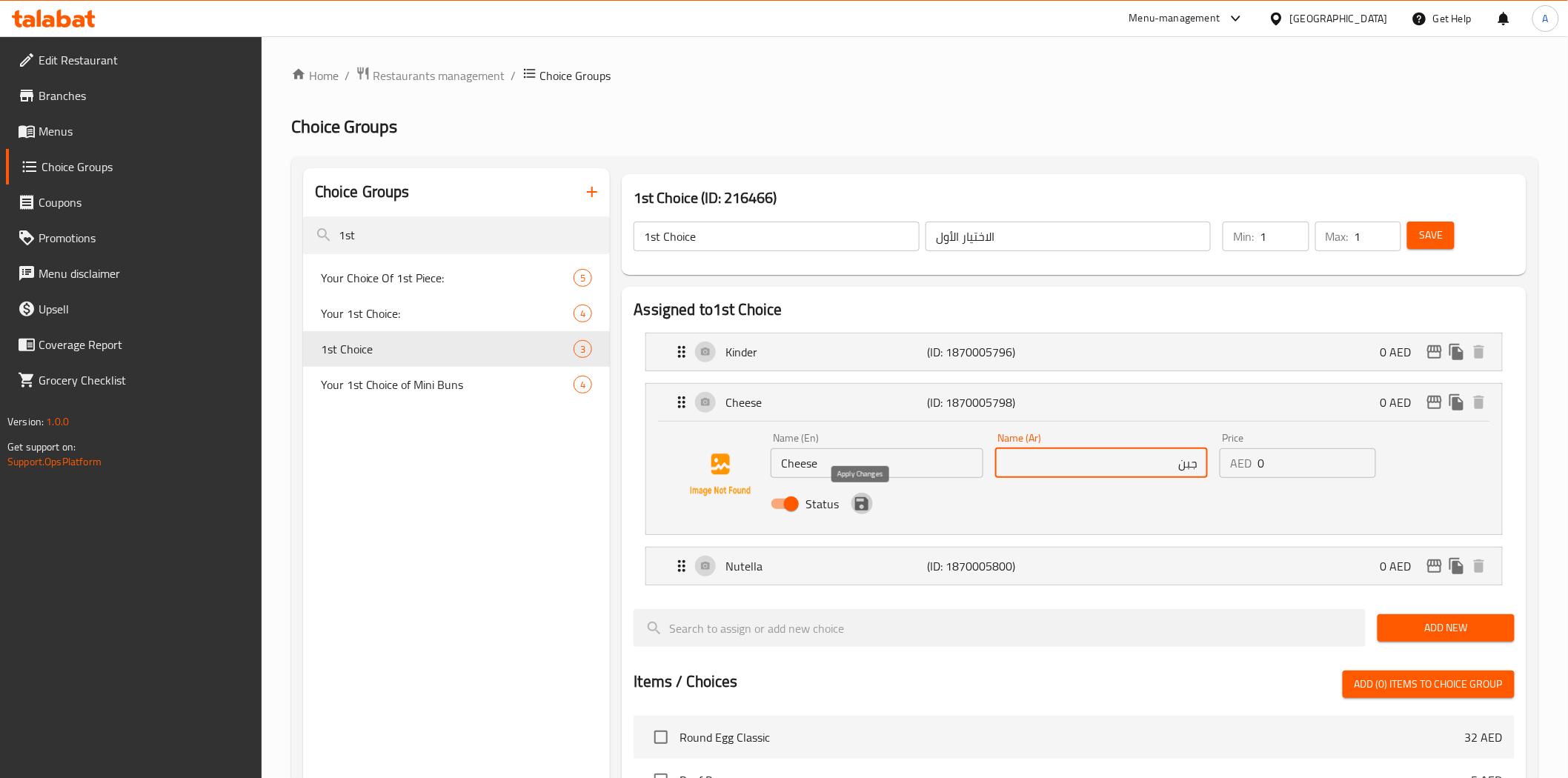
click at [864, 506] on icon "save" at bounding box center [862, 504] width 14 height 14
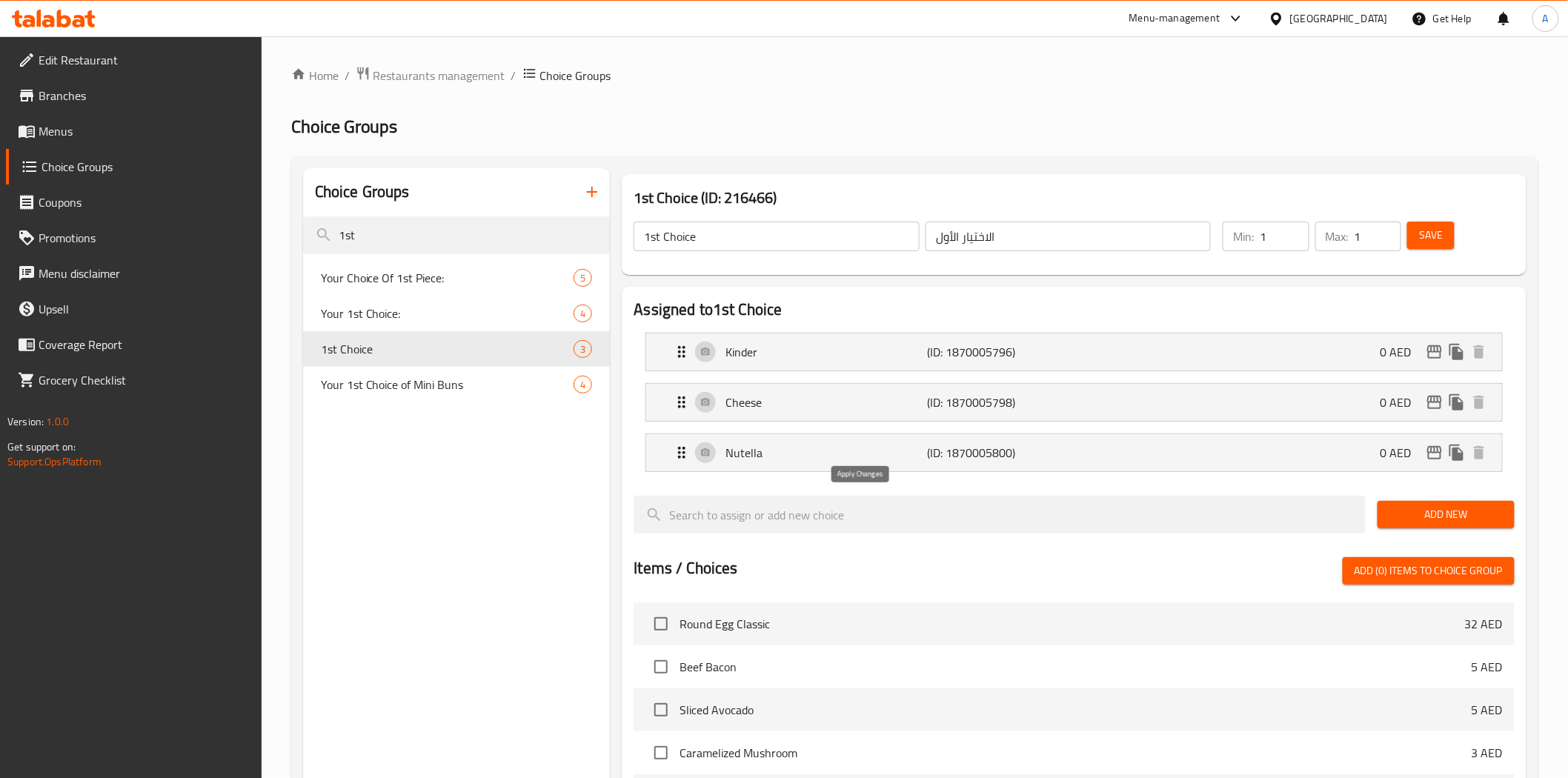
type input "جبن"
click at [962, 445] on p "(ID: 1870005800)" at bounding box center [995, 452] width 135 height 18
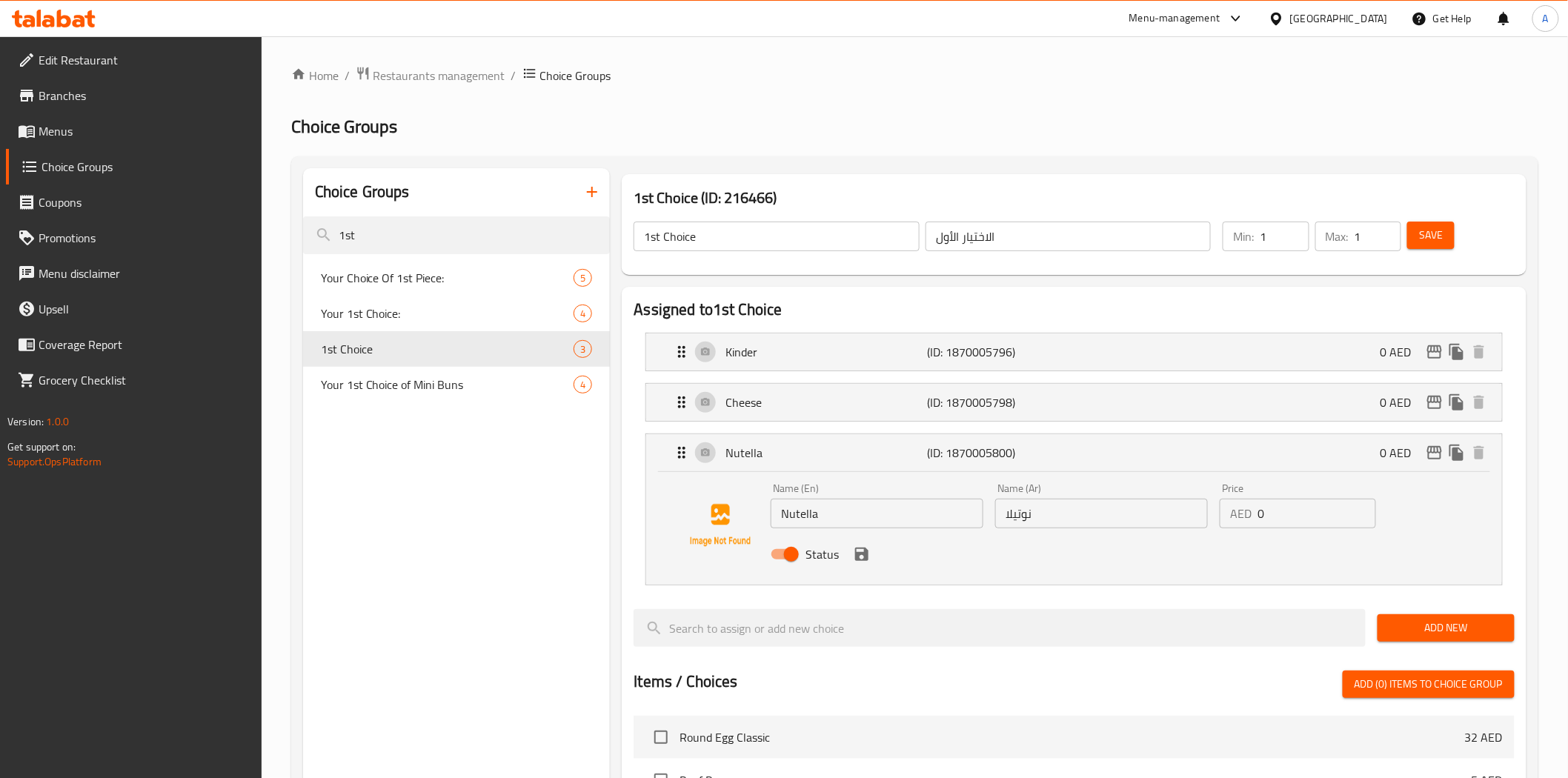
click at [1039, 517] on input "نوتيلا" at bounding box center [1101, 513] width 212 height 30
click at [1008, 546] on div "Status" at bounding box center [1101, 553] width 673 height 40
click at [865, 552] on icon "save" at bounding box center [862, 554] width 14 height 14
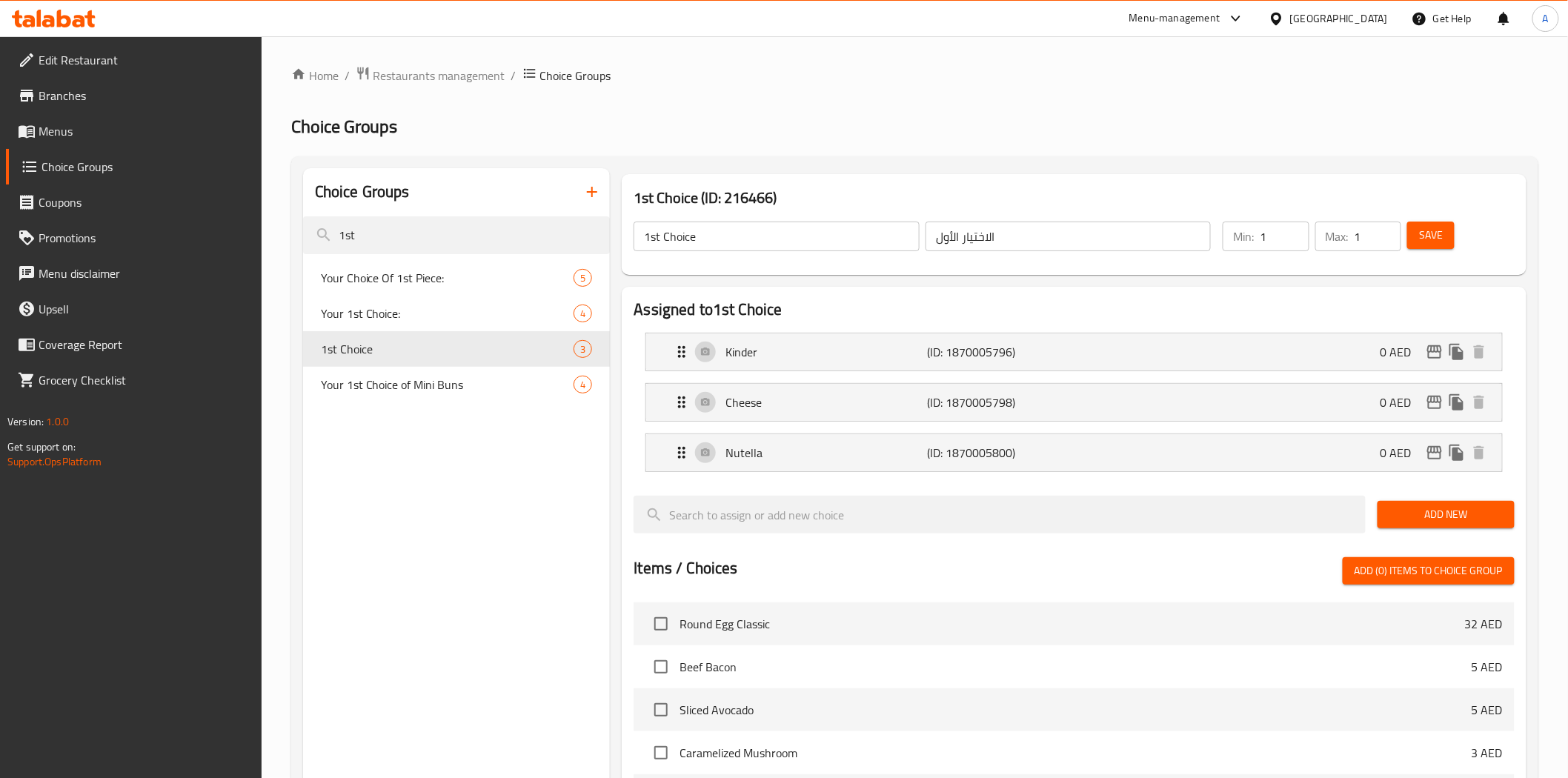
click at [1427, 234] on span "Save" at bounding box center [1430, 235] width 24 height 18
click at [875, 177] on div "1st Choice (ID: 216466) 1st Choice ​ الاختيار الأول ​ Min: 1 ​ Max: 1 ​ Save" at bounding box center [1073, 225] width 904 height 100
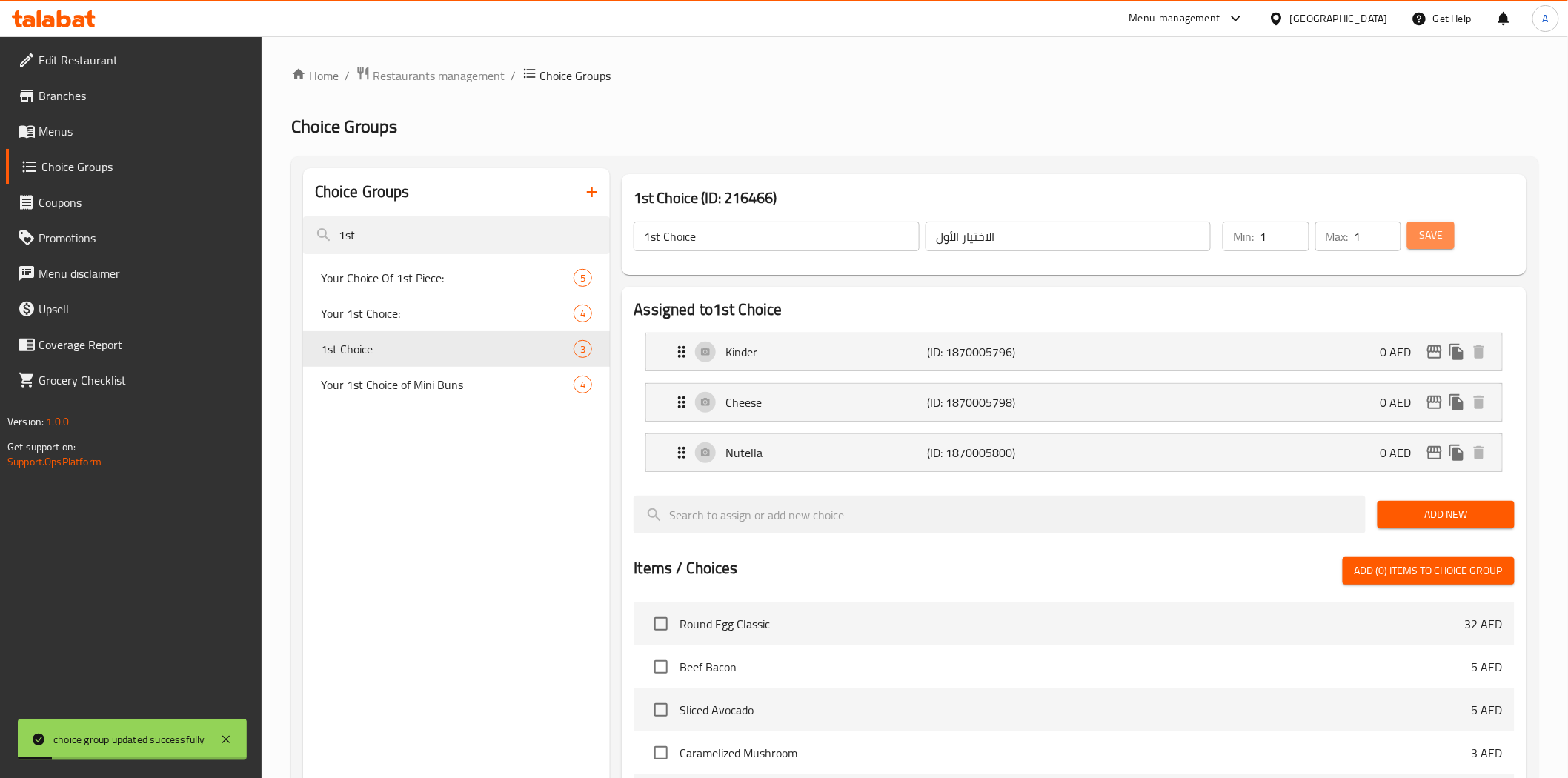
click at [1419, 228] on span "Save" at bounding box center [1430, 235] width 24 height 18
click at [467, 232] on div "Home / Restaurants management / Choice Groups Choice Groups Choice Groups 1st Y…" at bounding box center [914, 631] width 1247 height 1130
click at [467, 232] on input "1st" at bounding box center [457, 235] width 308 height 38
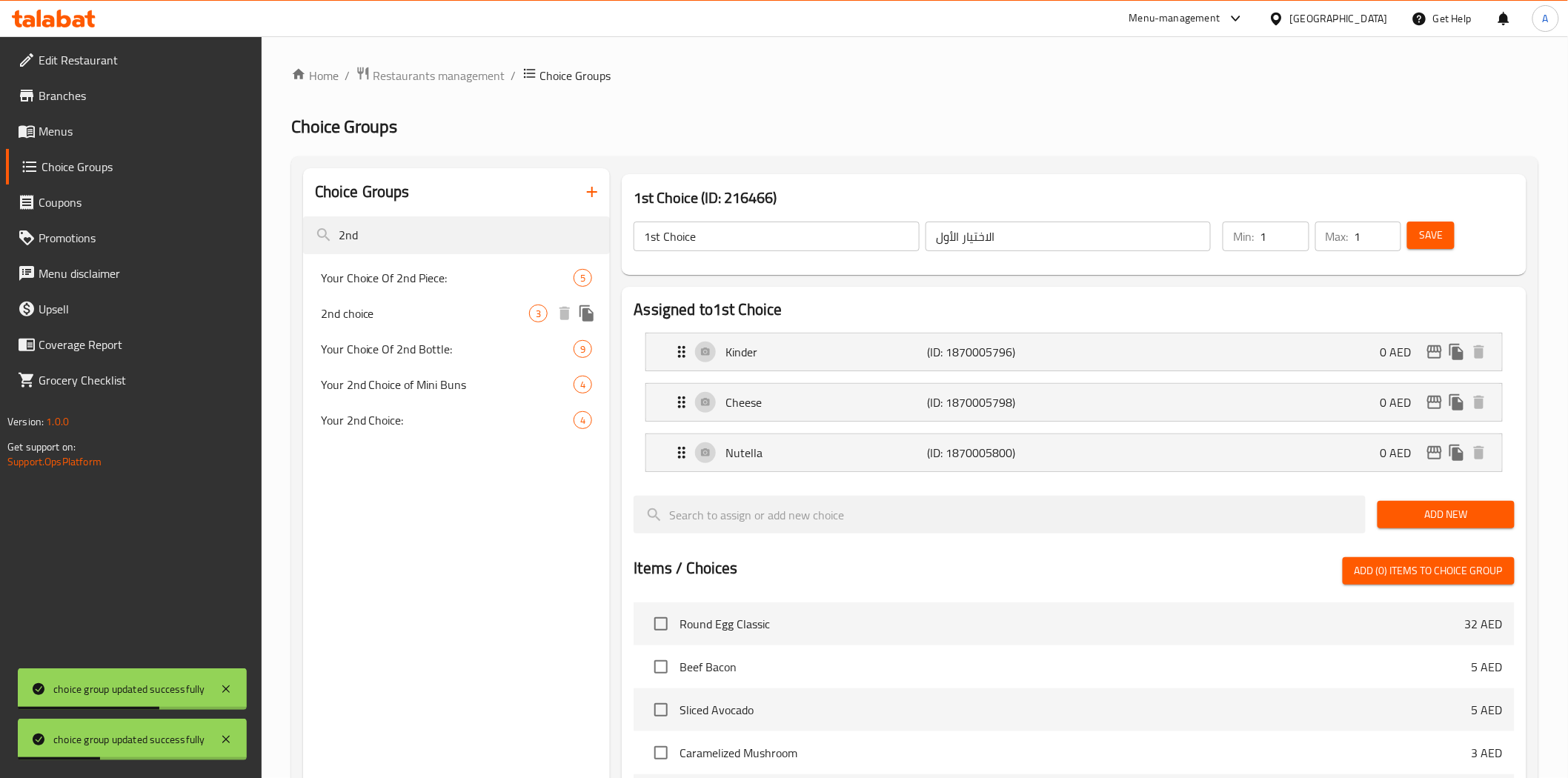
type input "2nd"
click at [397, 314] on span "2nd choice" at bounding box center [425, 313] width 209 height 18
type input "2nd choice"
type input "الاختيار 2:"
click at [1019, 234] on input "الاختيار 2:" at bounding box center [1068, 236] width 286 height 30
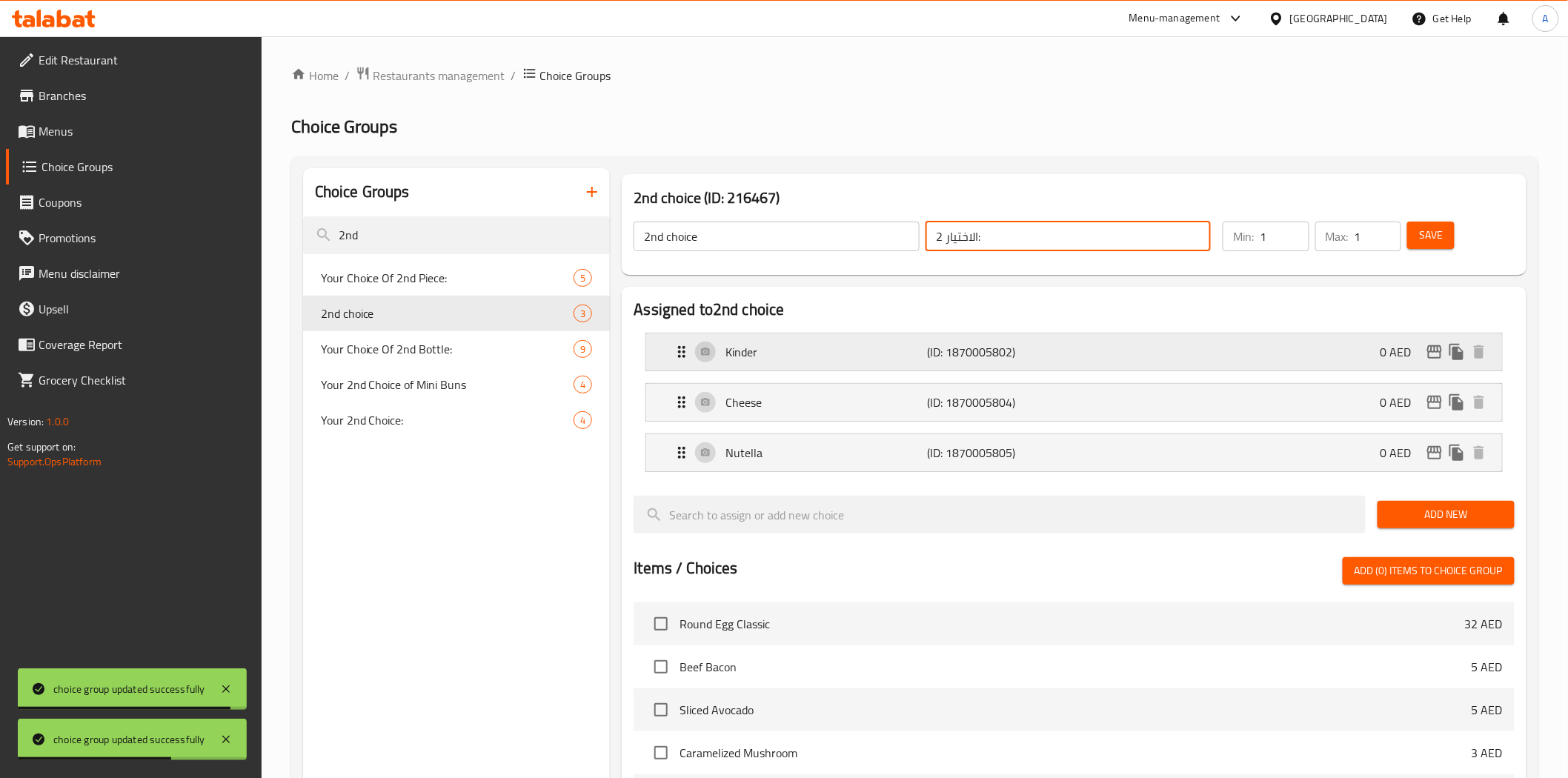
click at [1002, 349] on p "(ID: 1870005802)" at bounding box center [995, 351] width 135 height 18
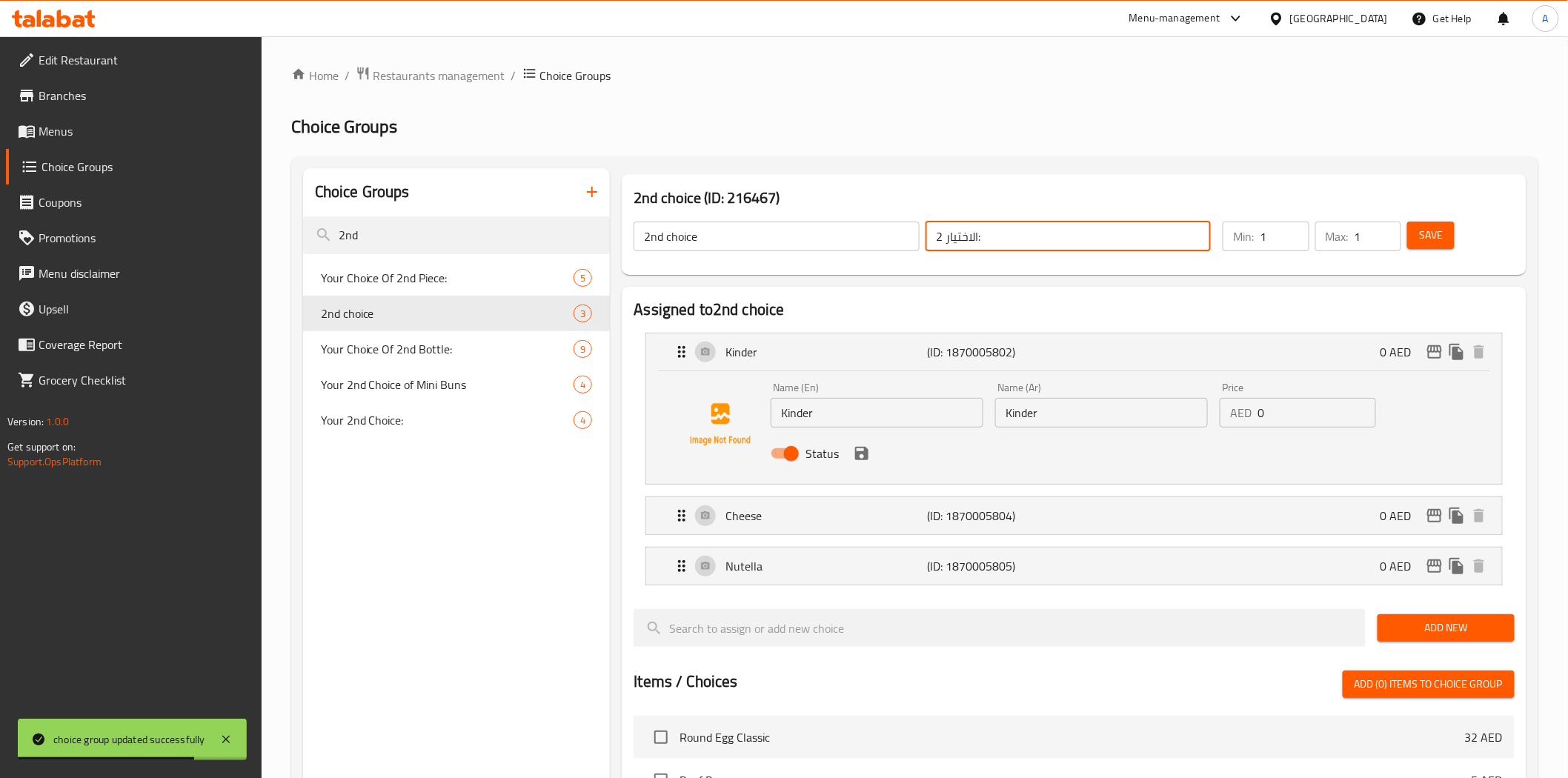
click at [1043, 409] on input "Kinder" at bounding box center [1101, 412] width 212 height 30
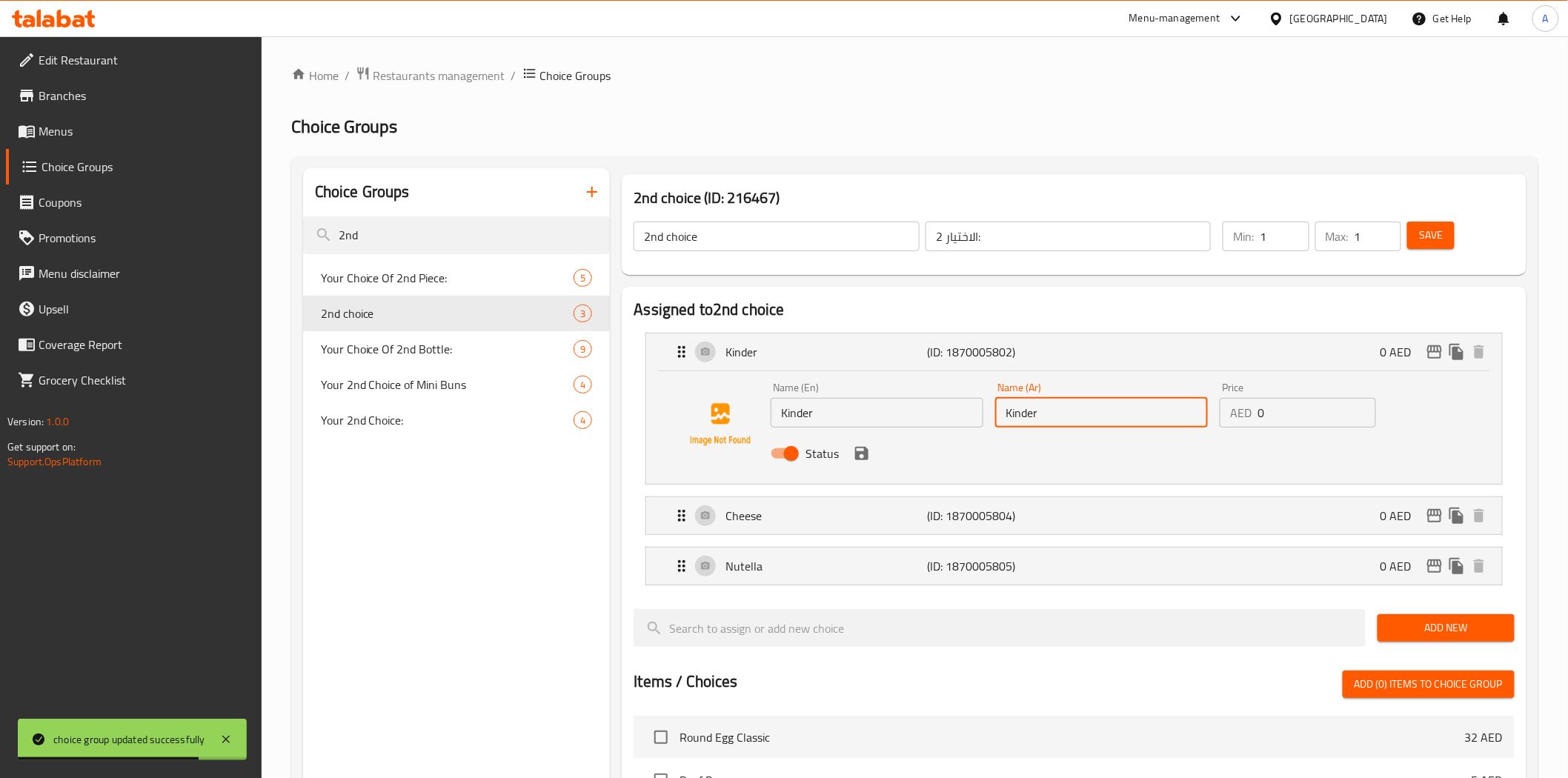
click at [1043, 409] on input "Kinder" at bounding box center [1101, 412] width 212 height 30
click at [1097, 409] on input "Kinder" at bounding box center [1101, 412] width 212 height 30
paste input "كيندر"
click at [869, 451] on icon "save" at bounding box center [861, 453] width 18 height 18
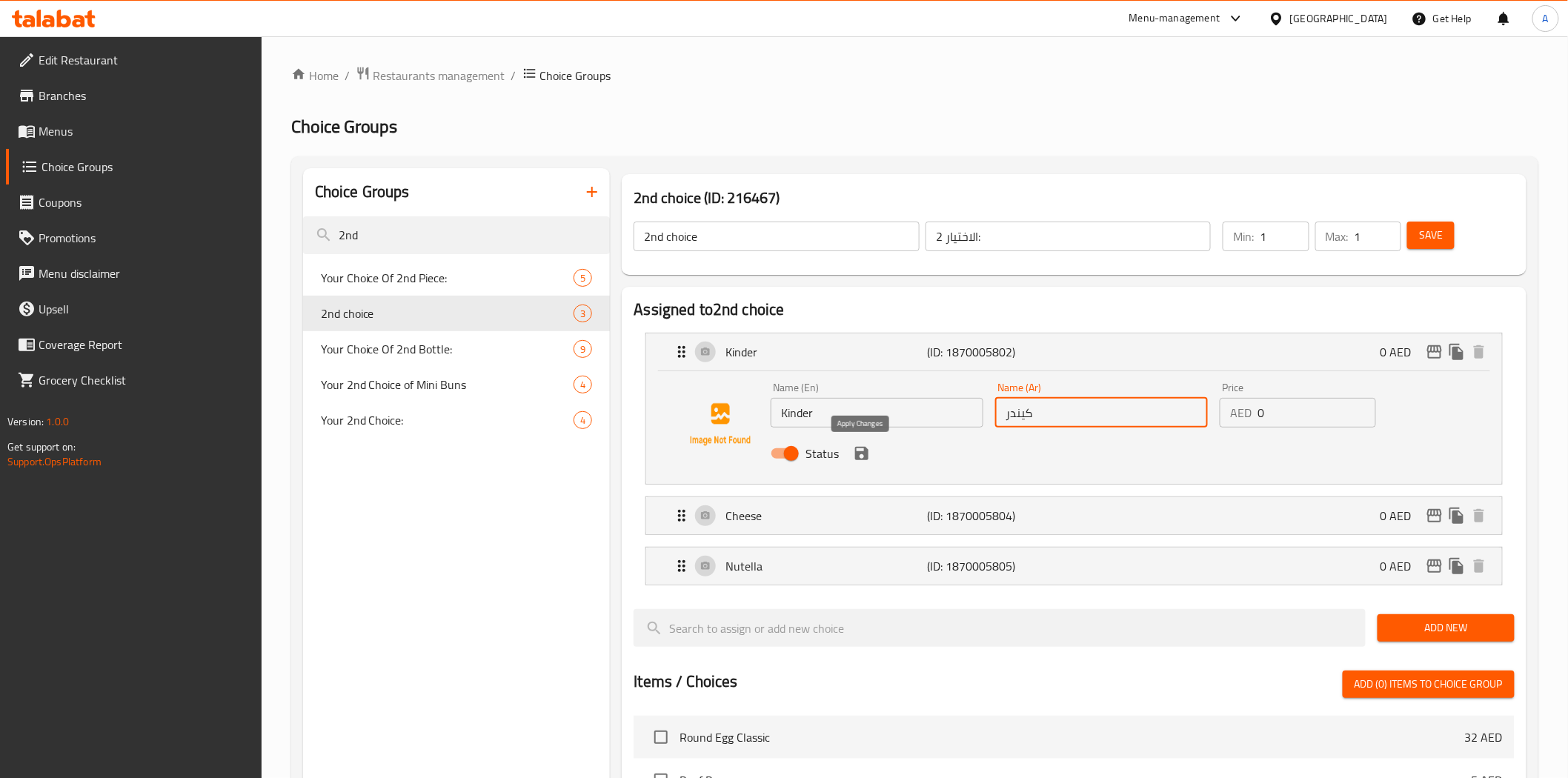
click at [869, 451] on icon "save" at bounding box center [861, 453] width 18 height 18
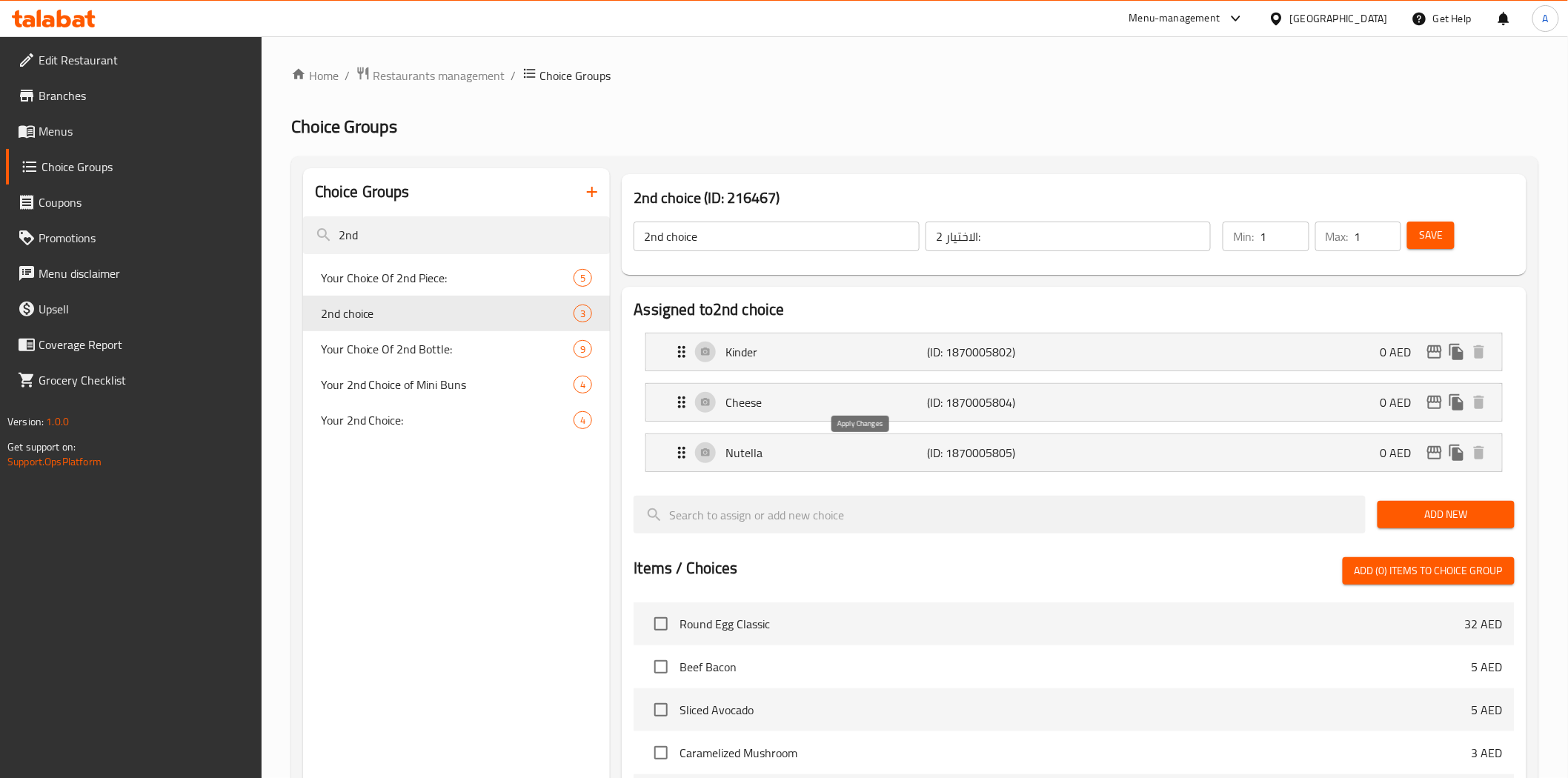
type input "كيندر"
click at [1011, 401] on p "(ID: 1870005804)" at bounding box center [995, 402] width 135 height 18
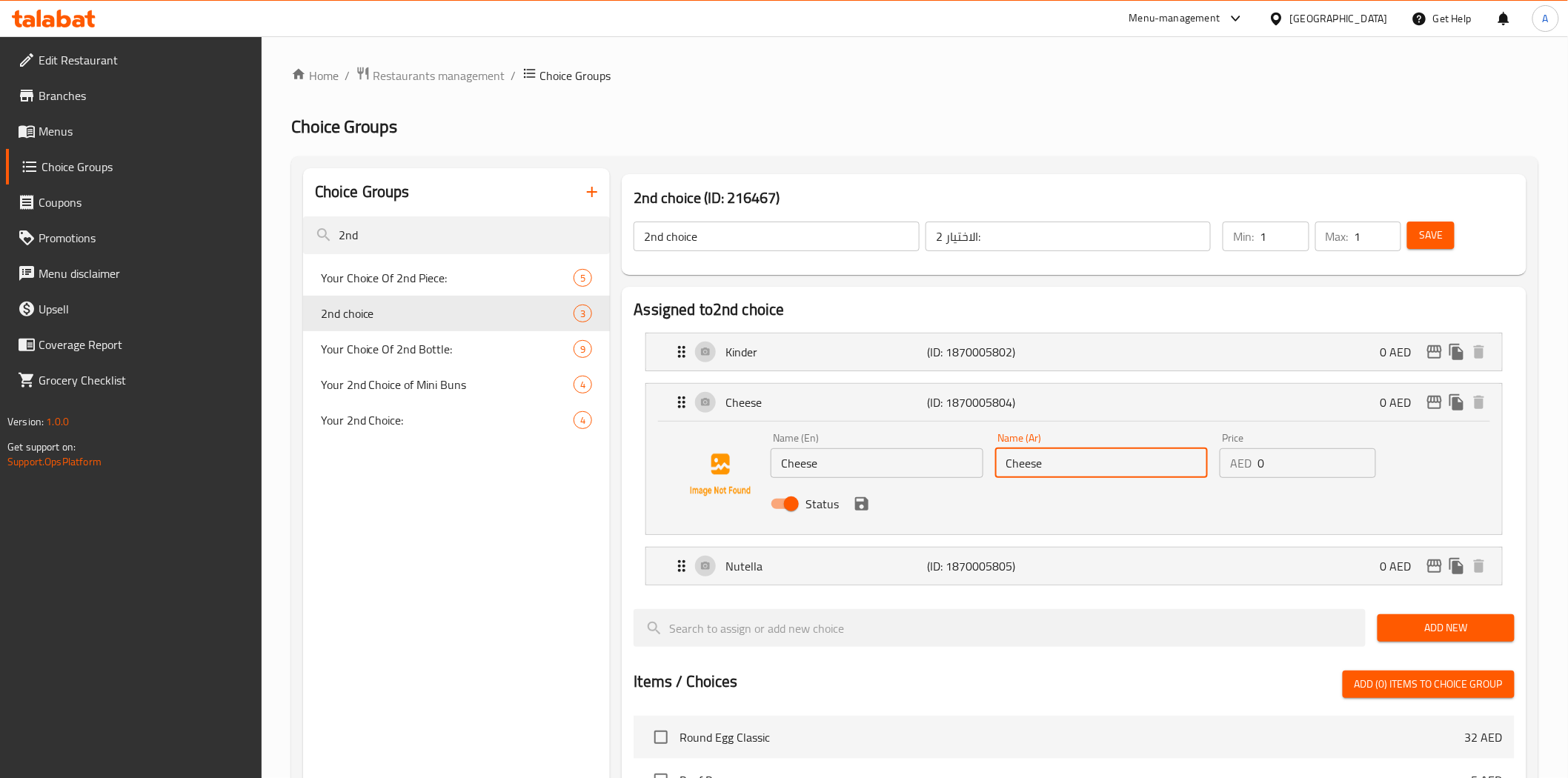
click at [1049, 467] on input "Cheese" at bounding box center [1101, 463] width 212 height 30
click at [1117, 467] on input "Cheese" at bounding box center [1101, 463] width 212 height 30
paste input "الجبن"
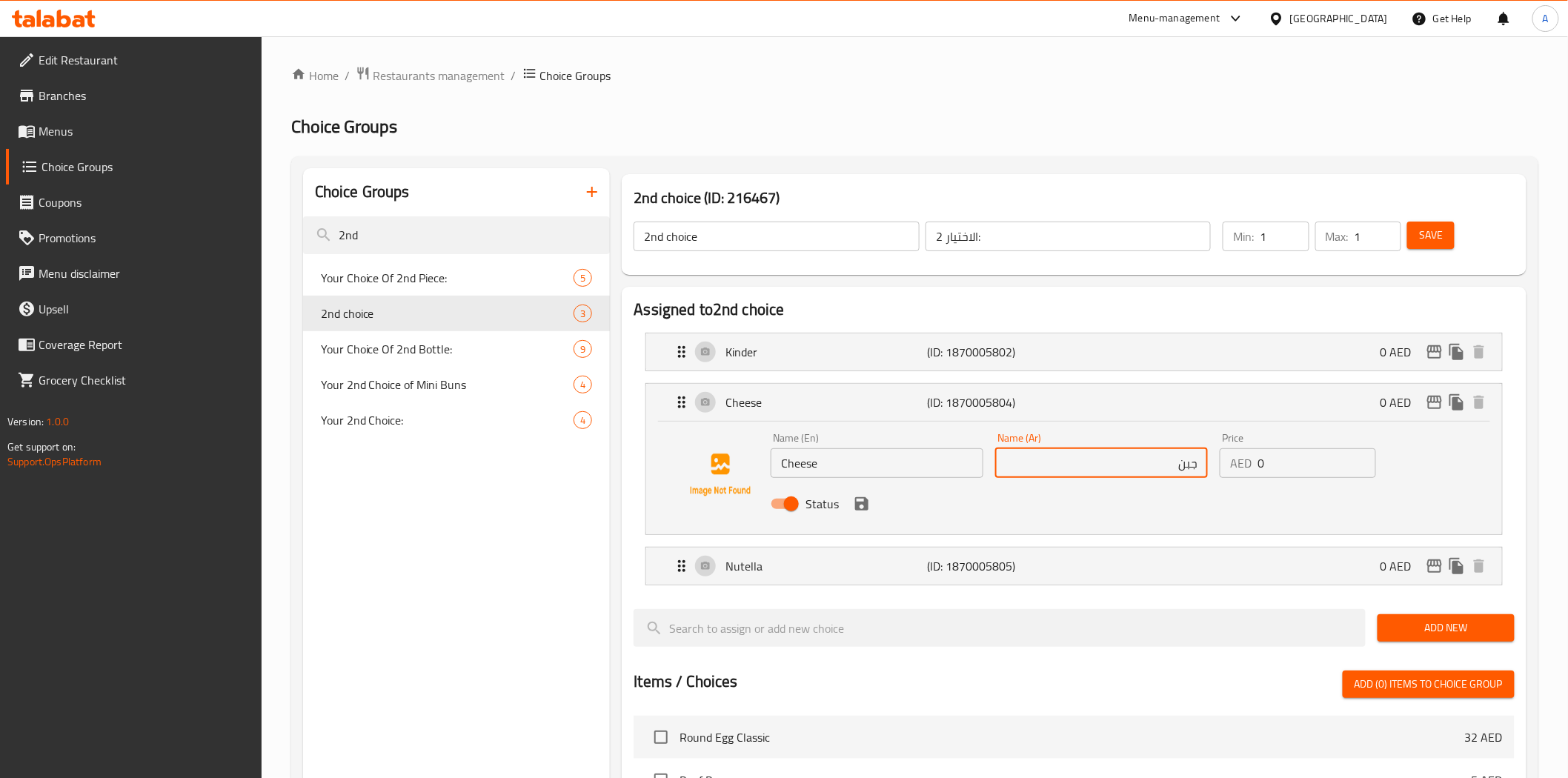
click at [863, 502] on icon "save" at bounding box center [862, 504] width 14 height 14
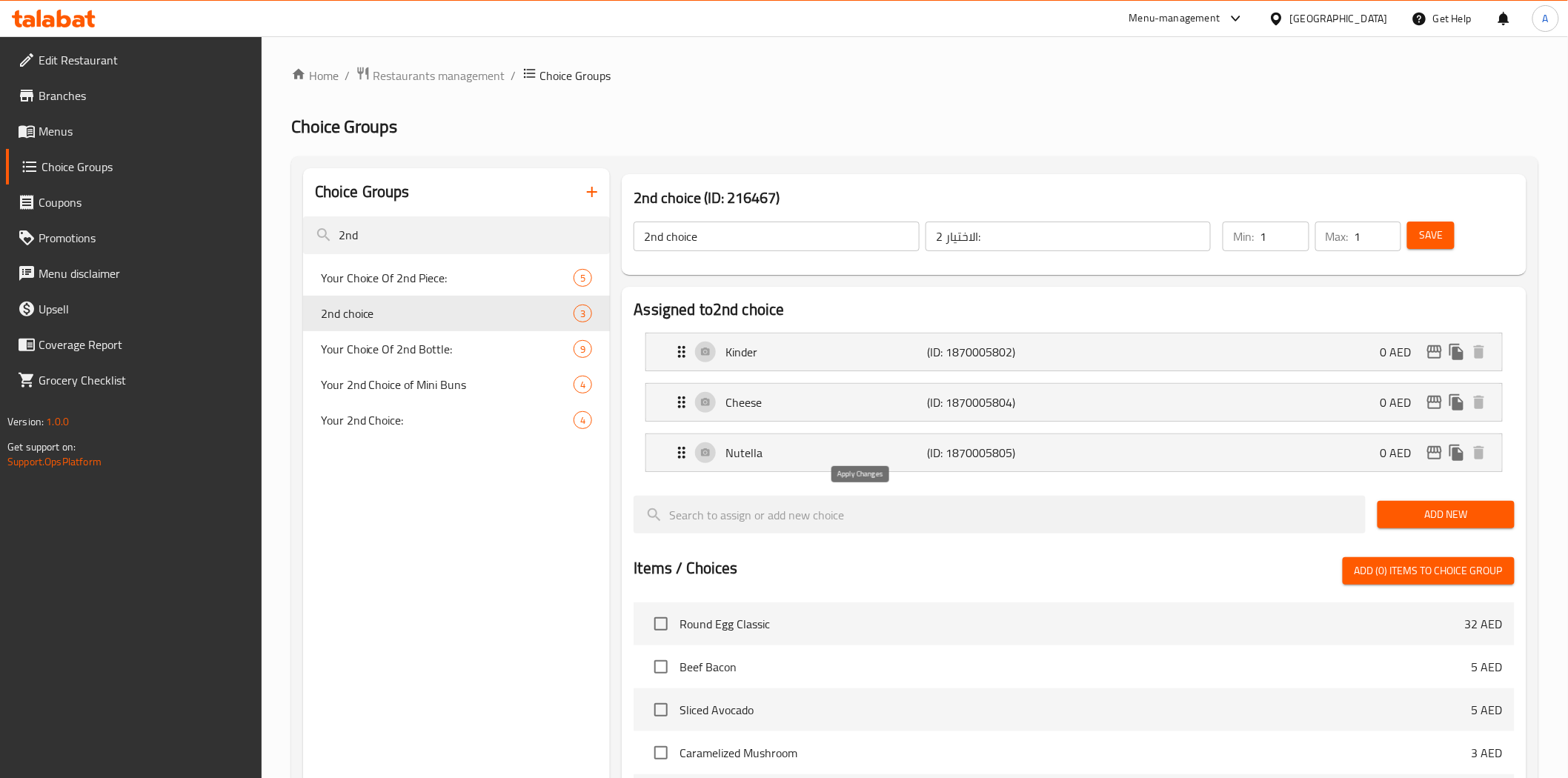
type input "جبن"
click at [913, 464] on div "Nutella (ID: 1870005805) 0 AED" at bounding box center [1078, 452] width 810 height 37
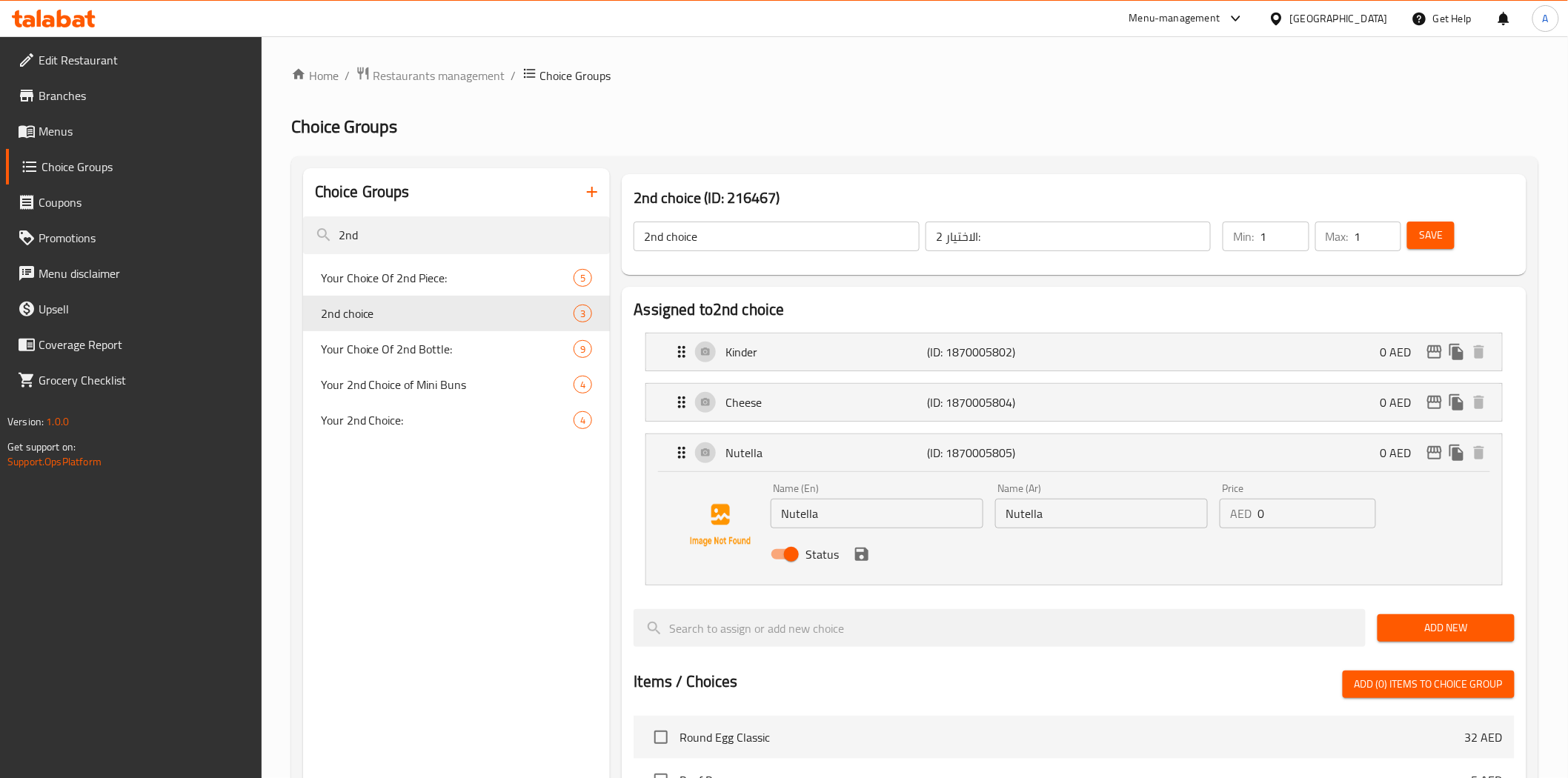
click at [1030, 517] on input "Nutella" at bounding box center [1101, 513] width 212 height 30
click at [1070, 513] on input "Nutella" at bounding box center [1101, 513] width 212 height 30
paste input "نوتيلا"
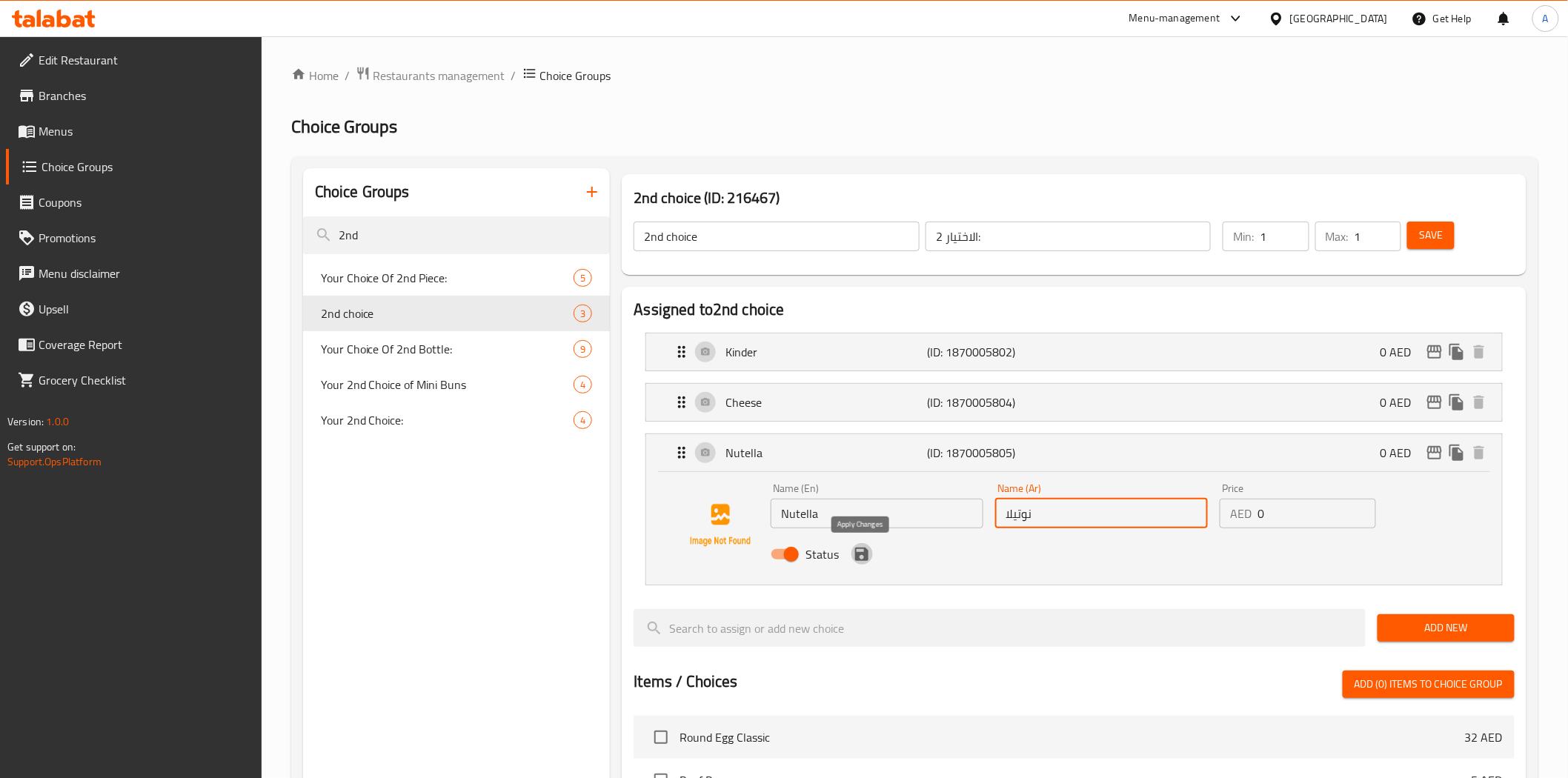
click at [863, 557] on icon "save" at bounding box center [862, 554] width 14 height 14
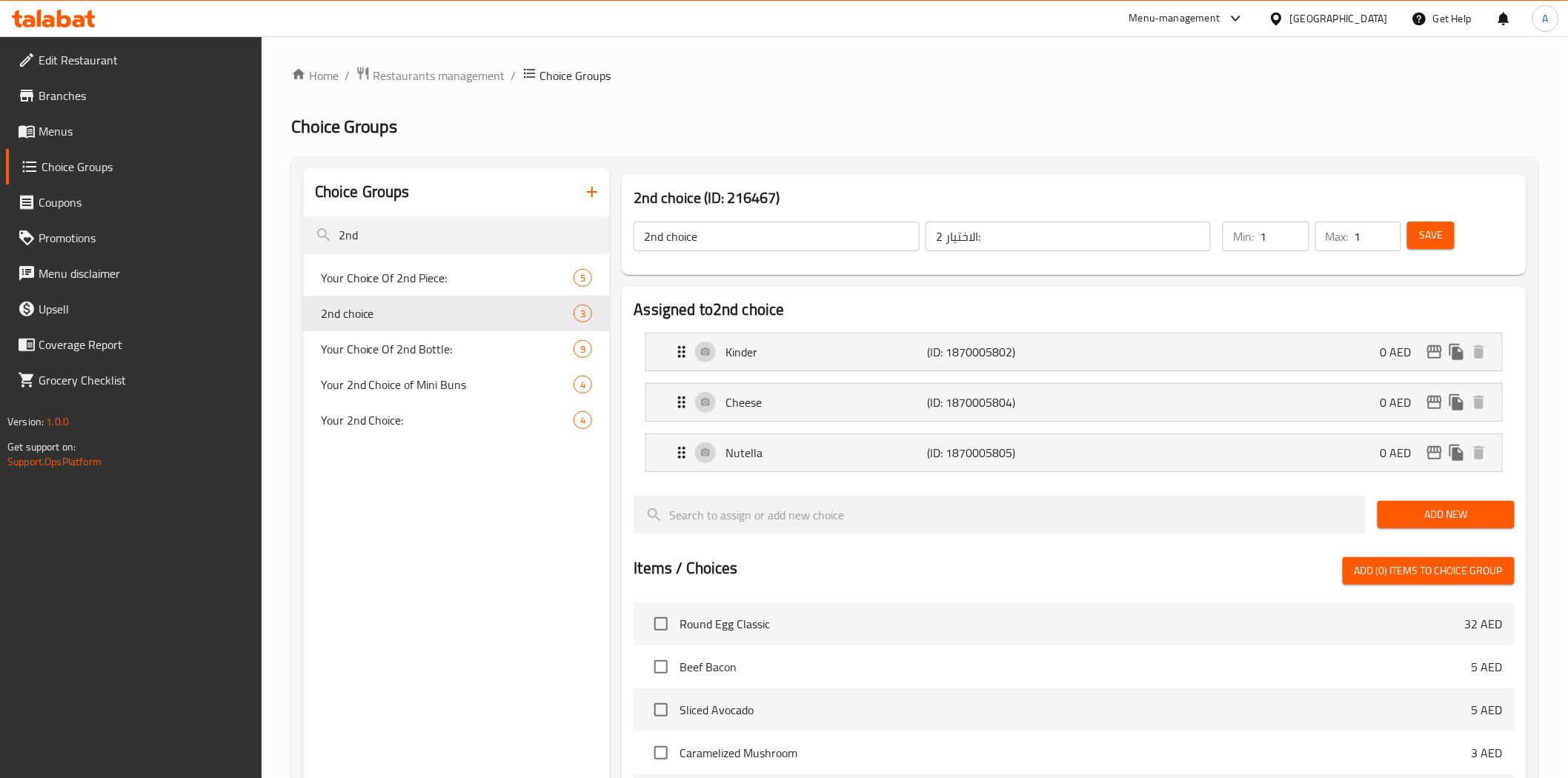
type input "نوتيلا"
click at [1415, 238] on button "Save" at bounding box center [1431, 235] width 47 height 27
click at [715, 139] on div at bounding box center [784, 389] width 1568 height 778
click at [1410, 230] on button "Save" at bounding box center [1431, 235] width 47 height 27
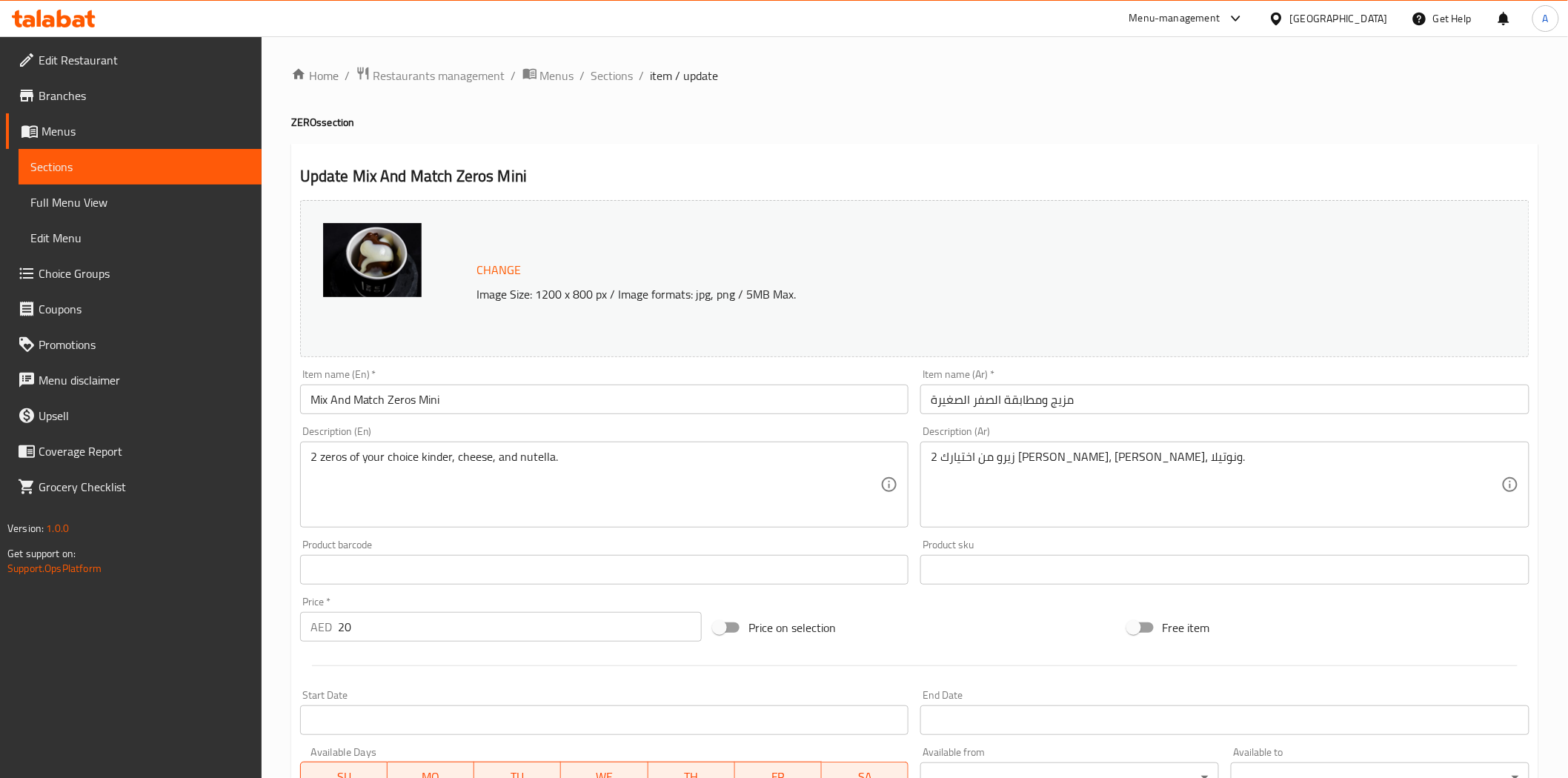
click at [925, 630] on div "Price on selection" at bounding box center [914, 627] width 414 height 40
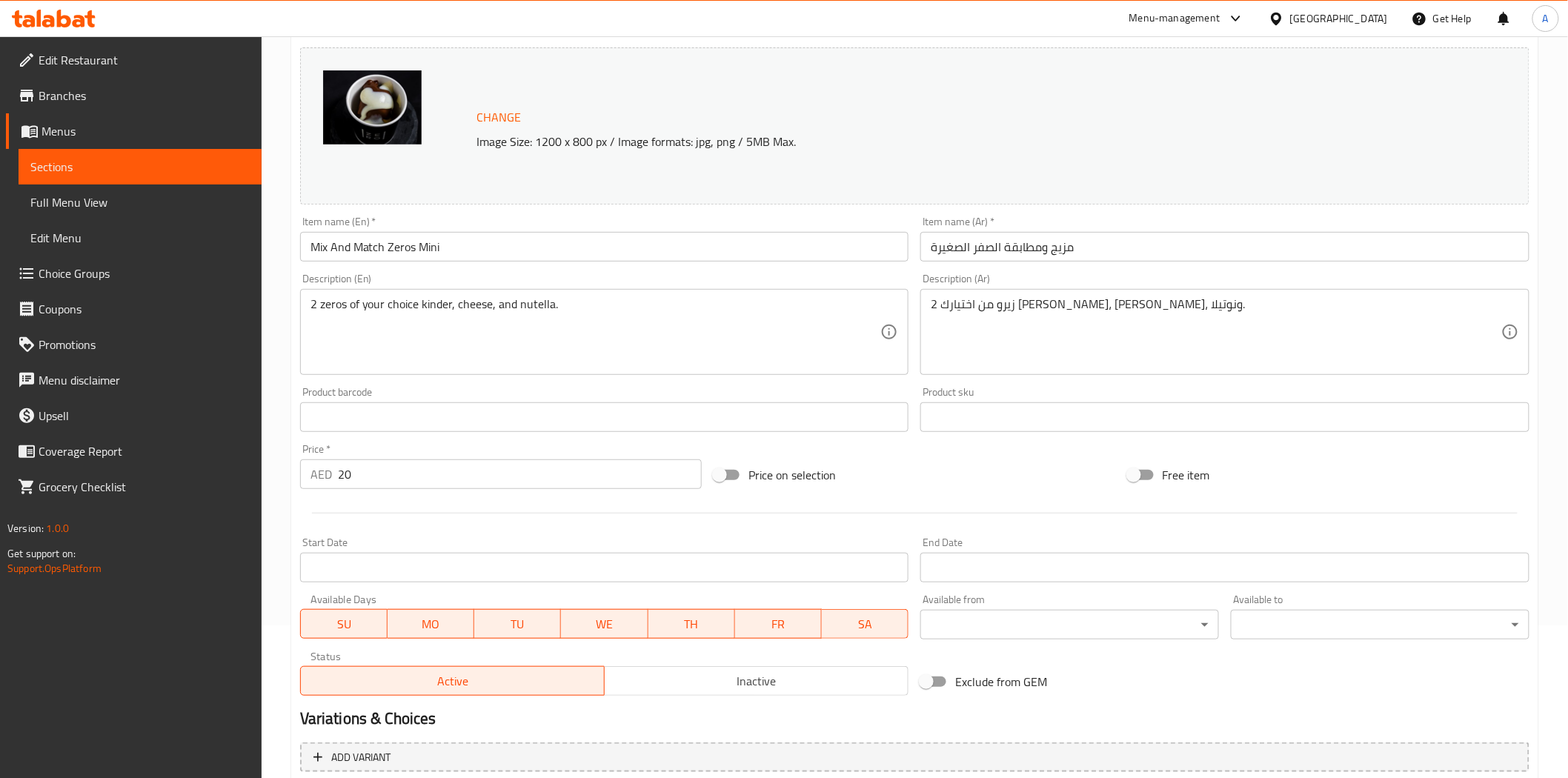
scroll to position [374, 0]
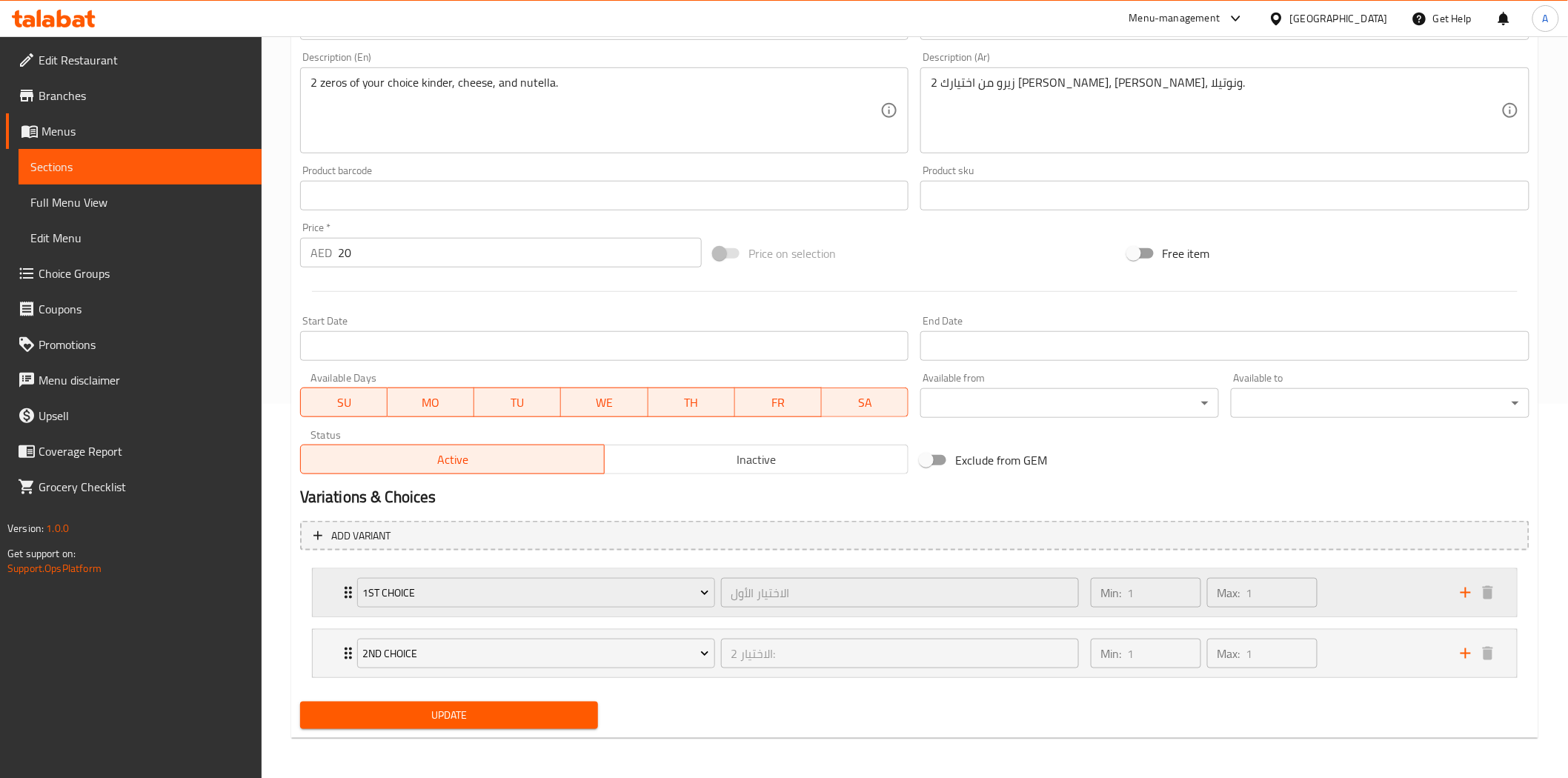
click at [1352, 600] on div "Min: 1 ​ Max: 1 ​" at bounding box center [1266, 592] width 369 height 47
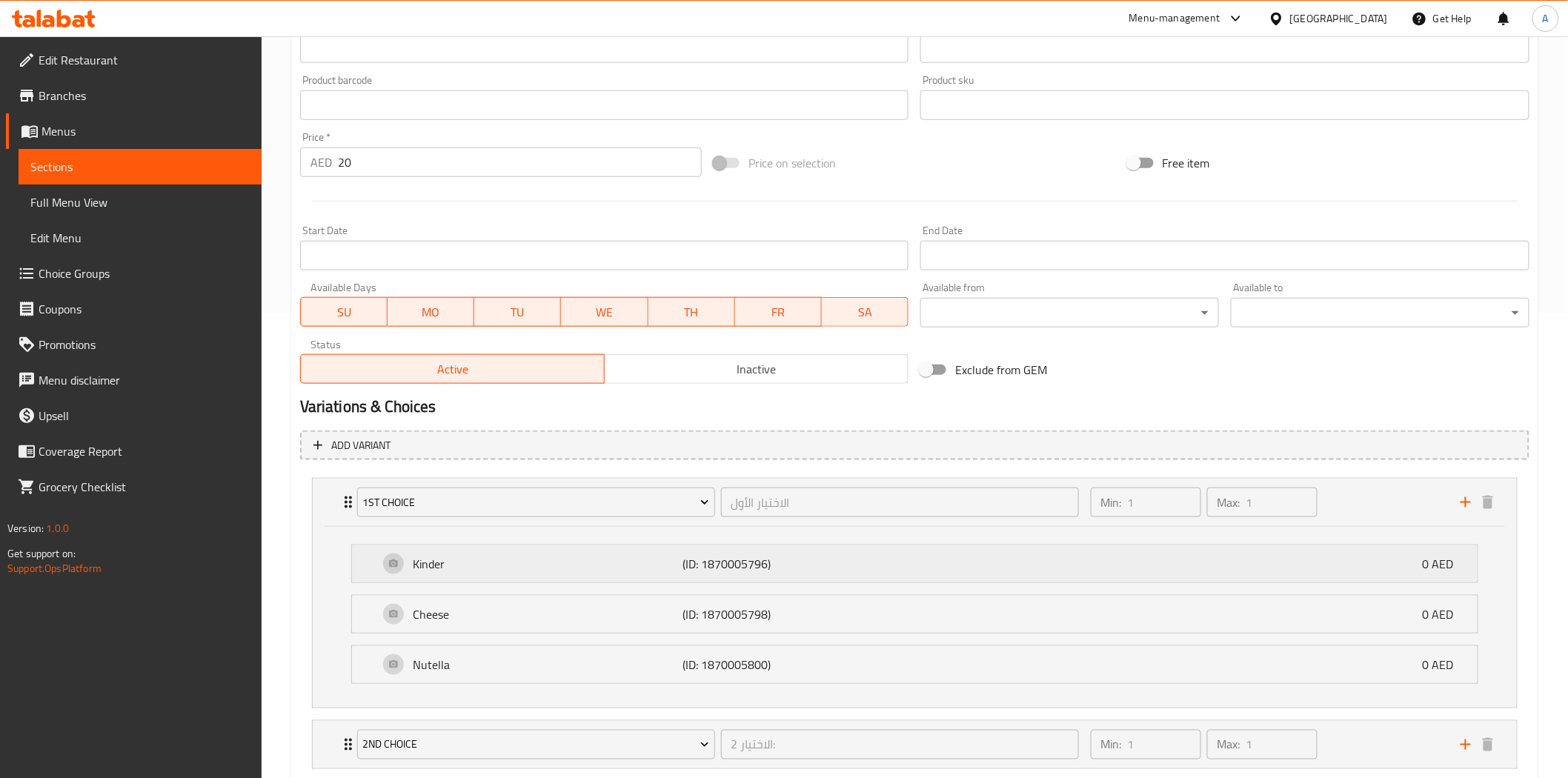
scroll to position [528, 0]
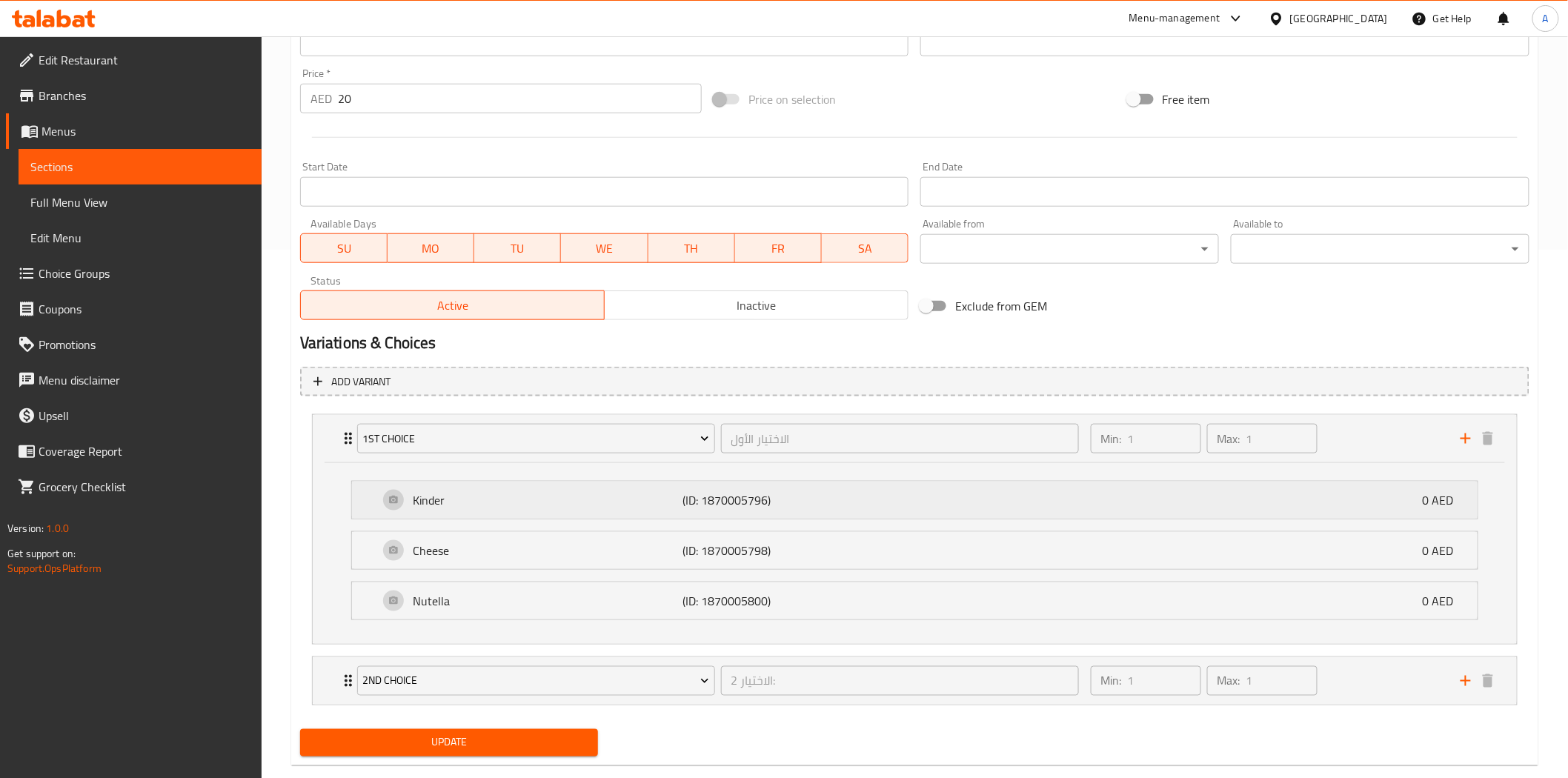
click at [1123, 499] on div "Kinder (ID: 1870005796) 0 AED" at bounding box center [918, 499] width 1081 height 37
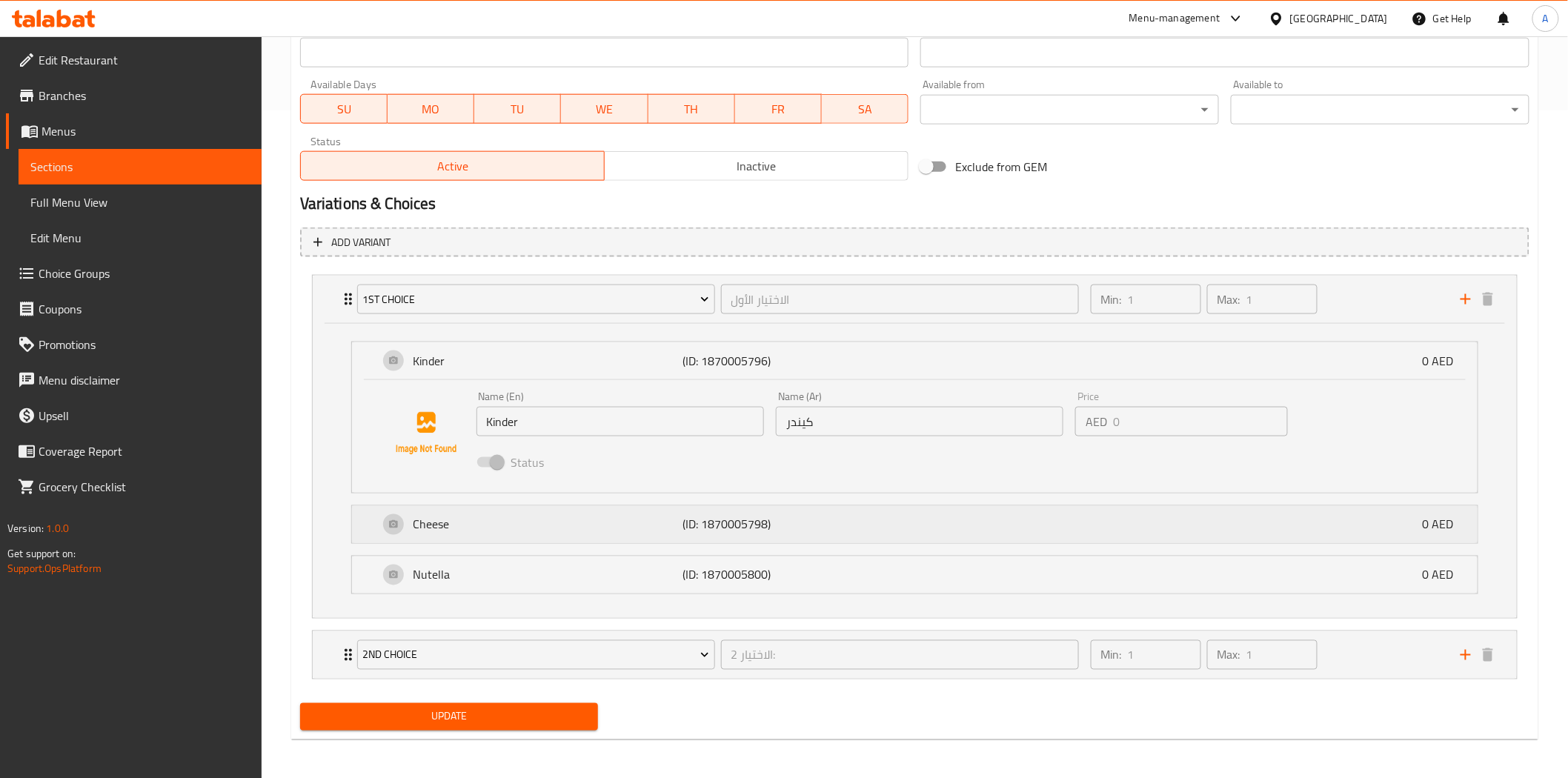
click at [1000, 521] on div "Cheese (ID: 1870005798) 0 AED" at bounding box center [918, 524] width 1081 height 37
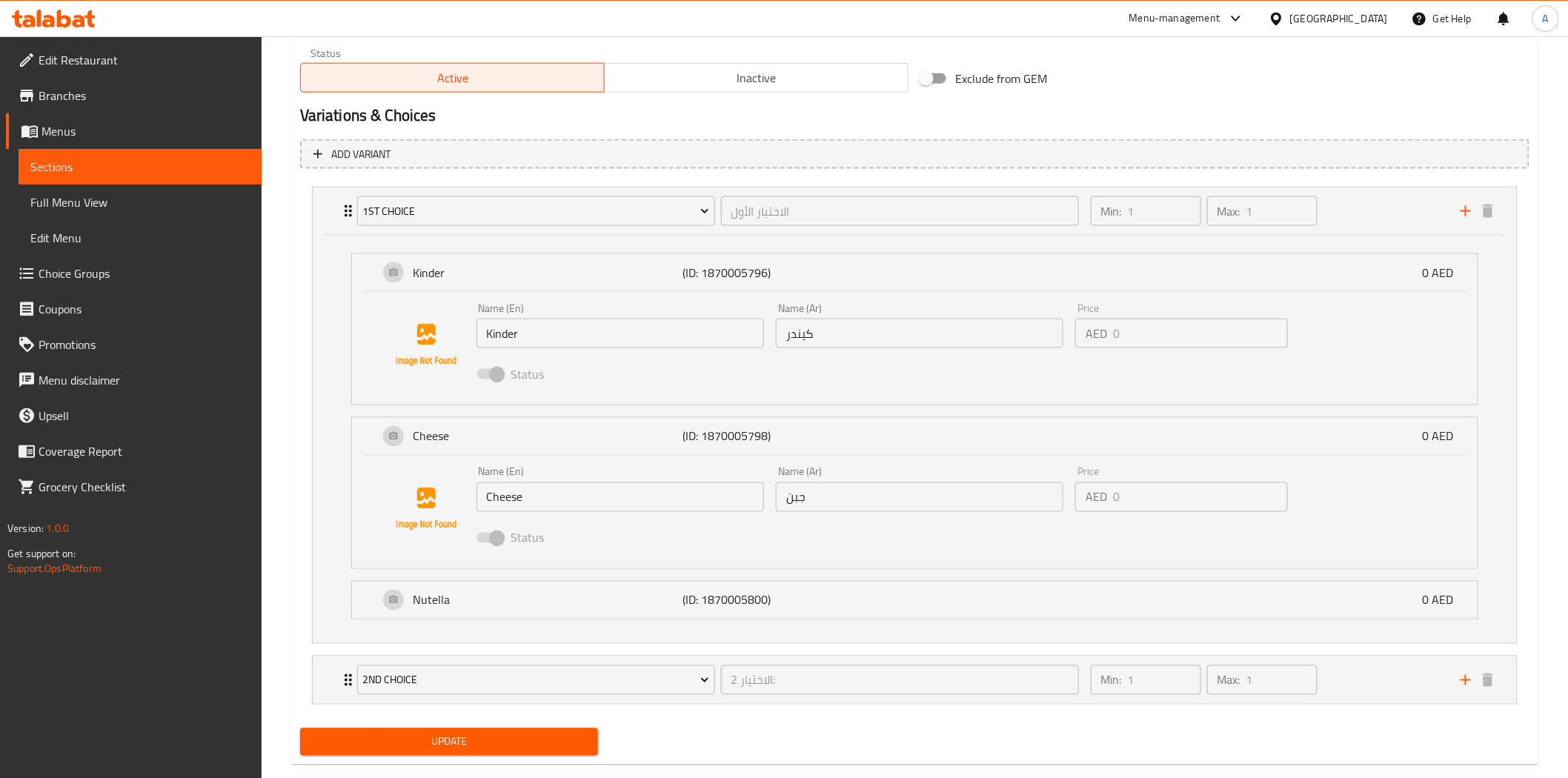
scroll to position [766, 0]
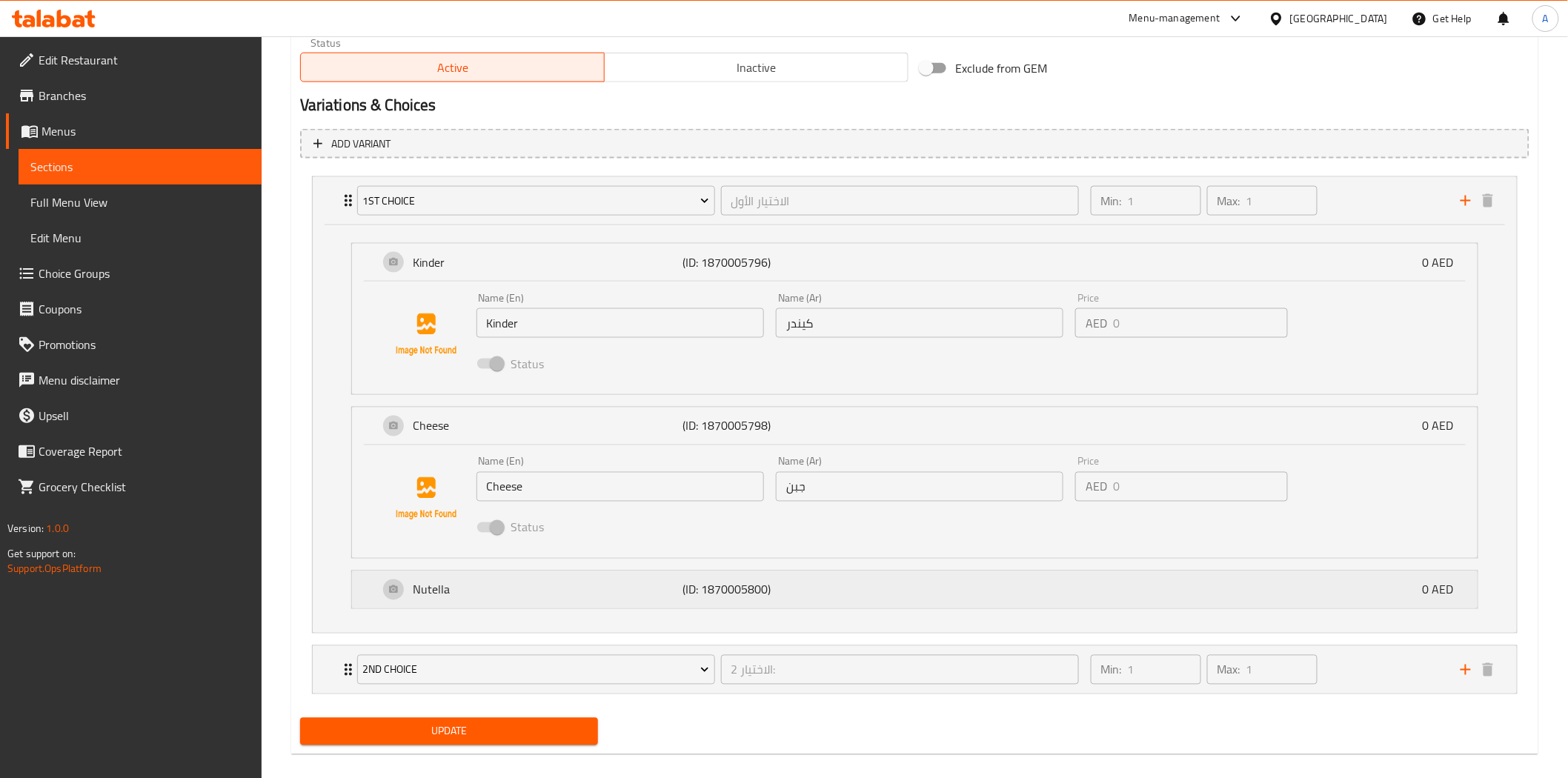
click at [902, 591] on div "Nutella (ID: 1870005800) 0 AED" at bounding box center [918, 589] width 1081 height 37
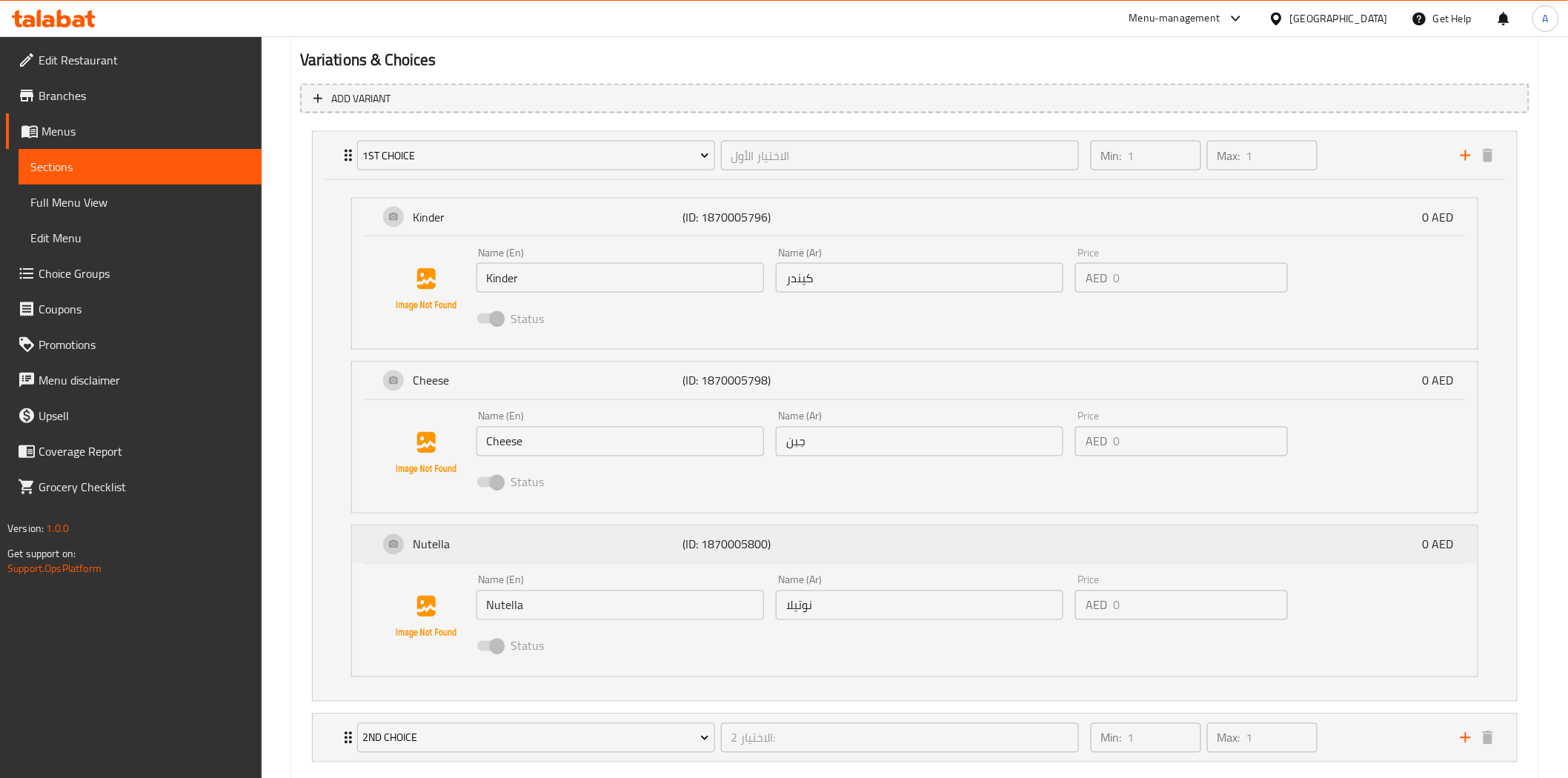
scroll to position [896, 0]
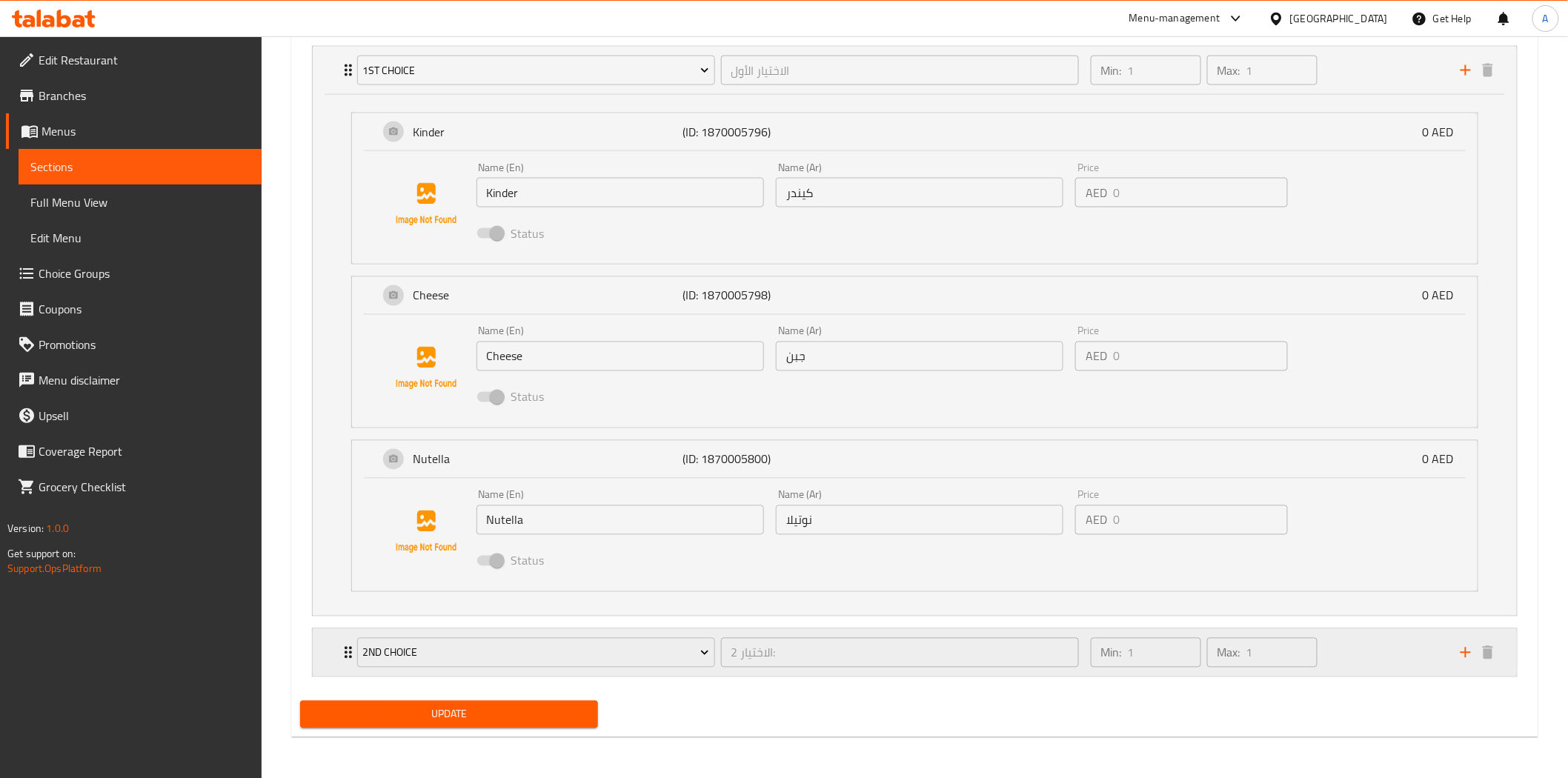
click at [1361, 657] on div "Min: 1 ​ Max: 1 ​" at bounding box center [1266, 652] width 369 height 47
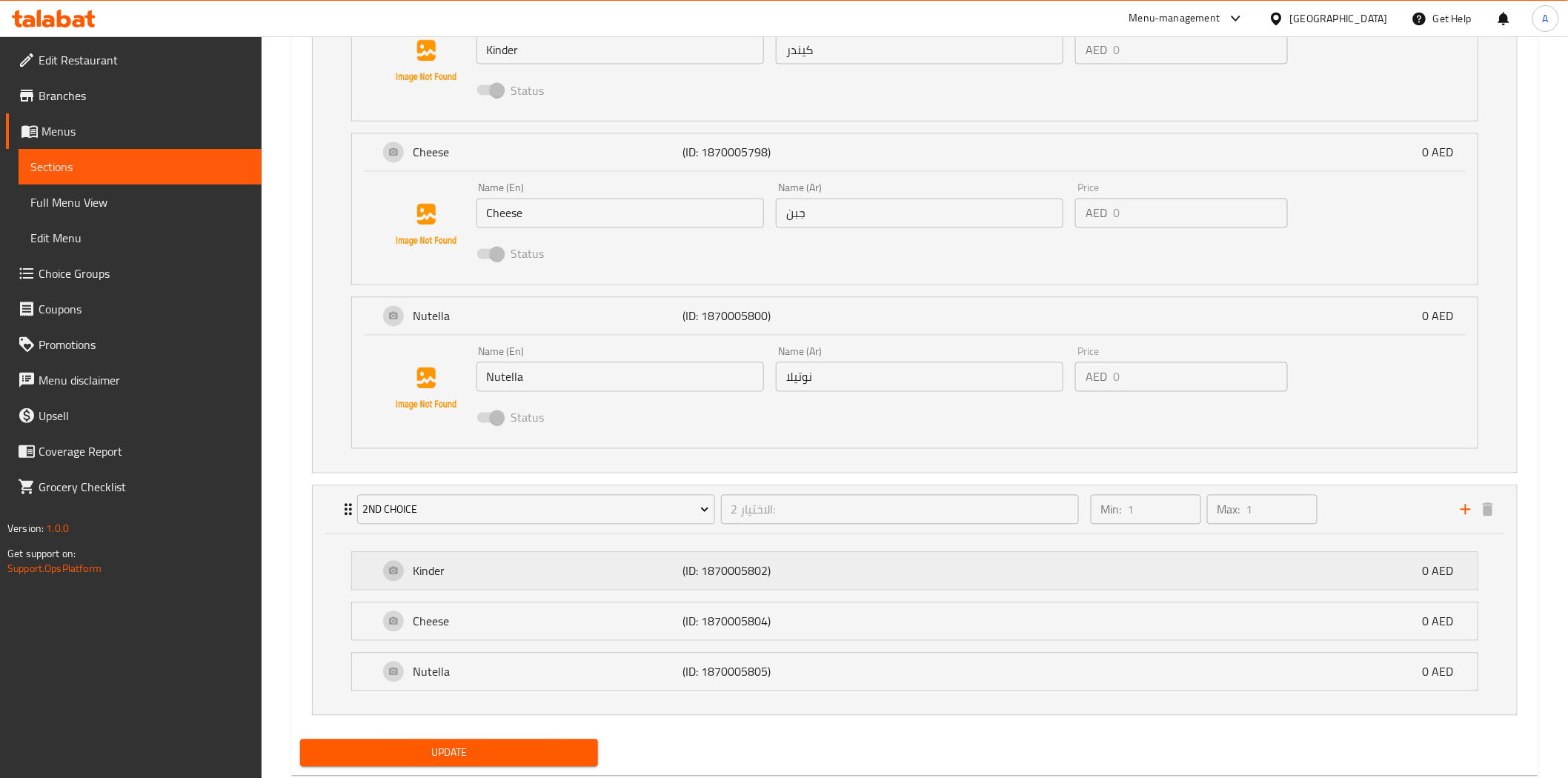
drag, startPoint x: 1186, startPoint y: 576, endPoint x: 1143, endPoint y: 575, distance: 43.0
click at [1186, 575] on div "Kinder (ID: 1870005802) 0 AED" at bounding box center [918, 571] width 1081 height 37
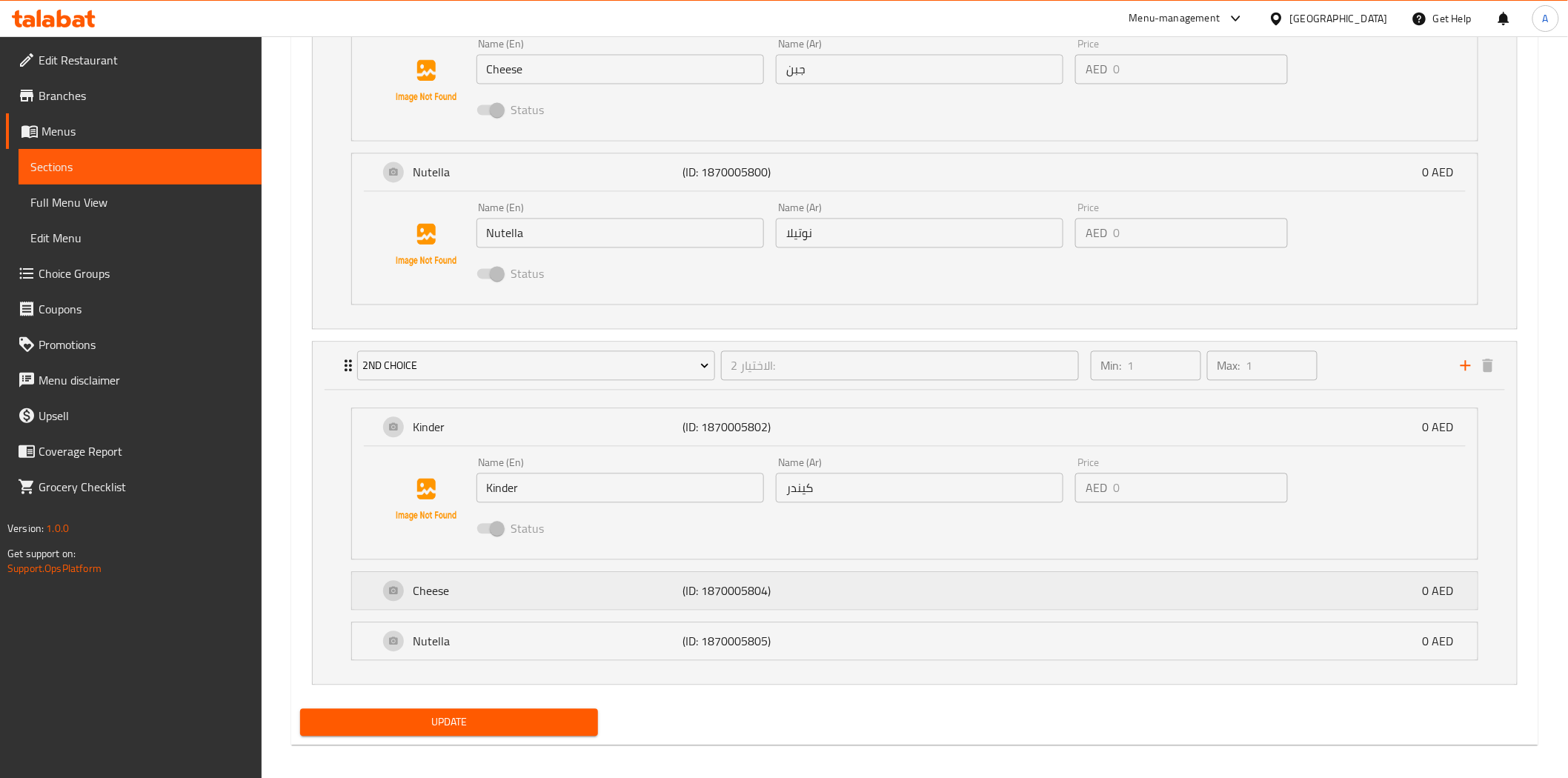
click at [941, 591] on div "Cheese (ID: 1870005804) 0 AED" at bounding box center [918, 590] width 1081 height 37
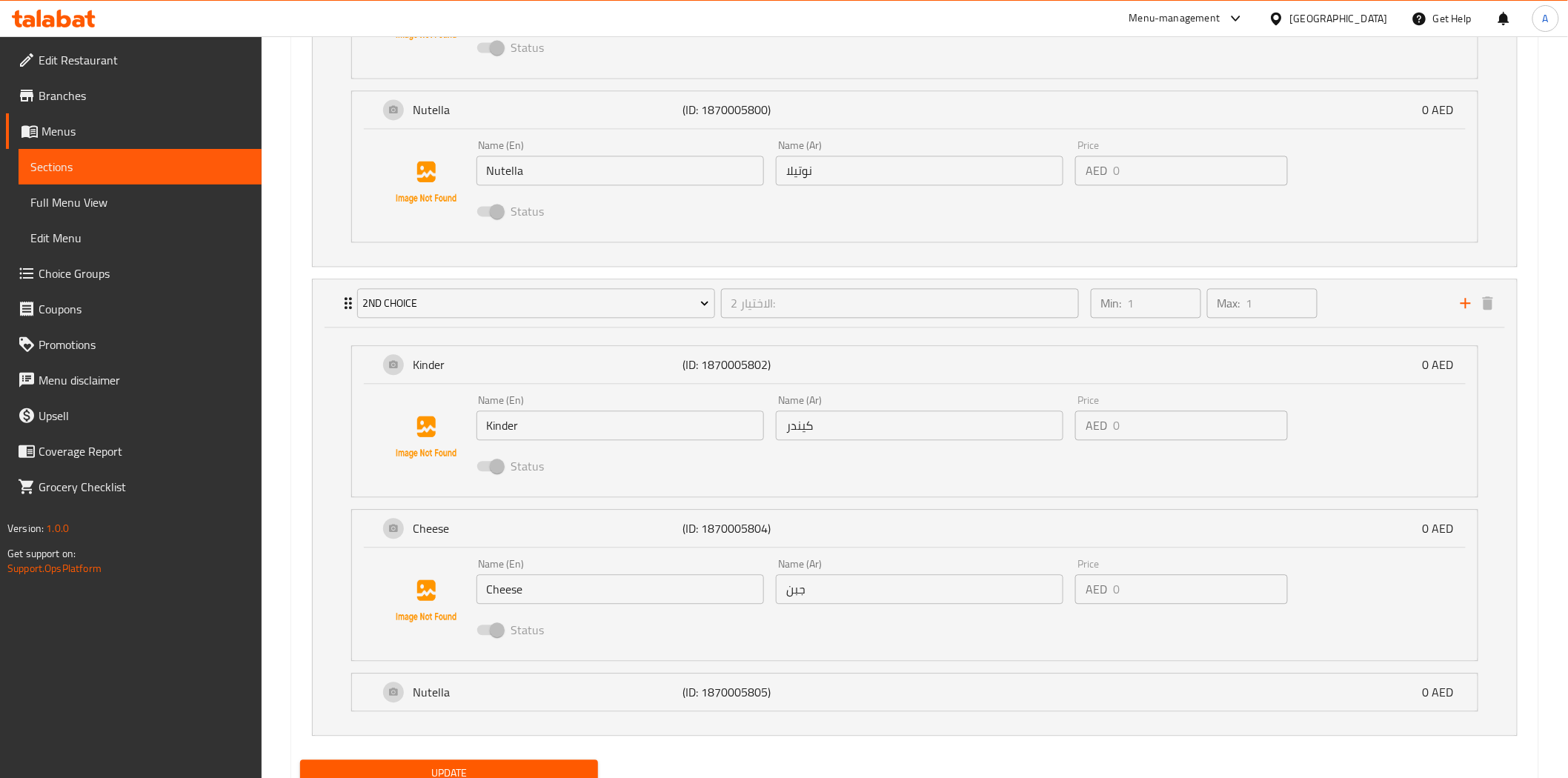
scroll to position [1302, 0]
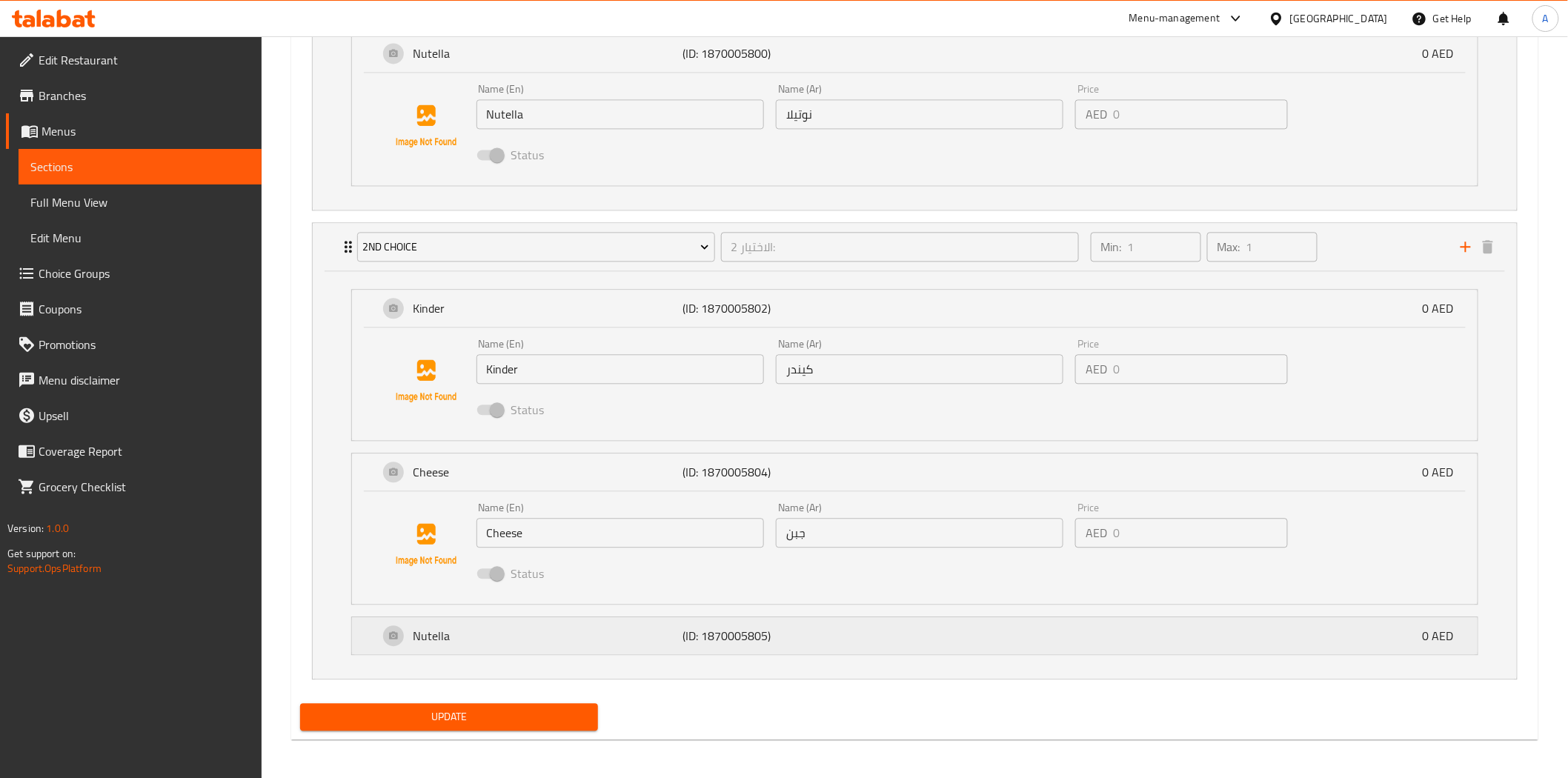
click at [931, 630] on div "Nutella (ID: 1870005805) 0 AED" at bounding box center [918, 635] width 1081 height 37
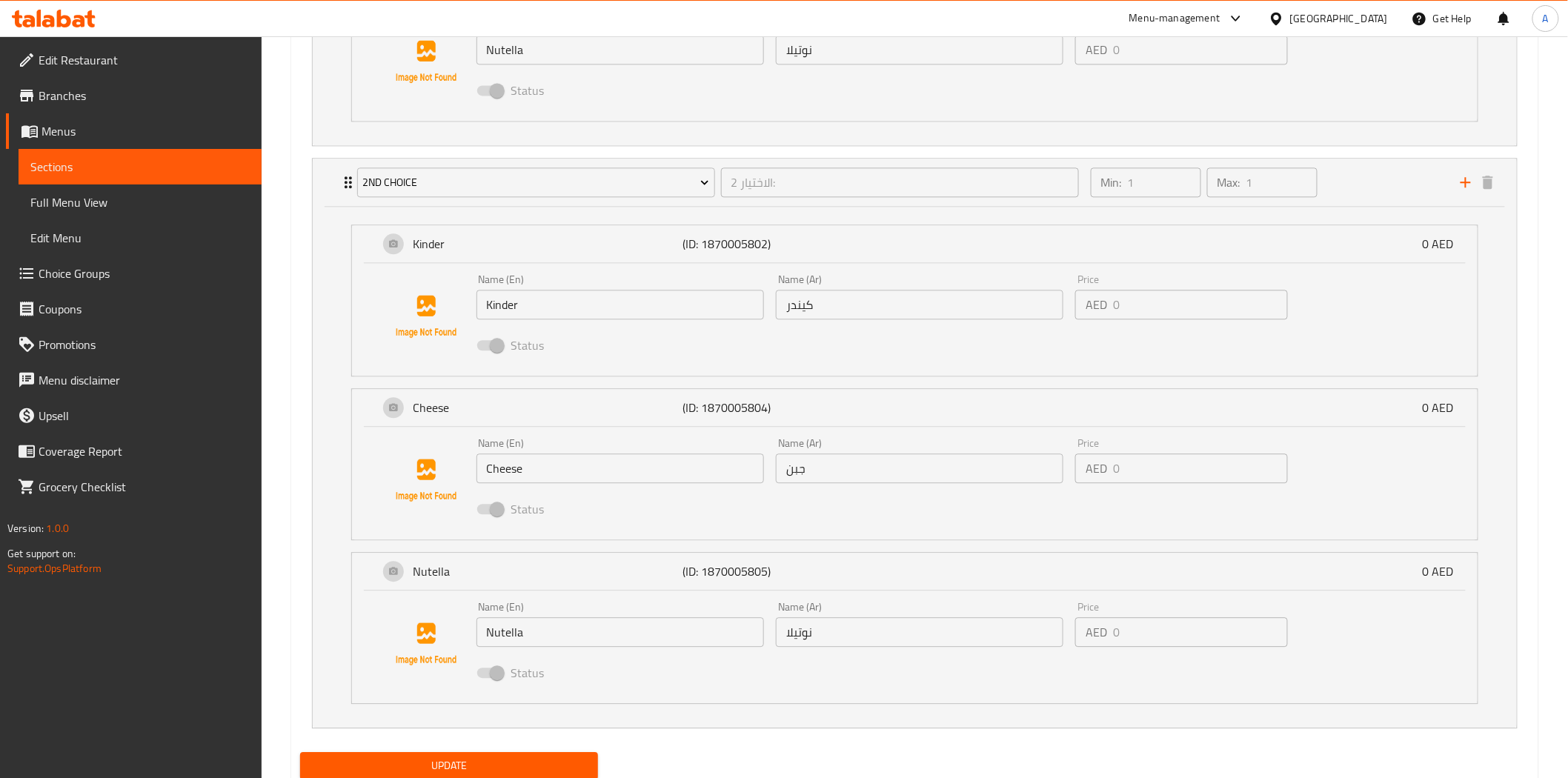
scroll to position [1417, 0]
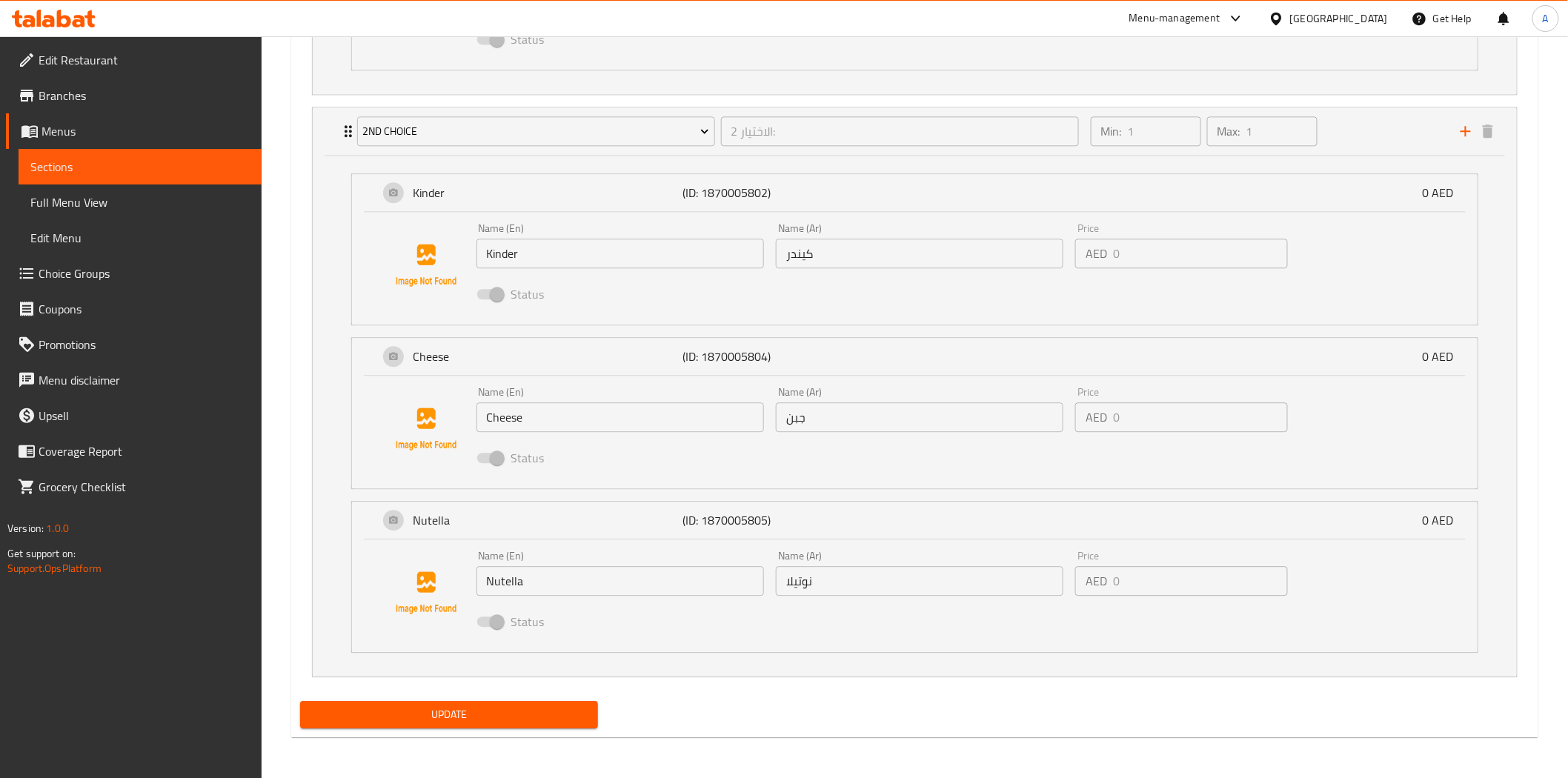
click at [477, 727] on div "Update" at bounding box center [449, 715] width 311 height 40
click at [476, 716] on span "Update" at bounding box center [449, 714] width 275 height 18
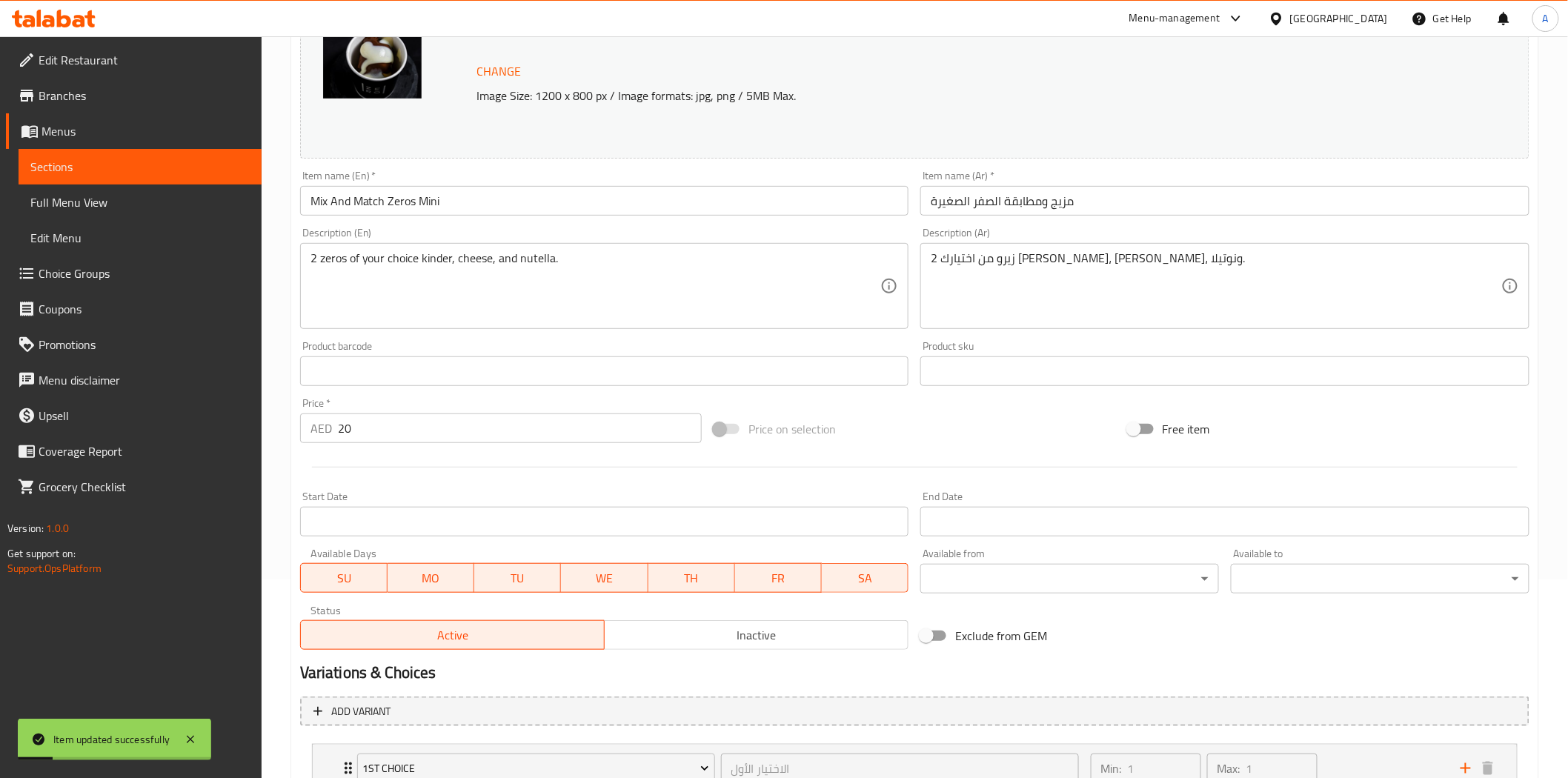
scroll to position [0, 0]
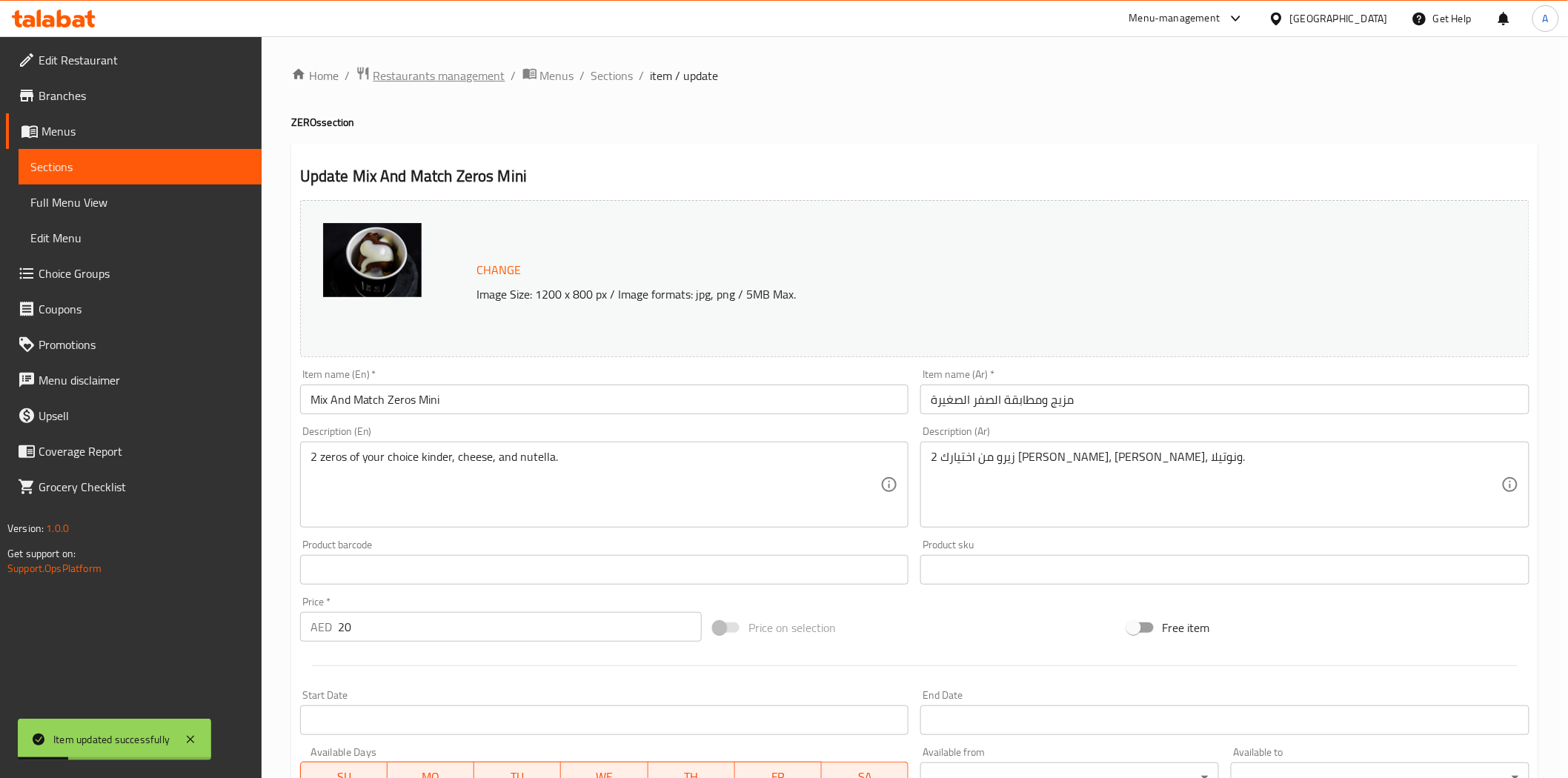
click at [439, 82] on span "Restaurants management" at bounding box center [439, 75] width 132 height 18
